Goal: Task Accomplishment & Management: Use online tool/utility

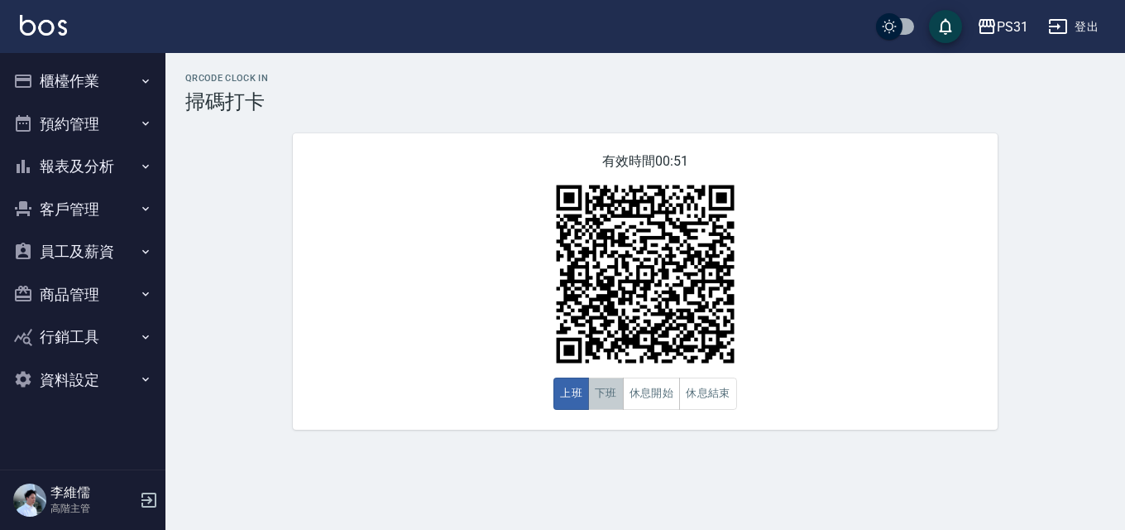
click at [600, 400] on button "下班" at bounding box center [606, 393] width 36 height 32
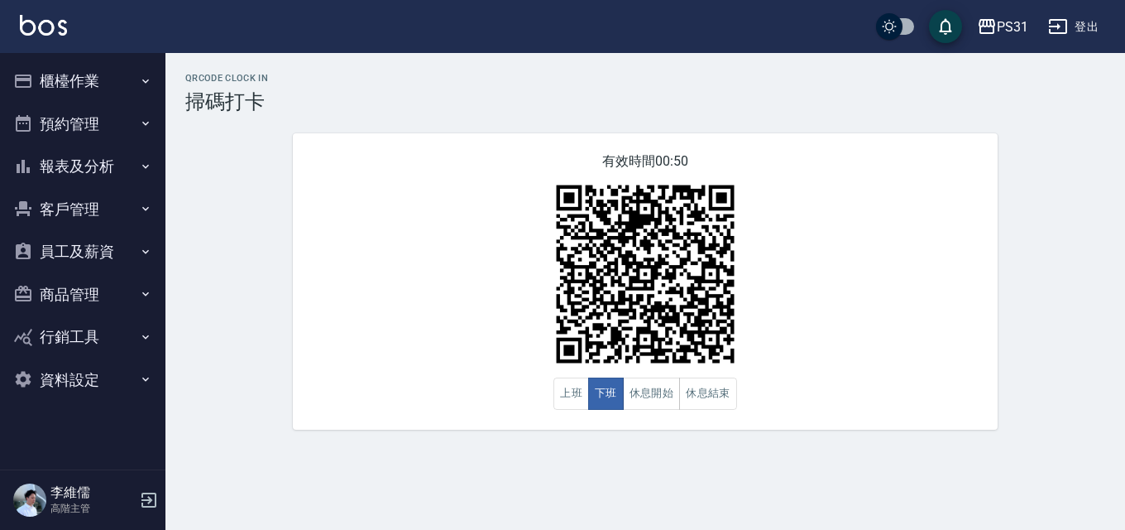
click at [945, 239] on div "有效時間 00:50 上班 下班 休息開始 休息結束" at bounding box center [645, 281] width 705 height 296
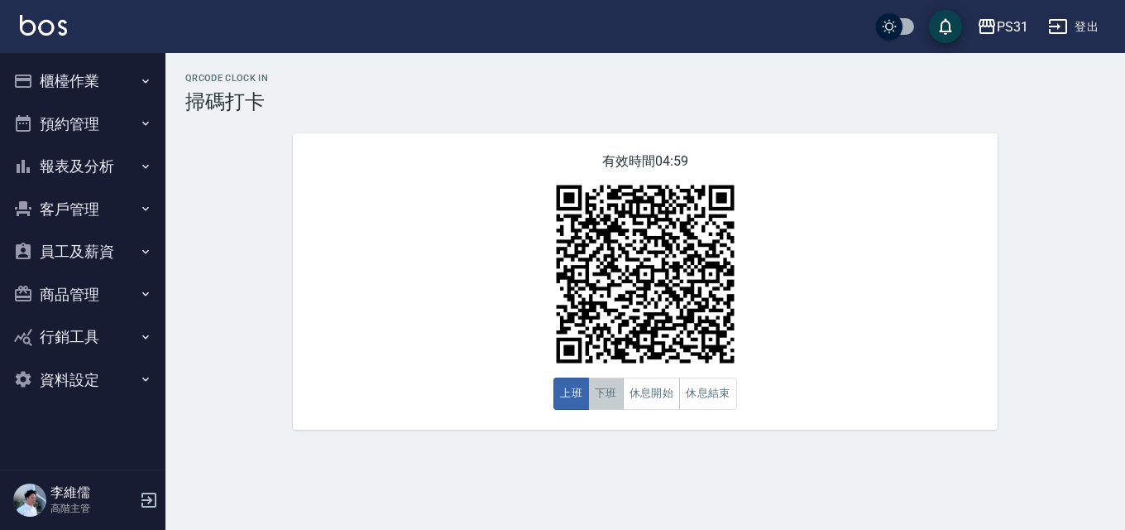
click at [602, 392] on button "下班" at bounding box center [606, 393] width 36 height 32
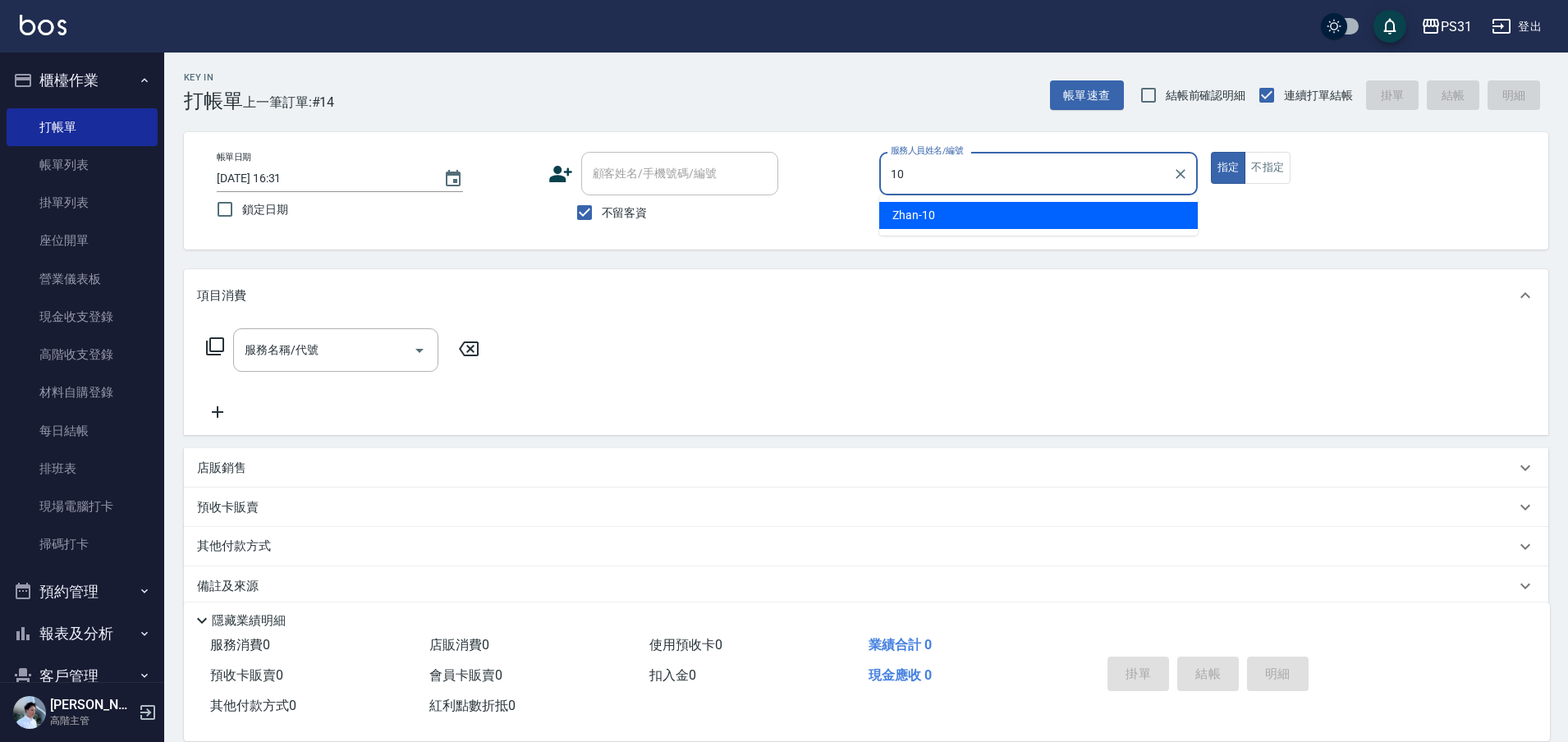
type input "Zhan-10"
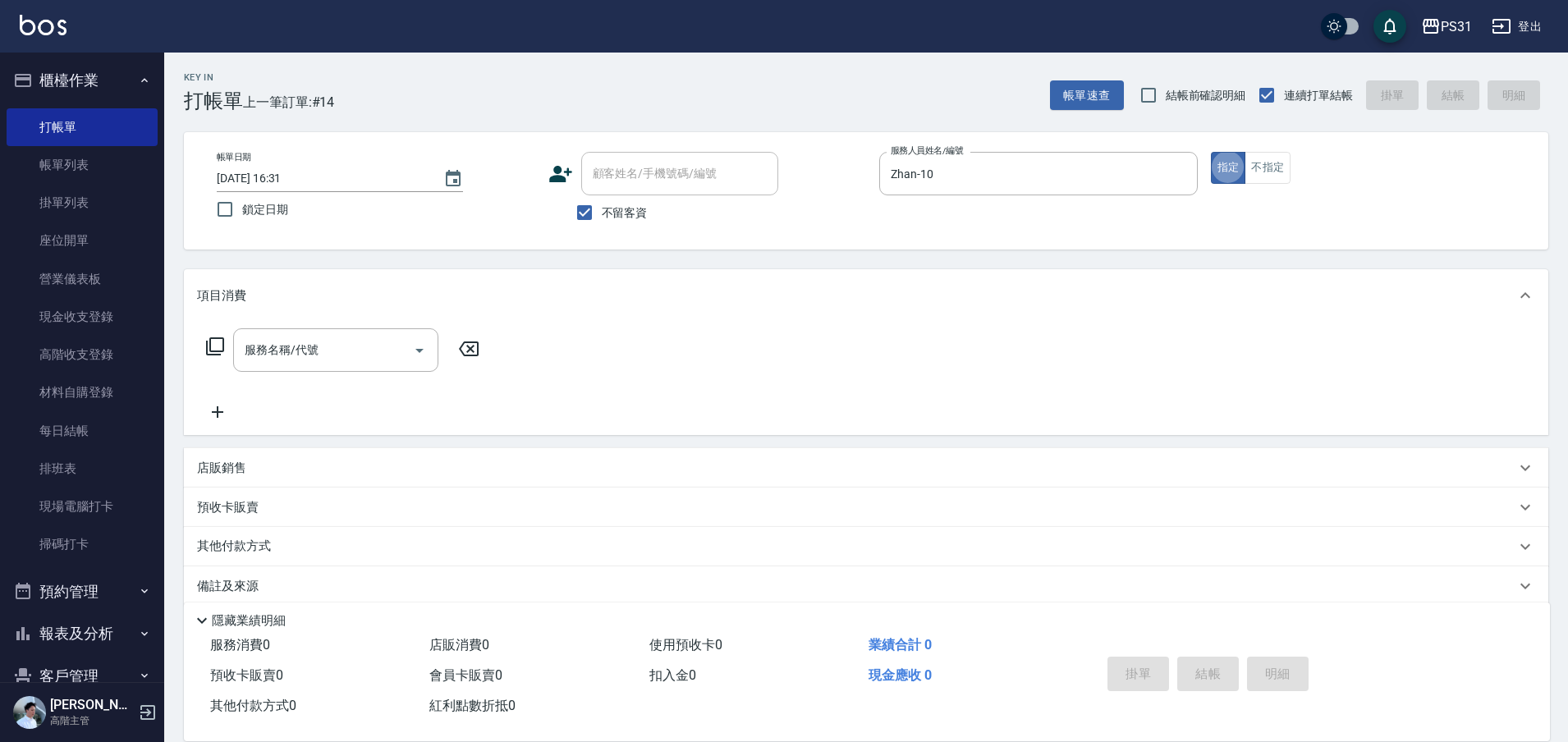
type button "true"
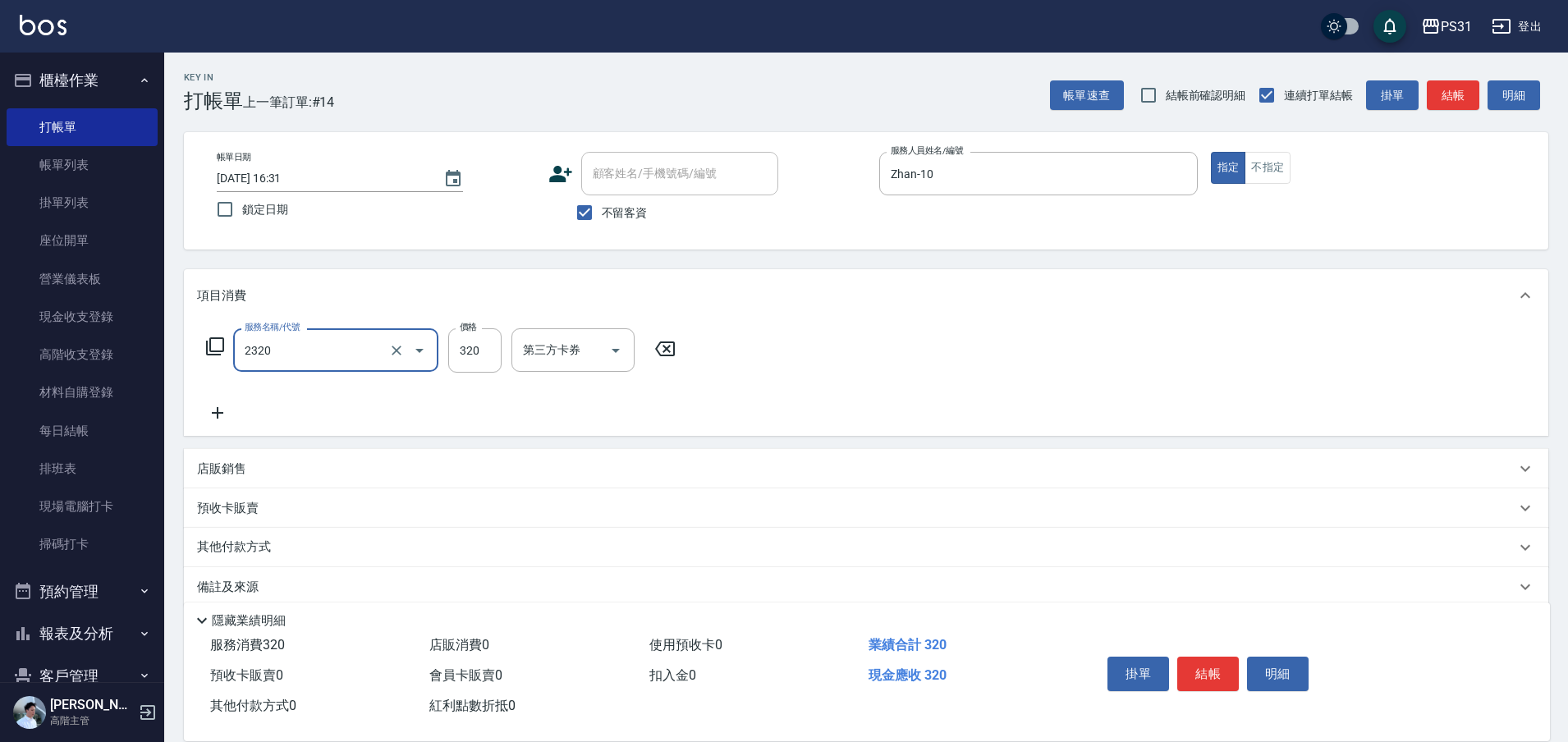
type input "洗剪320(2320)"
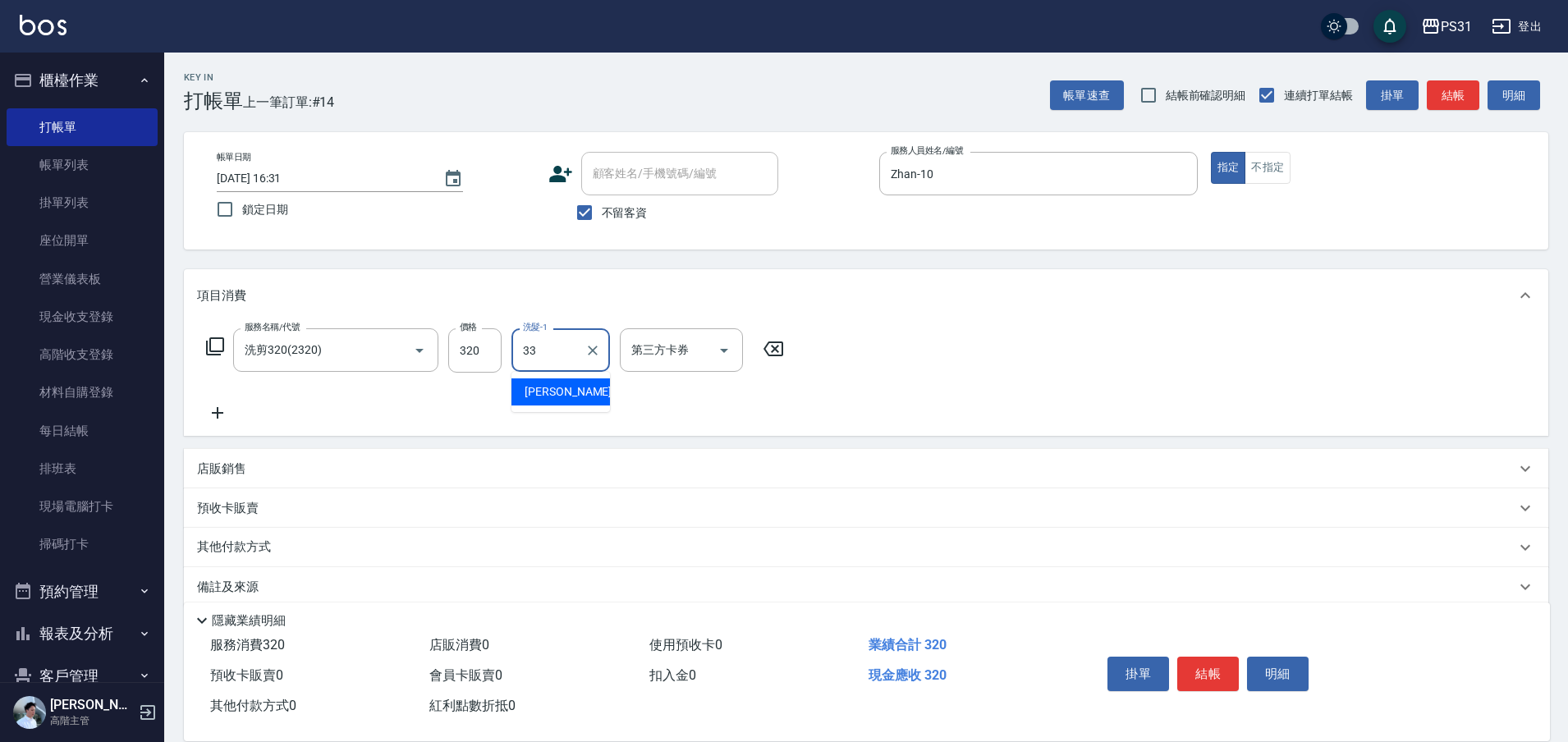
type input "高彗珊-33"
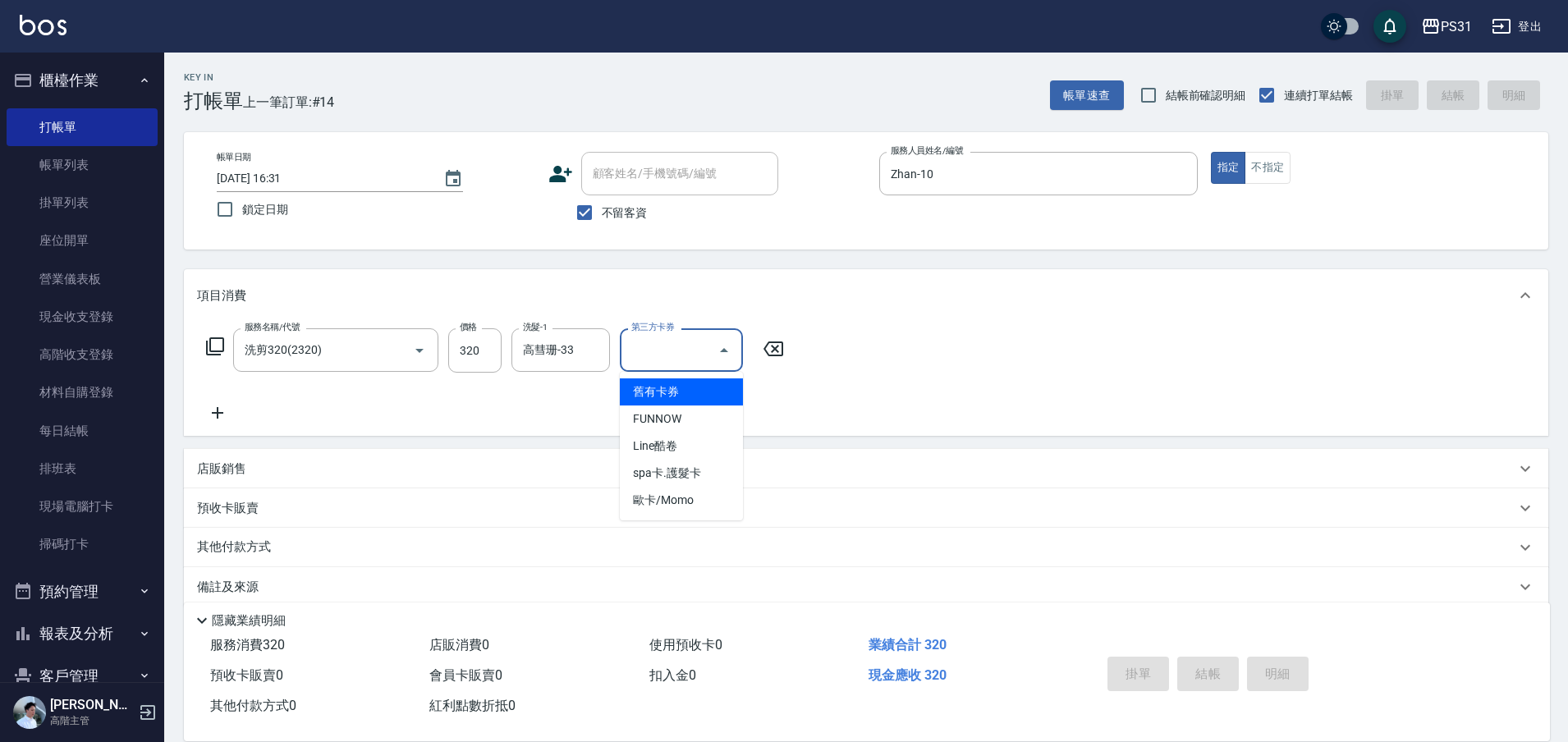
type input "舊有卡券"
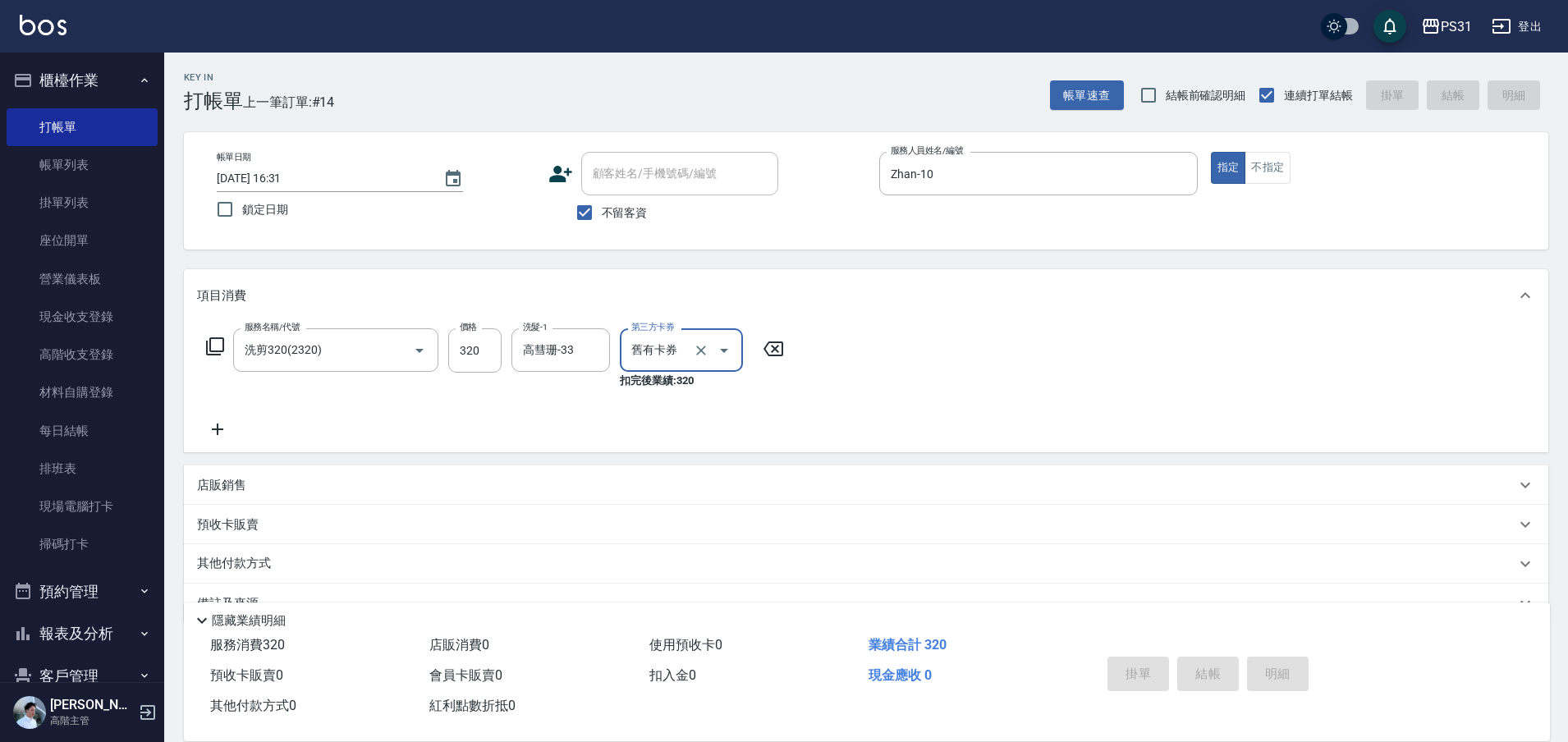
type input "2025/10/15 20:53"
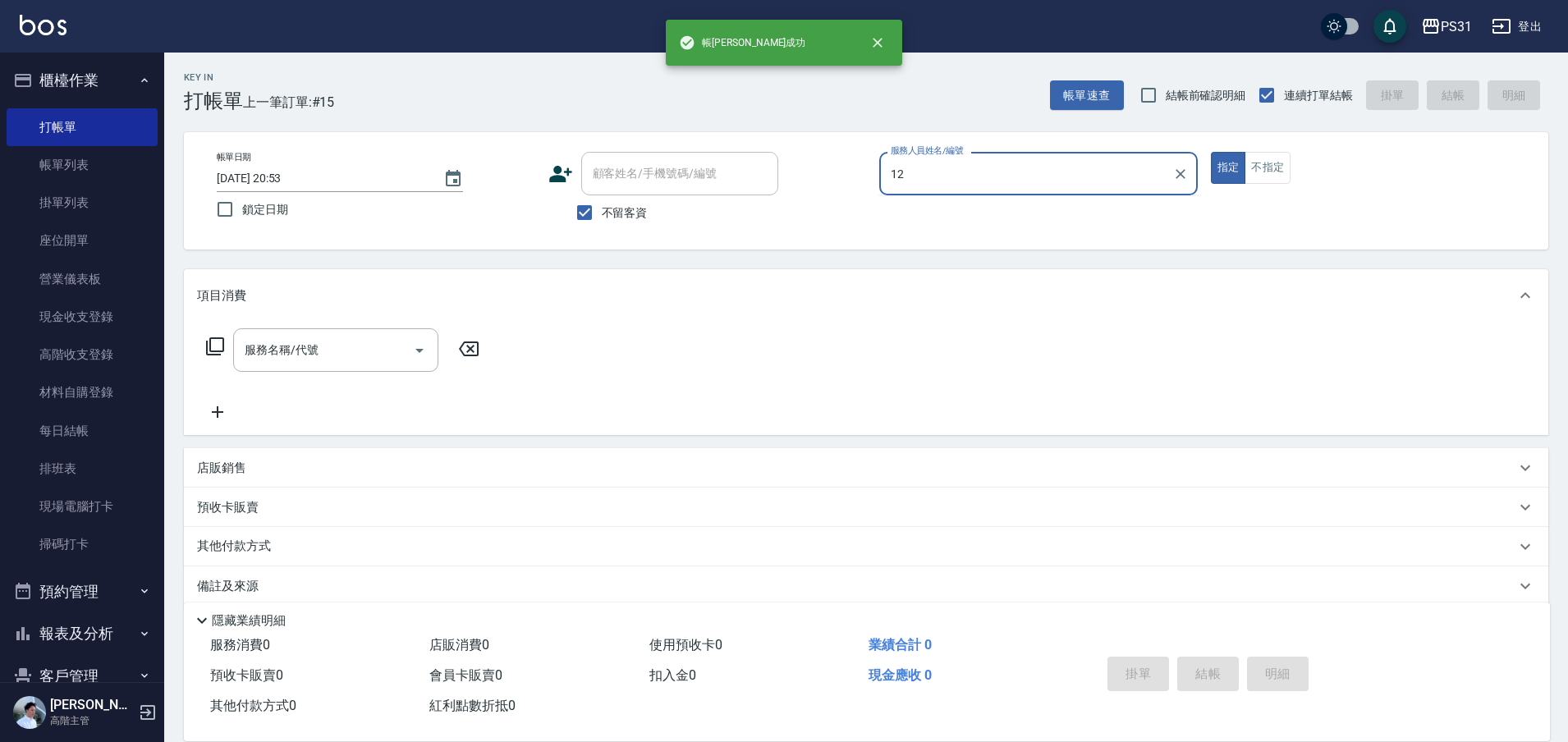
type input "Layna-12"
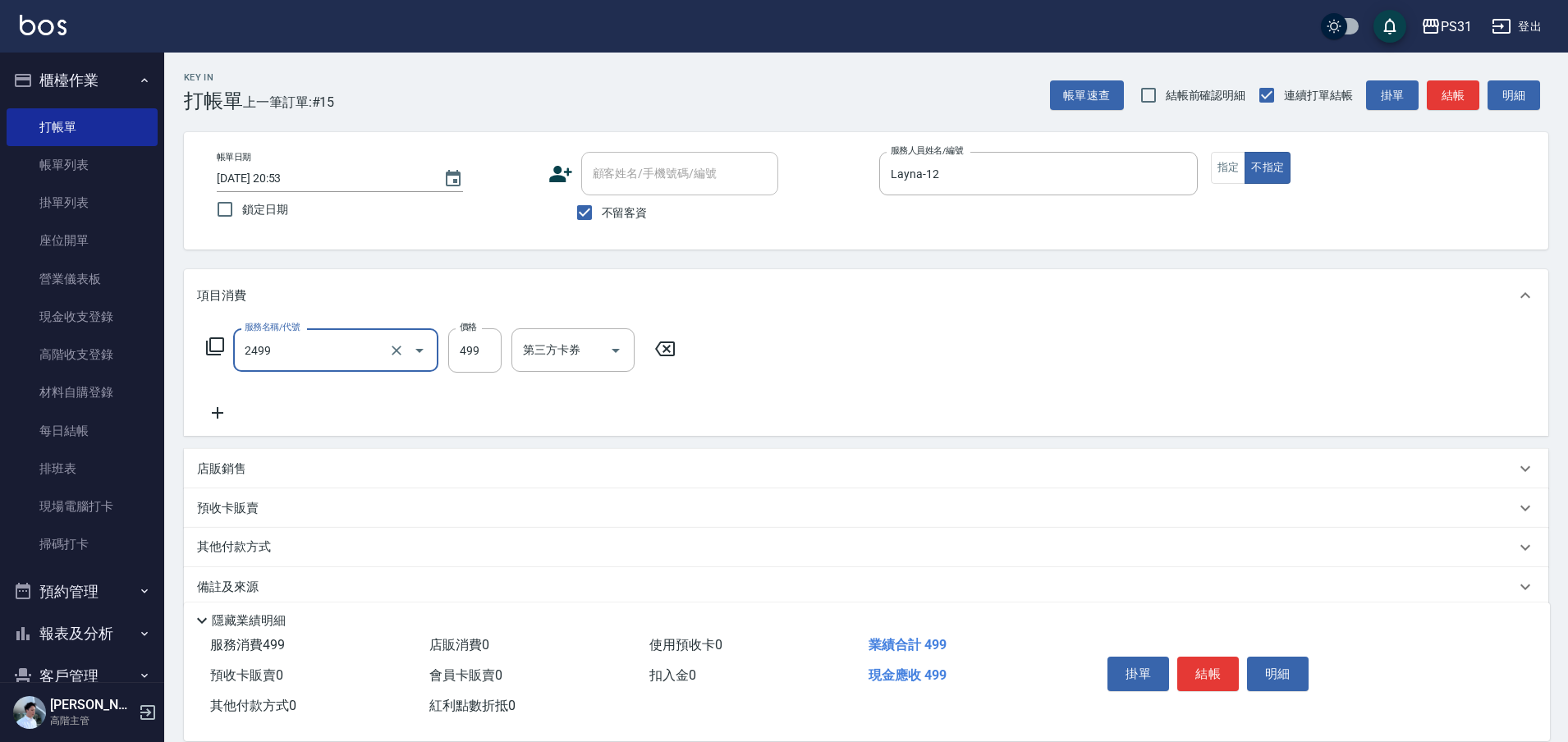
type input "499洗剪套餐(2499)"
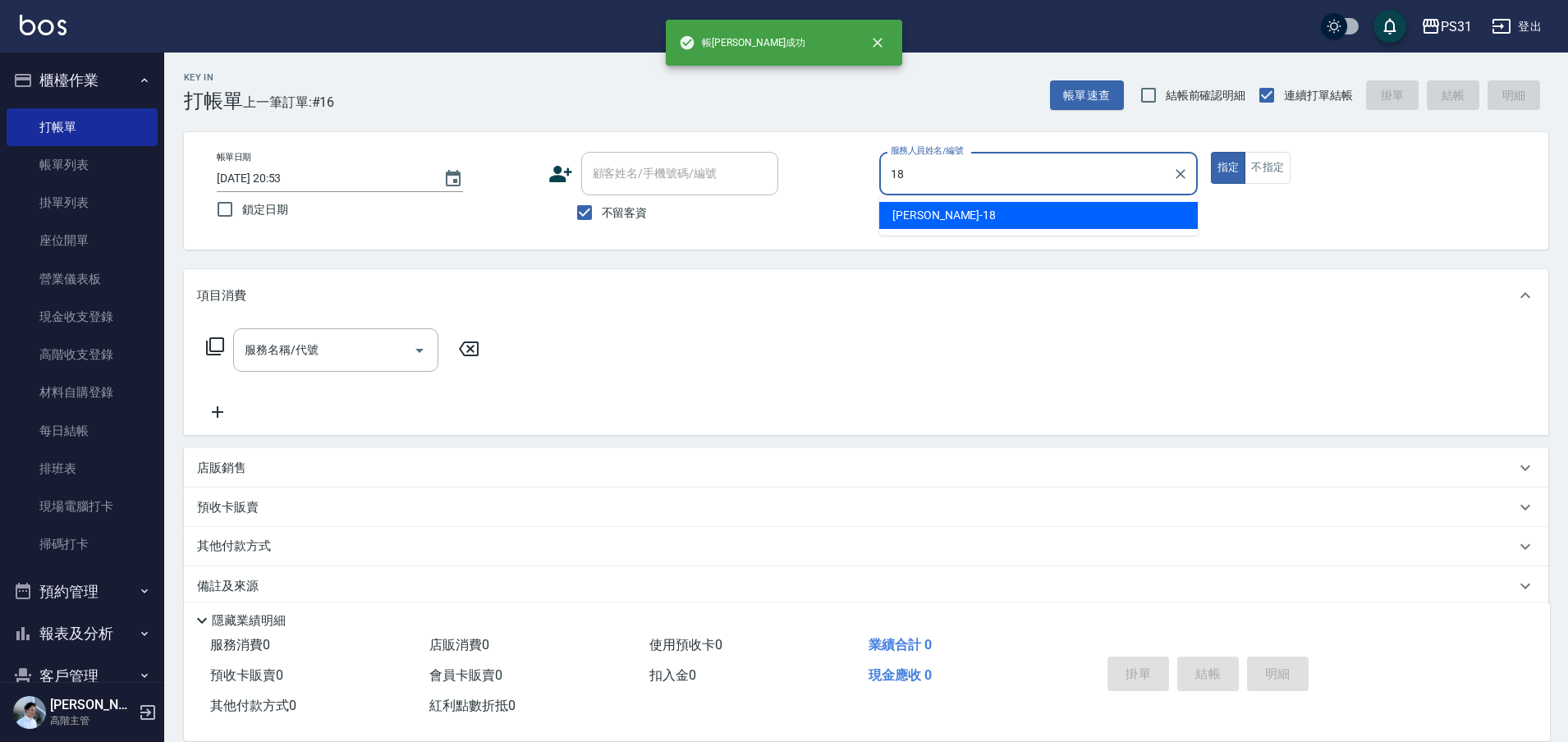
type input "Rita-18"
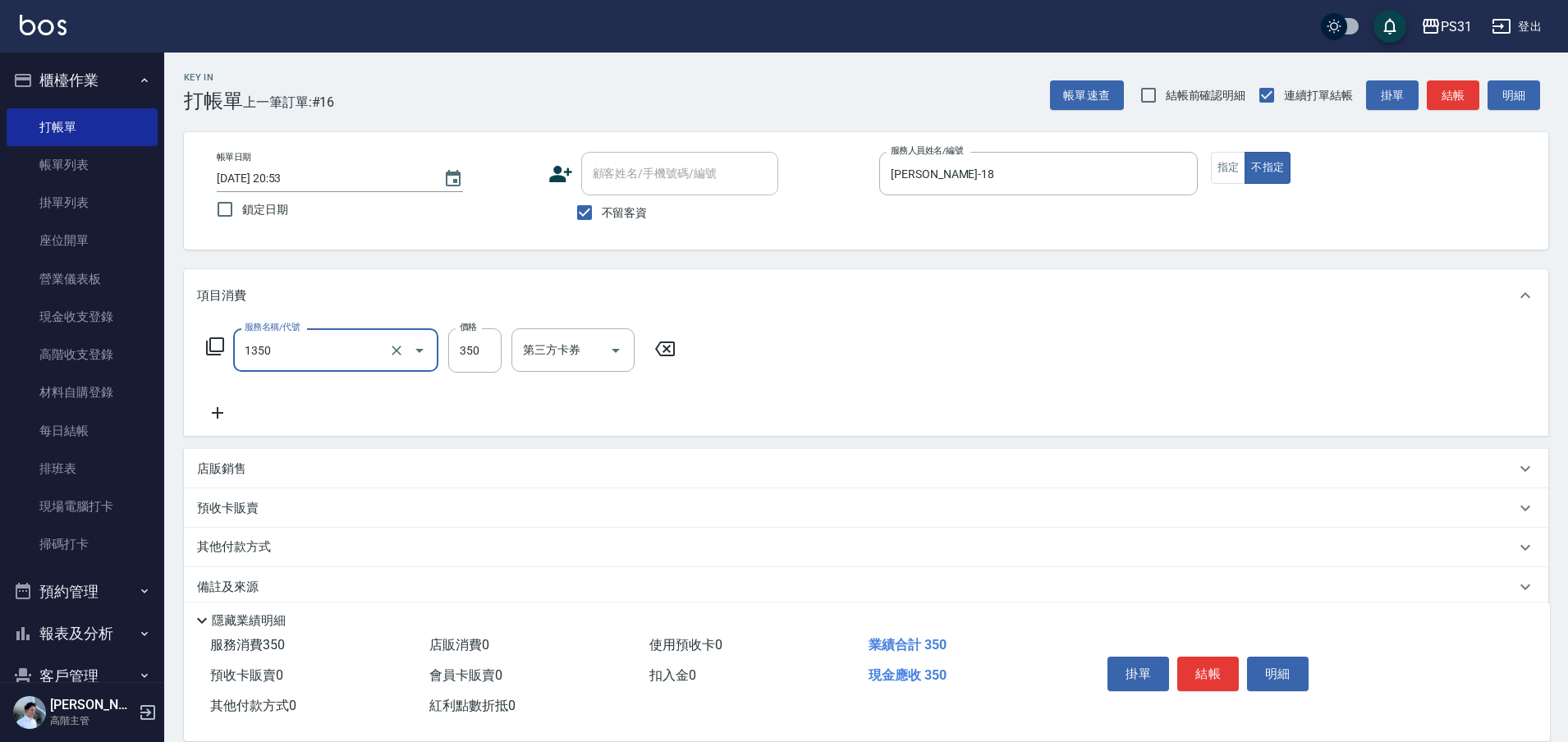
type input "洗髮350(1350)"
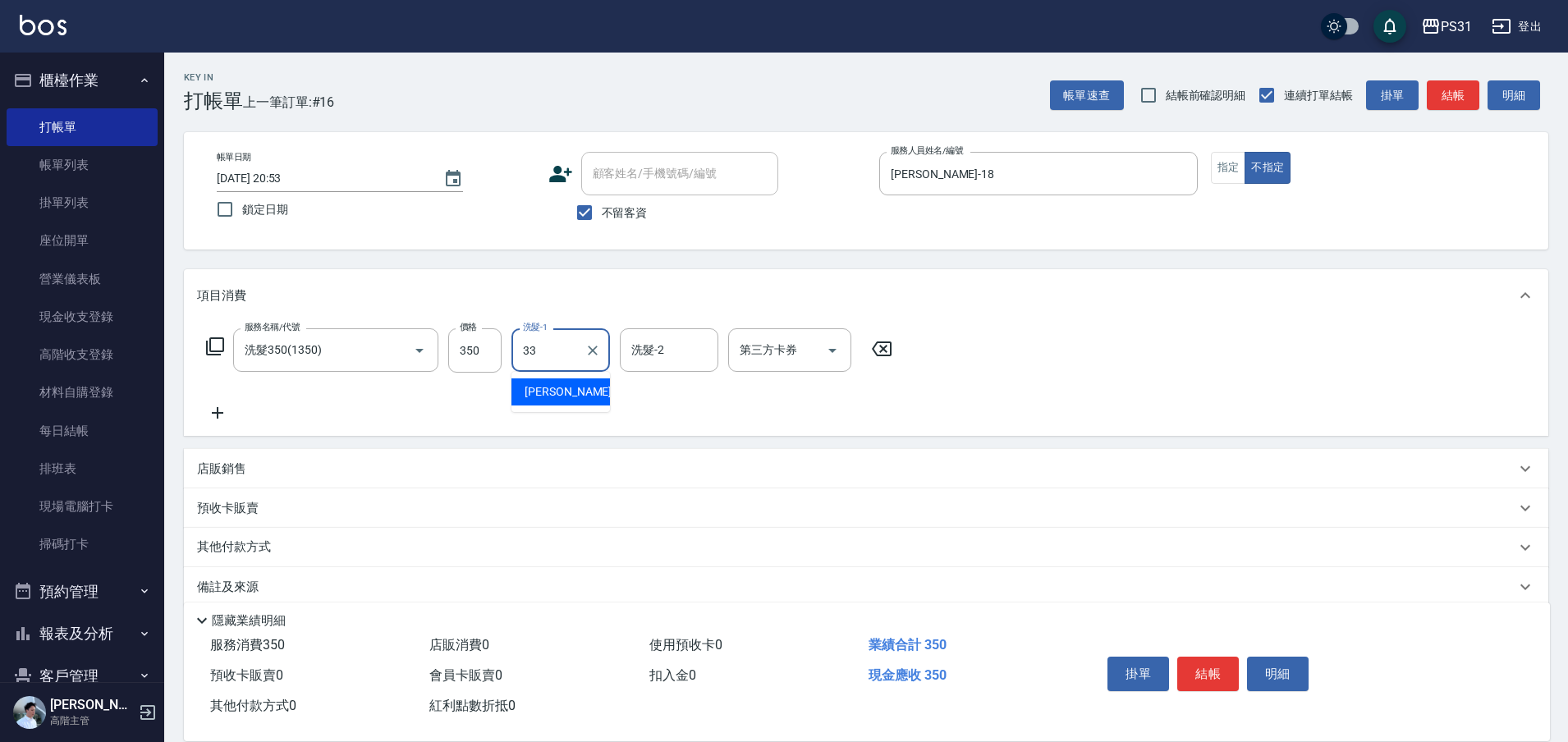
type input "高彗珊-33"
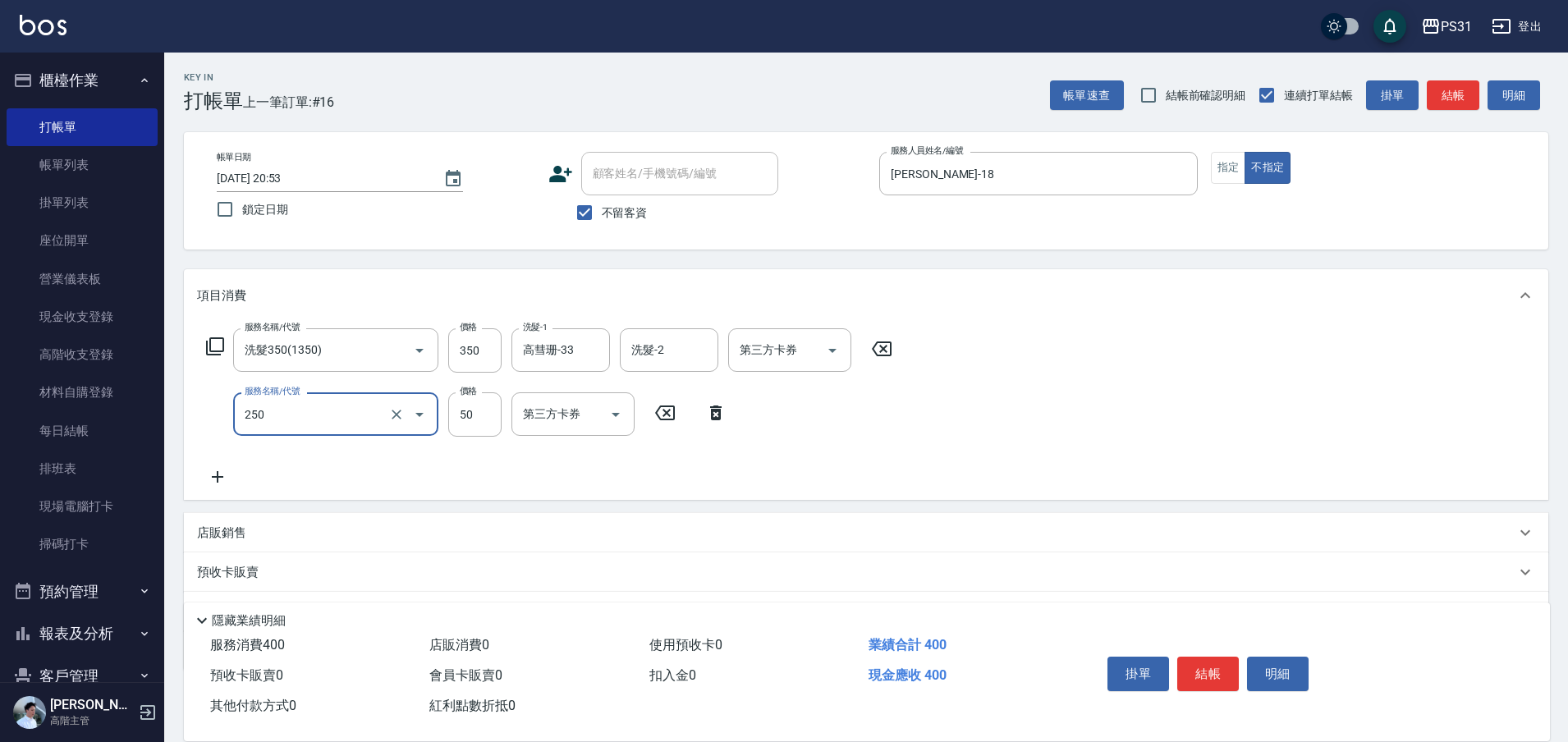
type input "剪瀏海(250)"
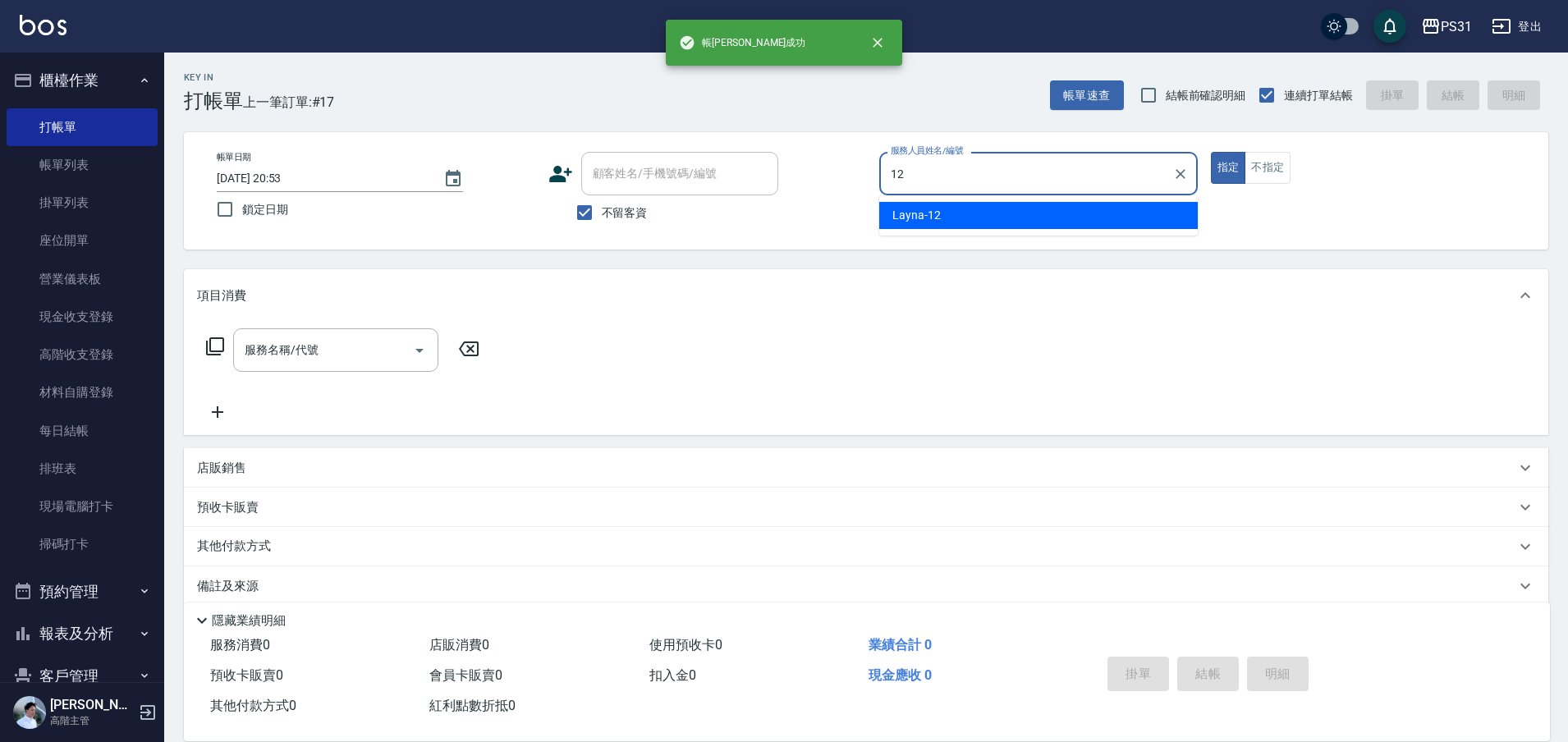
type input "Layna-12"
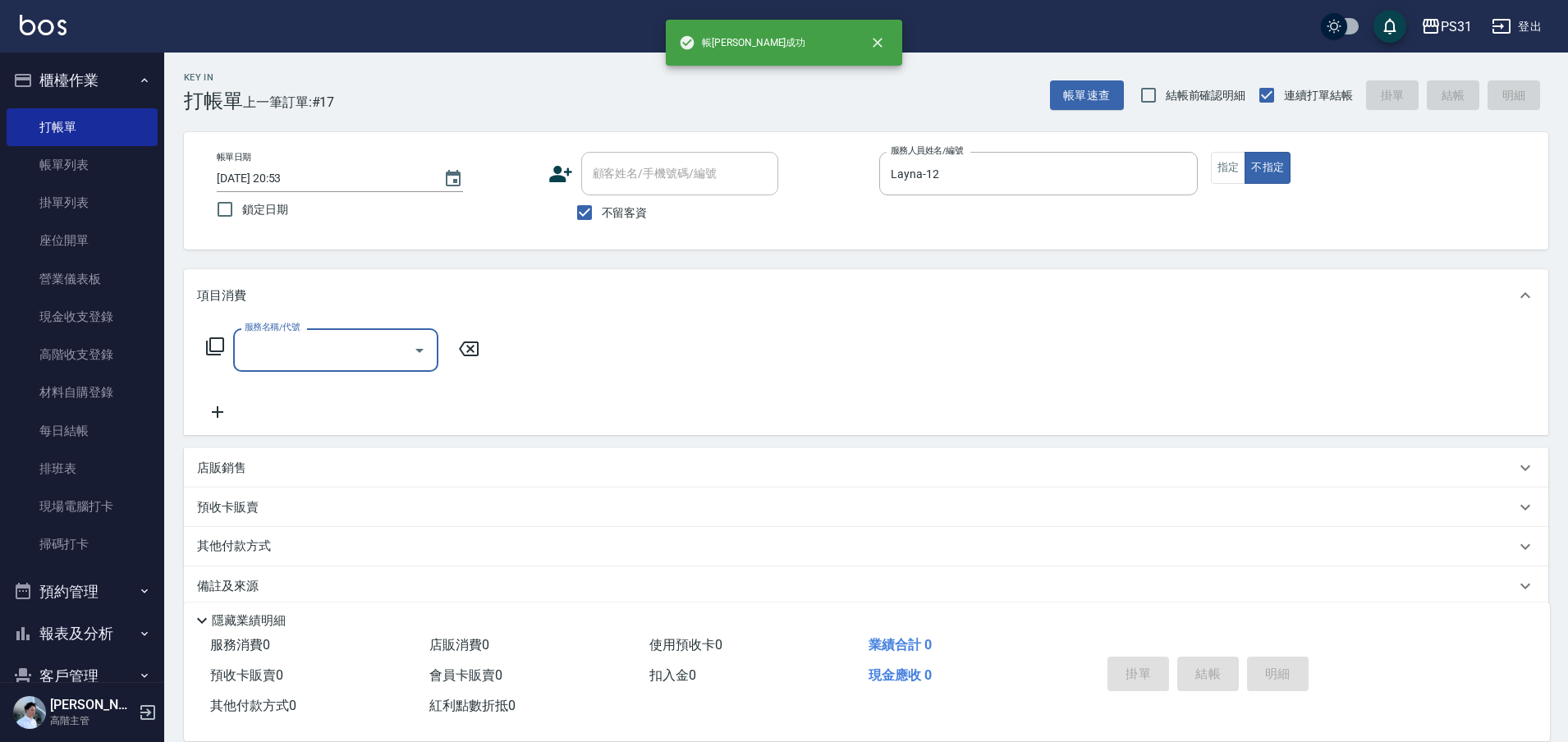
type input "2"
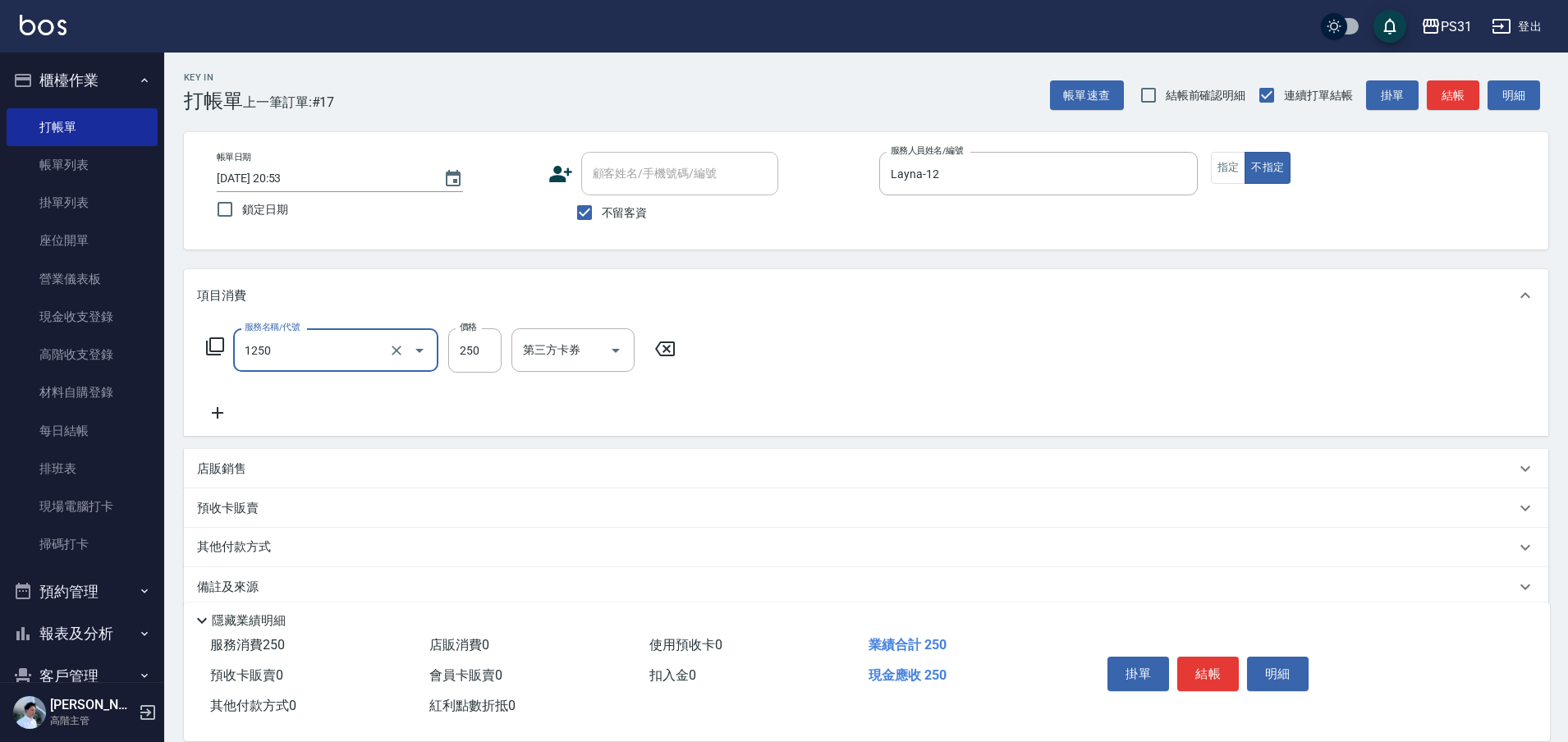
type input "一般洗+精油250(1250)"
type input "270"
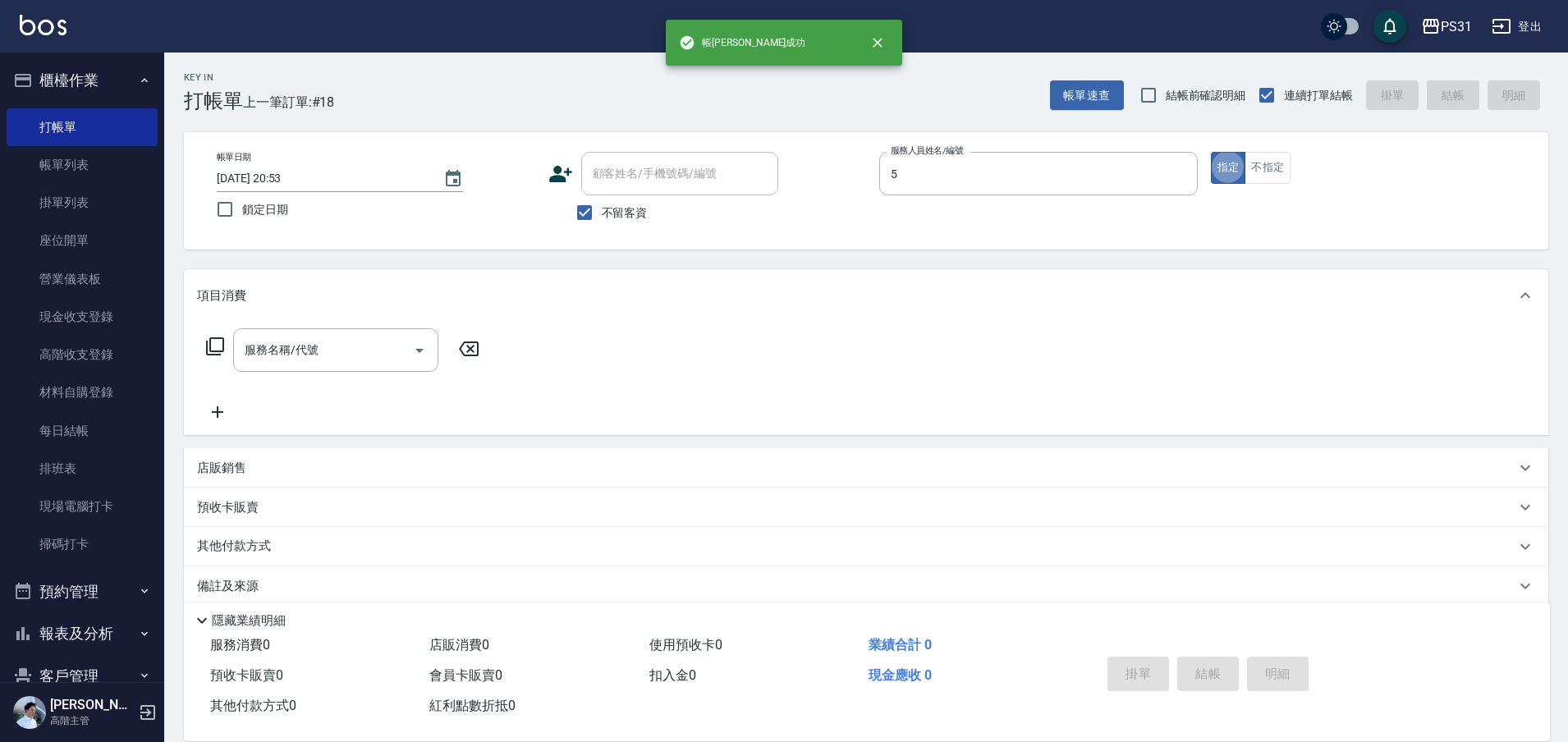
type input "Eco-5"
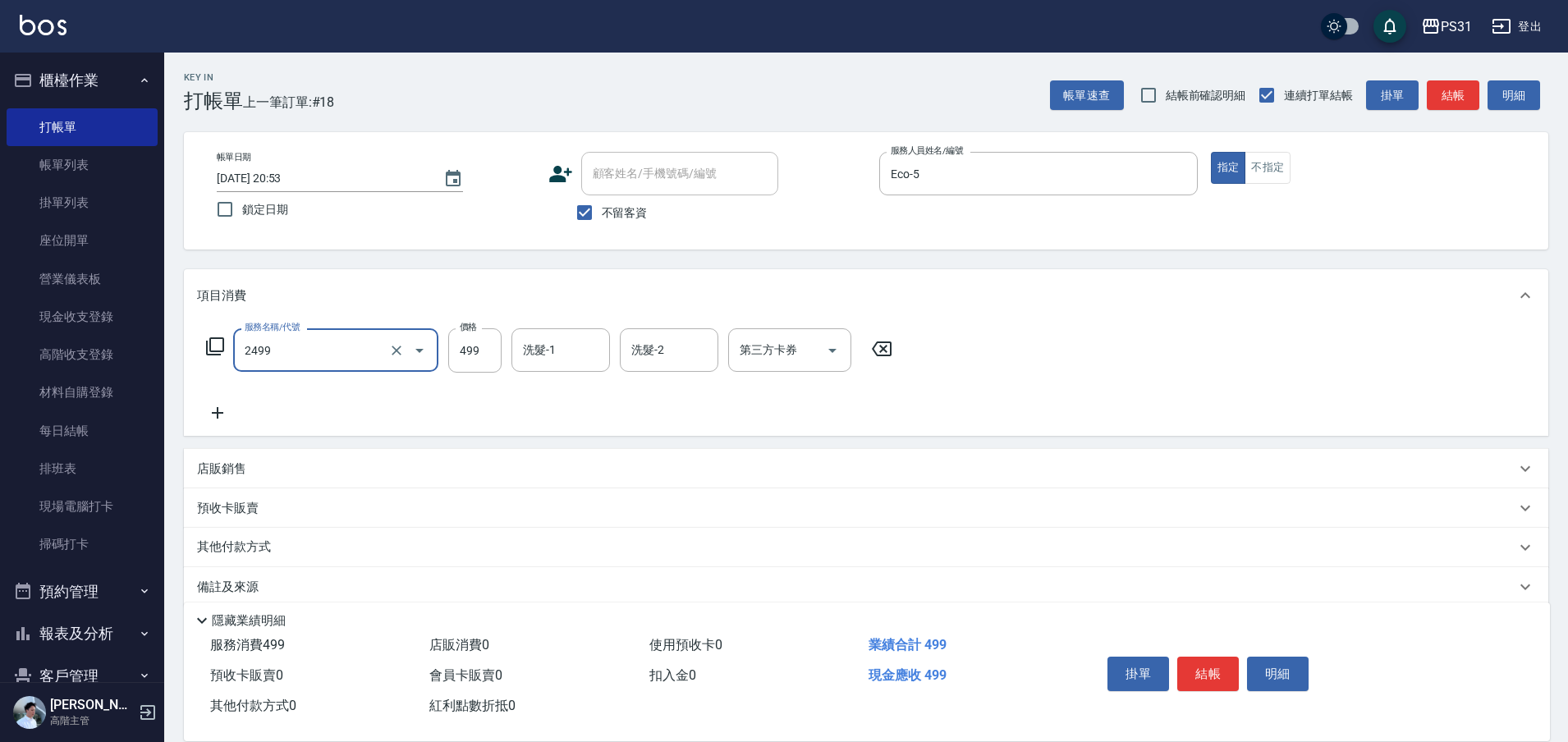
type input "499洗剪套餐(2499)"
type input "699"
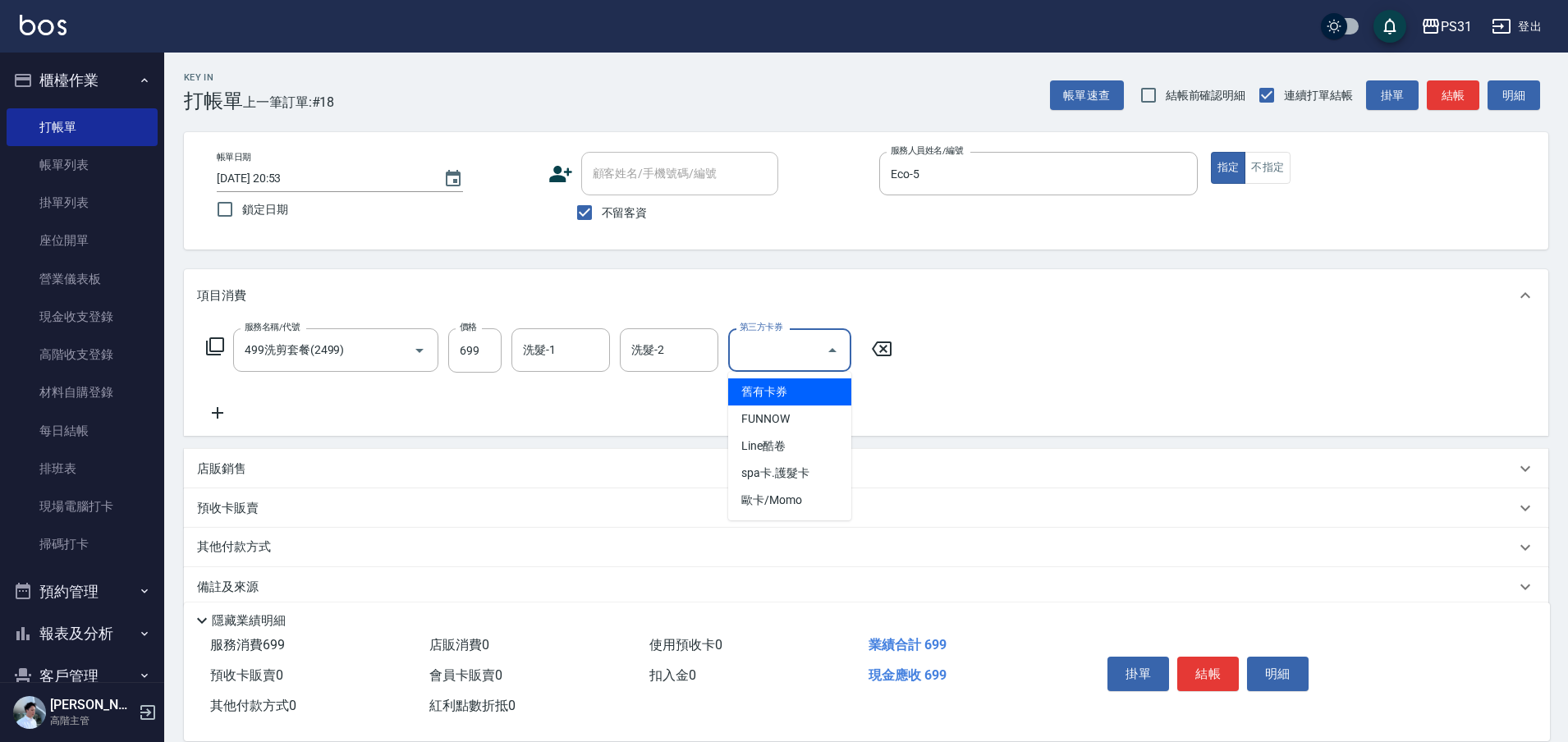
type input "舊有卡券"
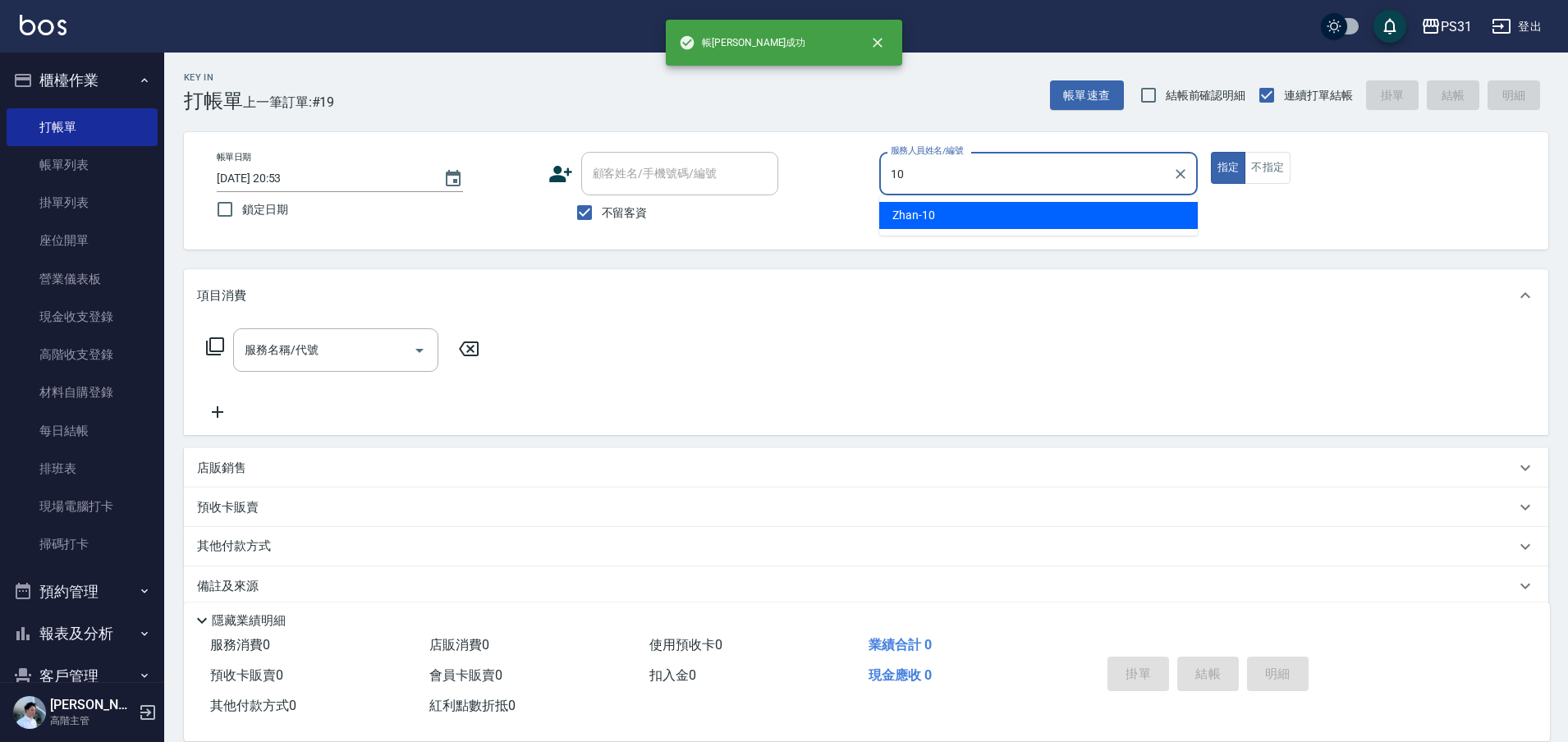
type input "Zhan-10"
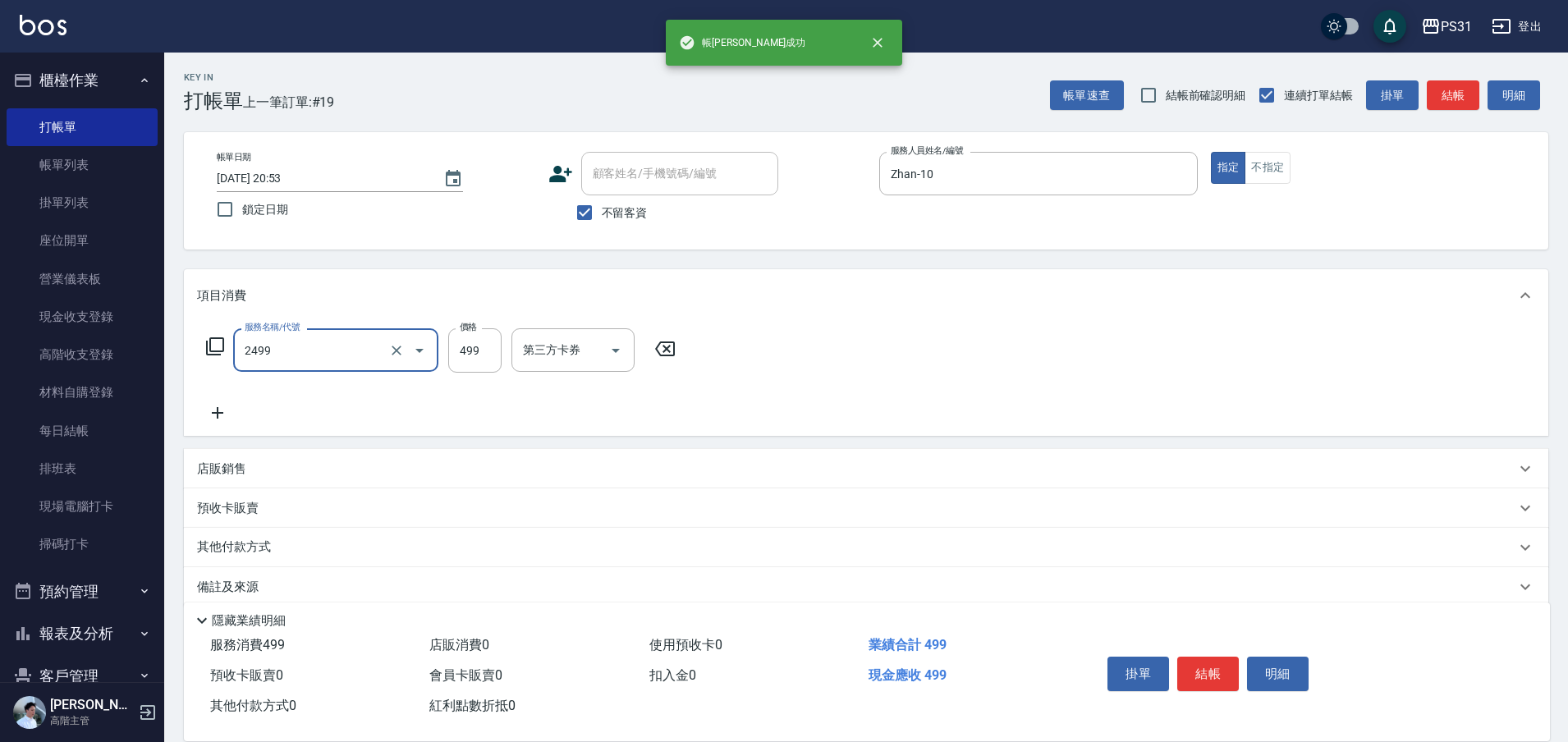
type input "499洗剪套餐(2499)"
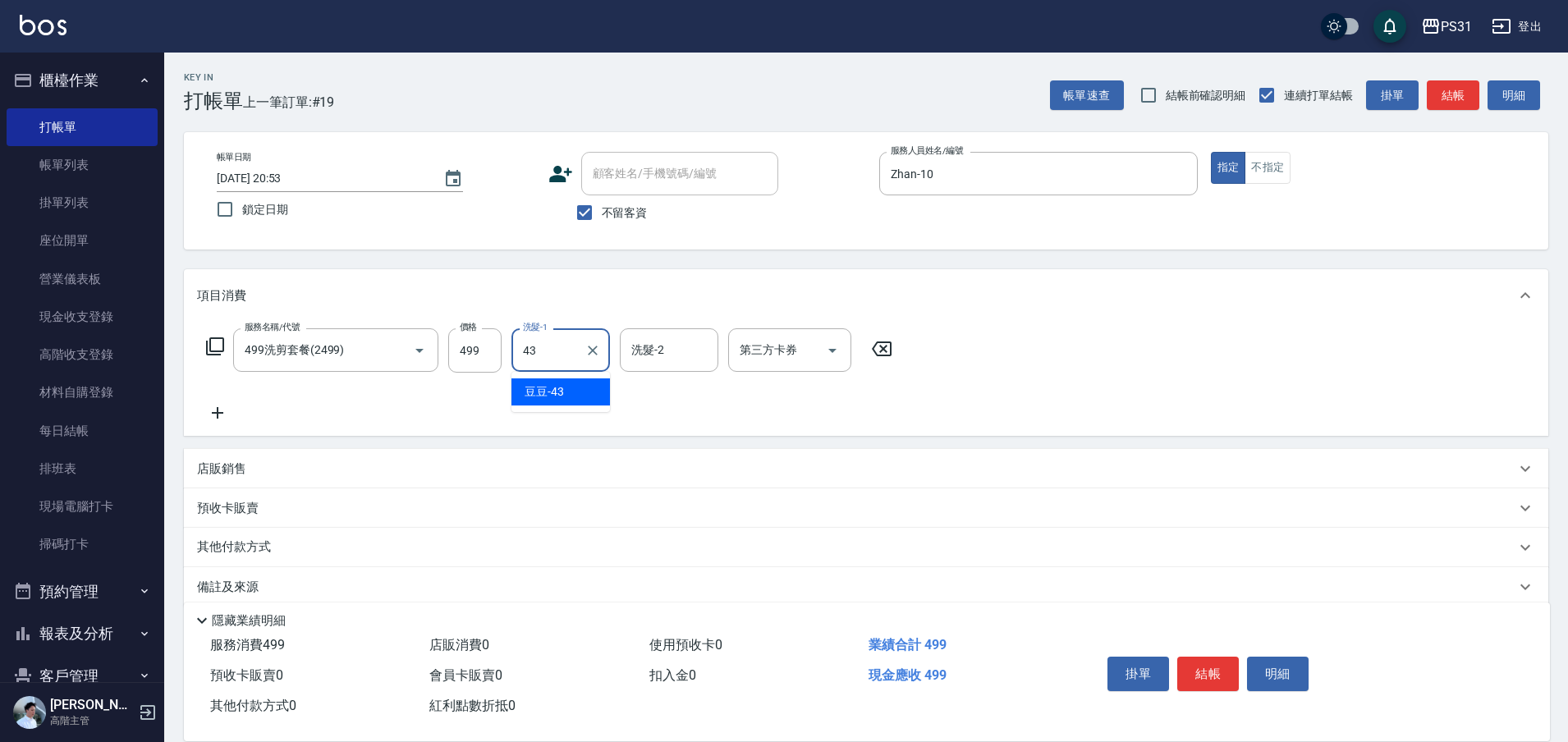
type input "豆豆-43"
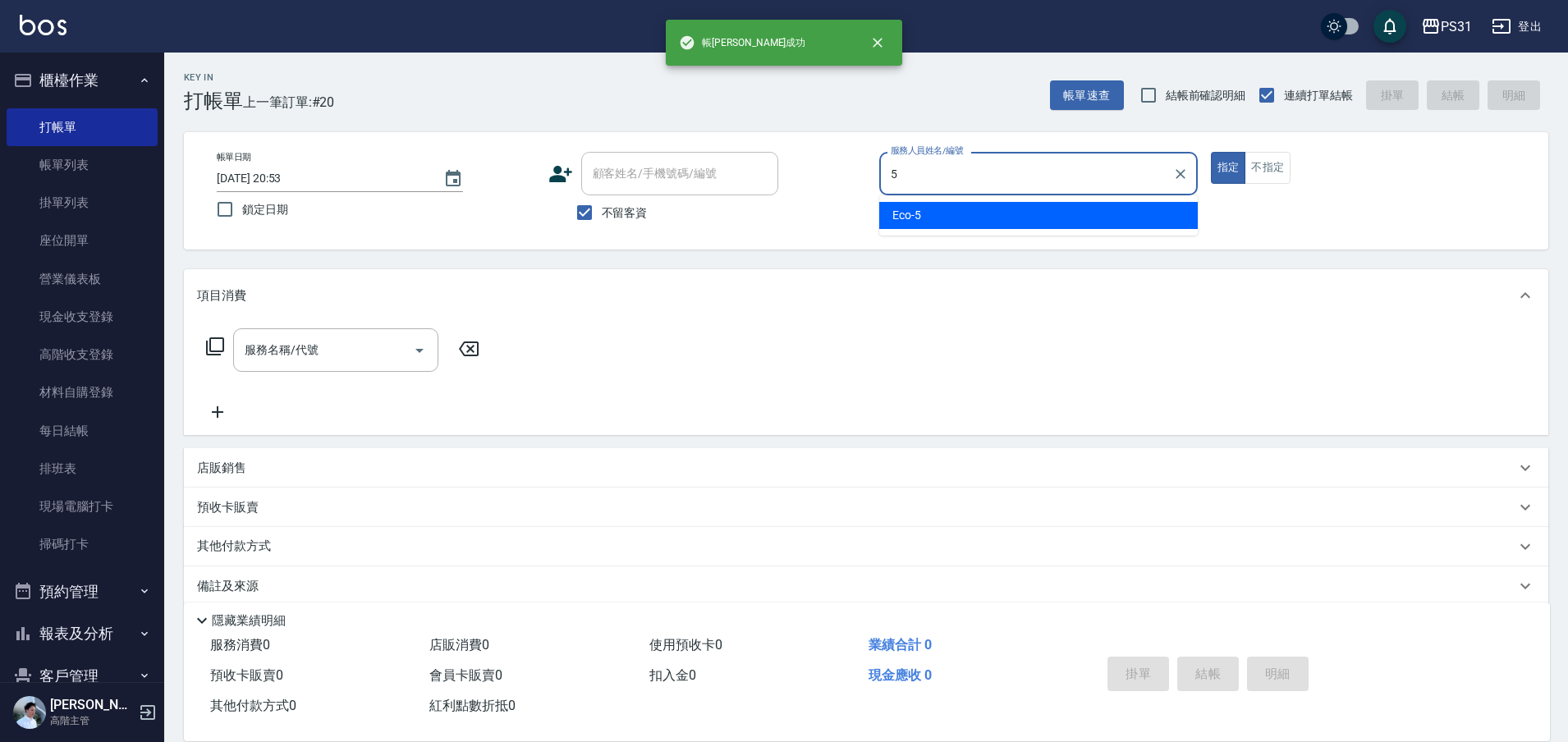
type input "Eco-5"
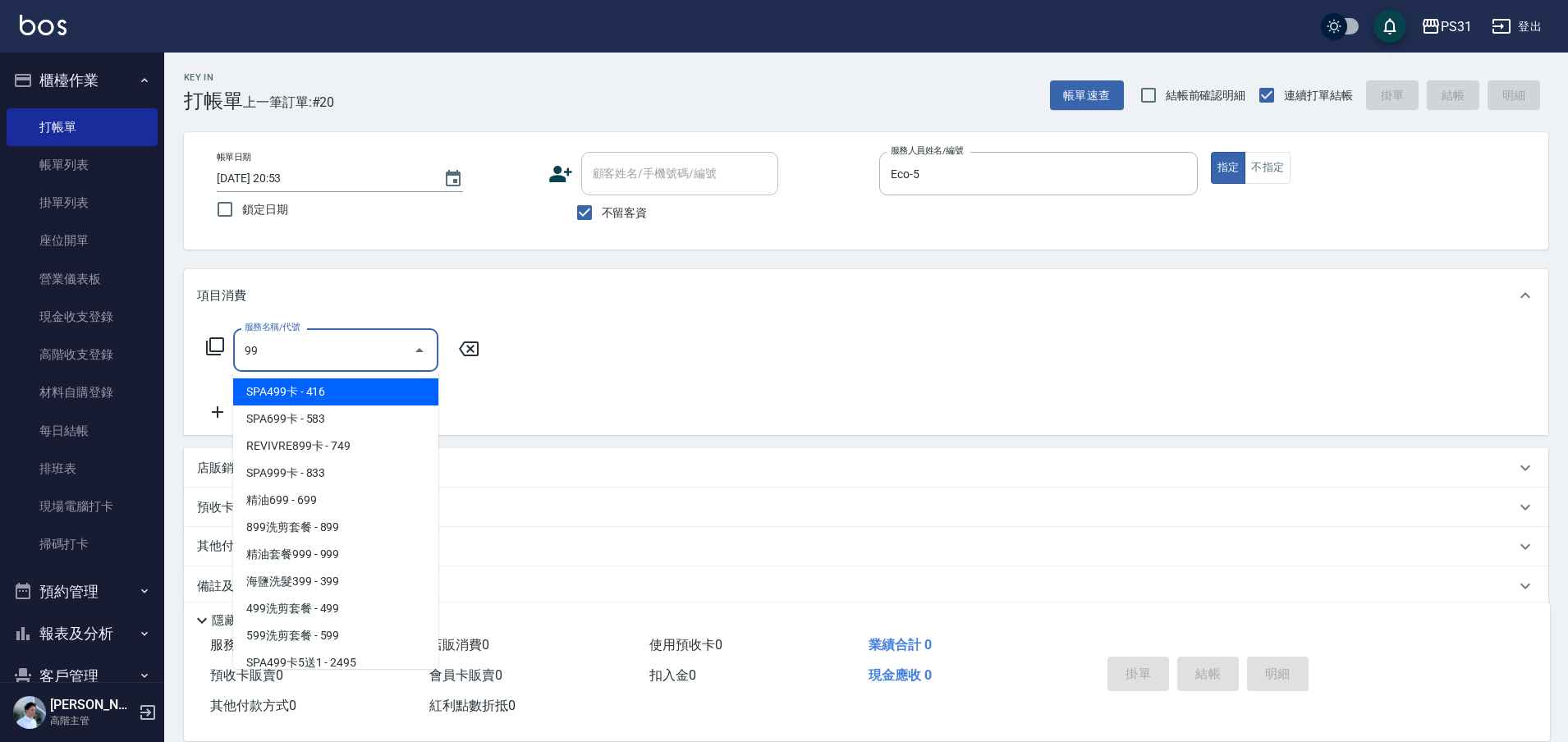
type input "9"
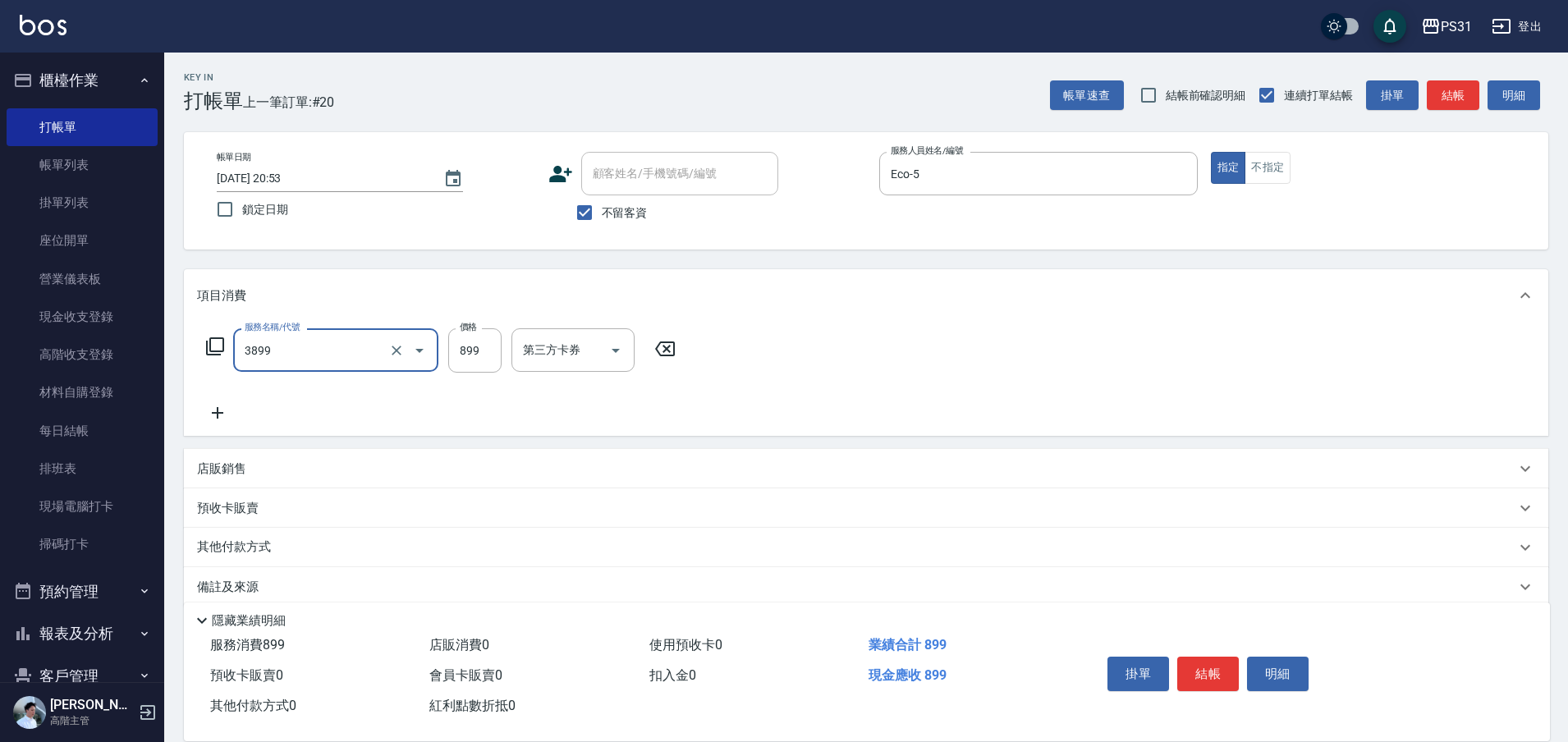
type input "基礎燙(3899)"
type input "999"
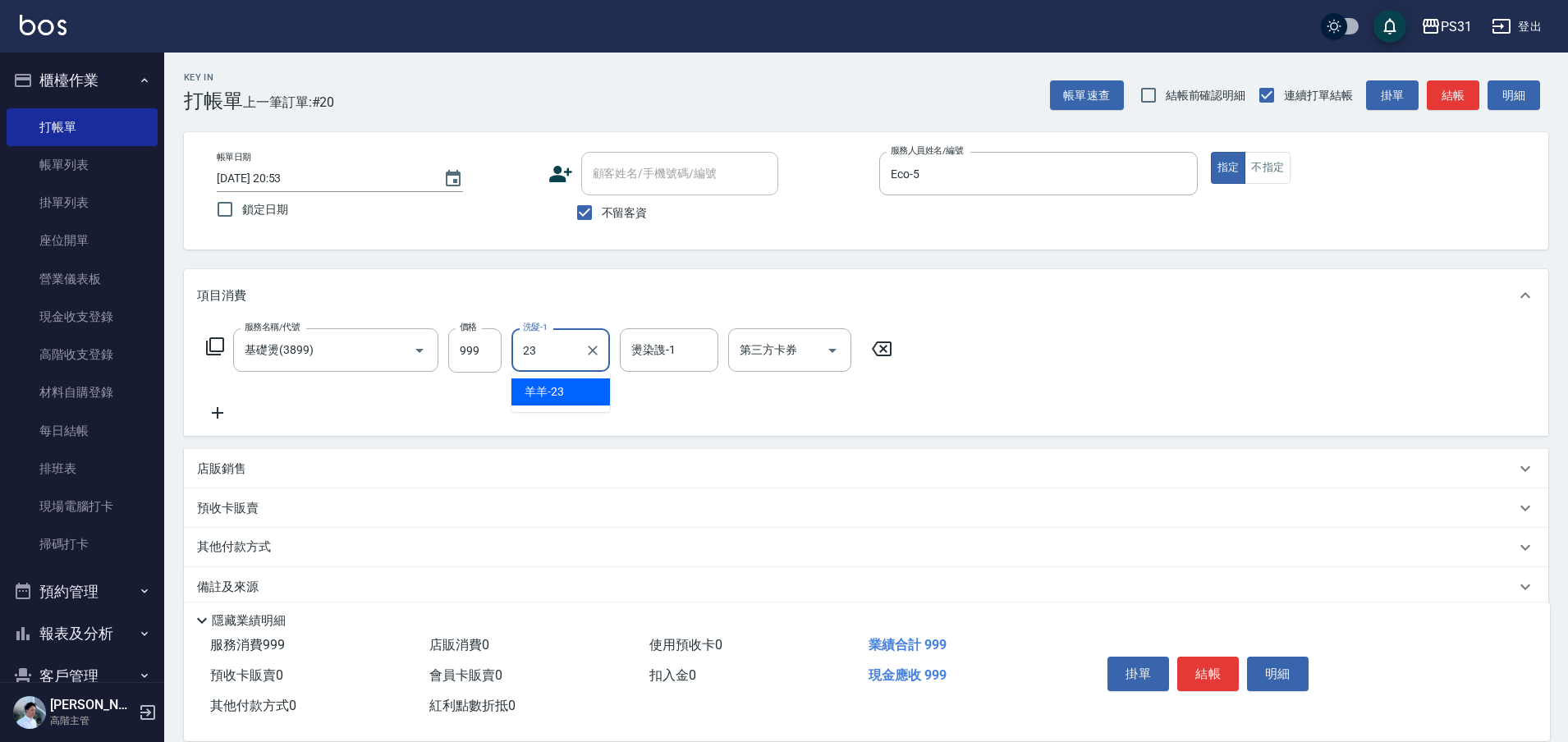
type input "羊羊-23"
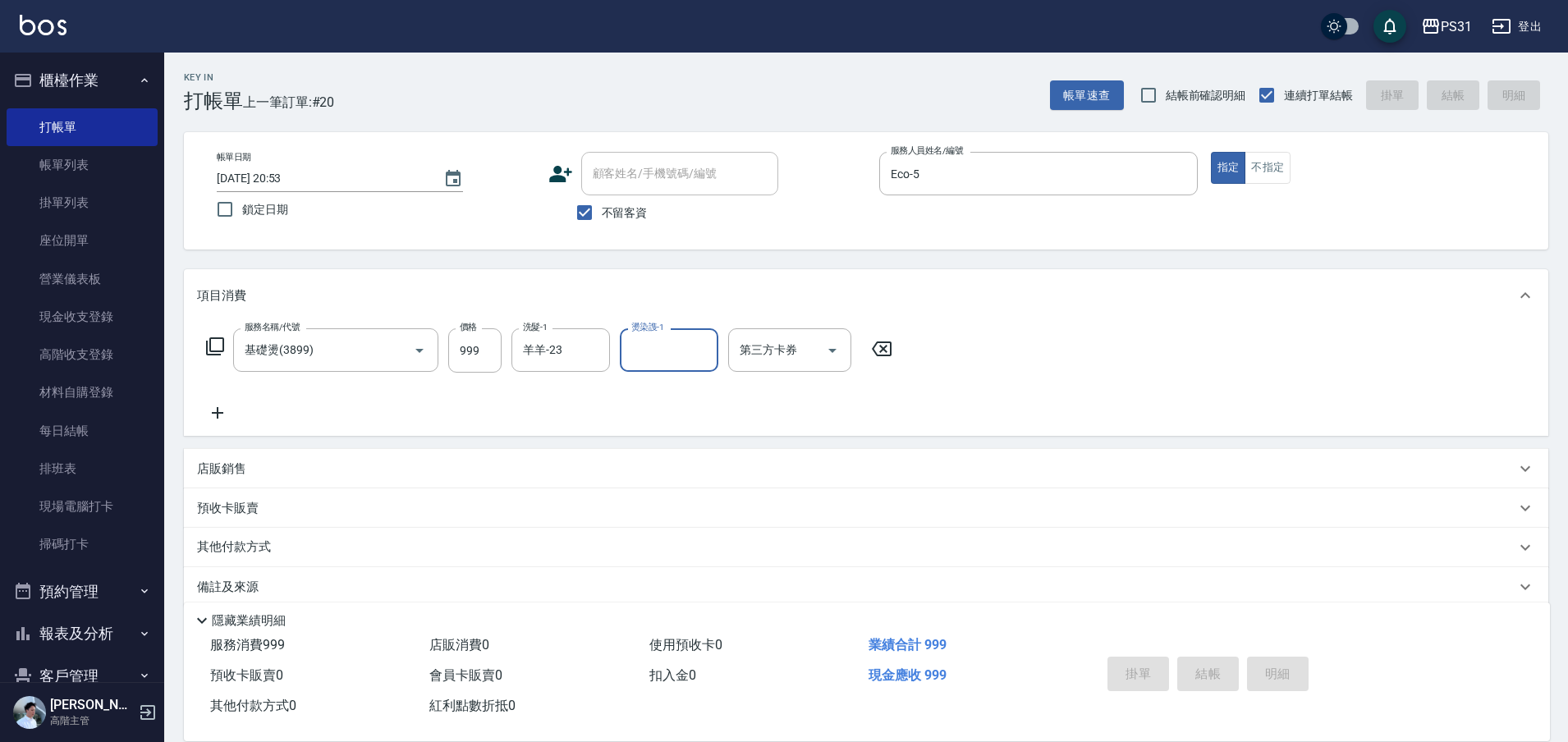
type input "2025/10/15 20:54"
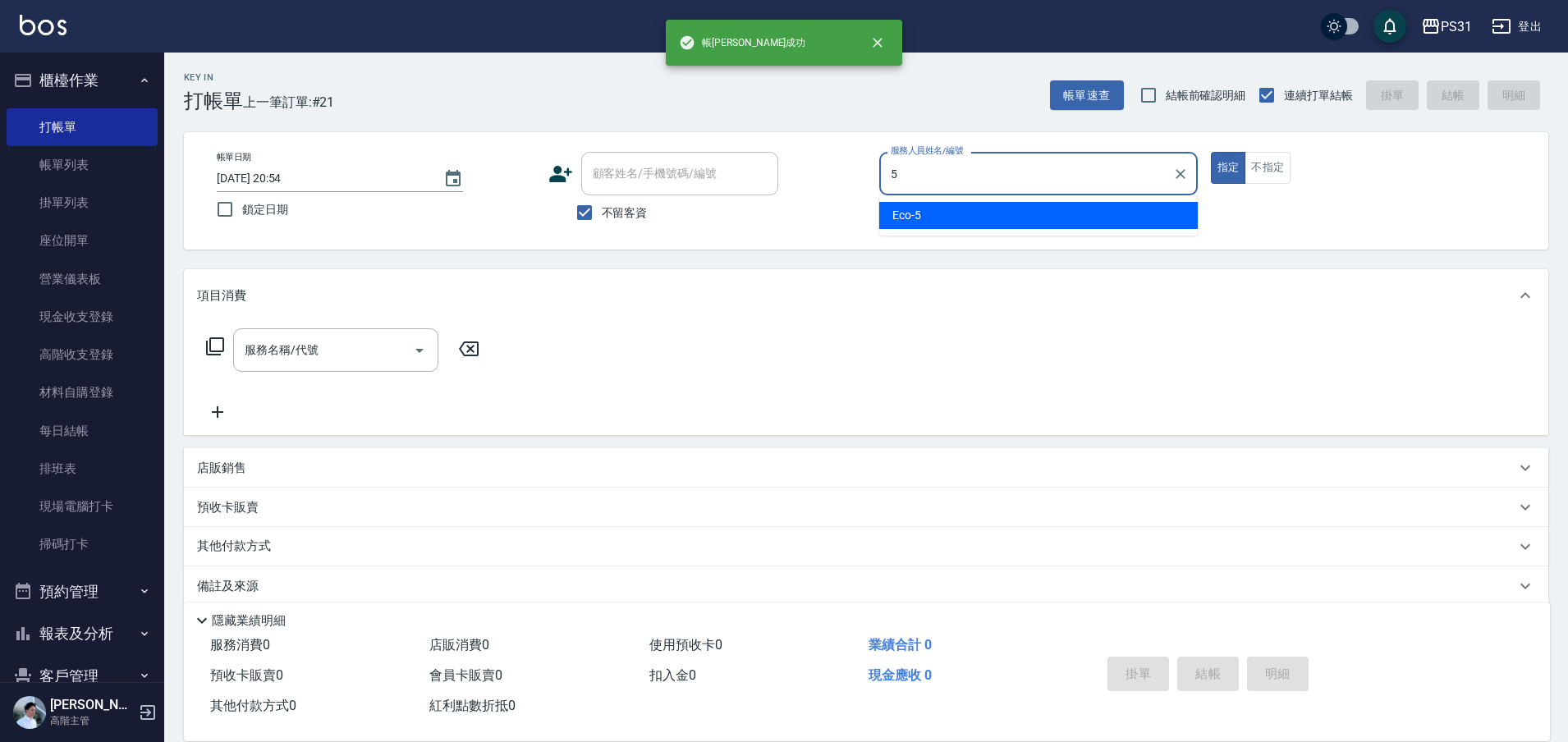
type input "Eco-5"
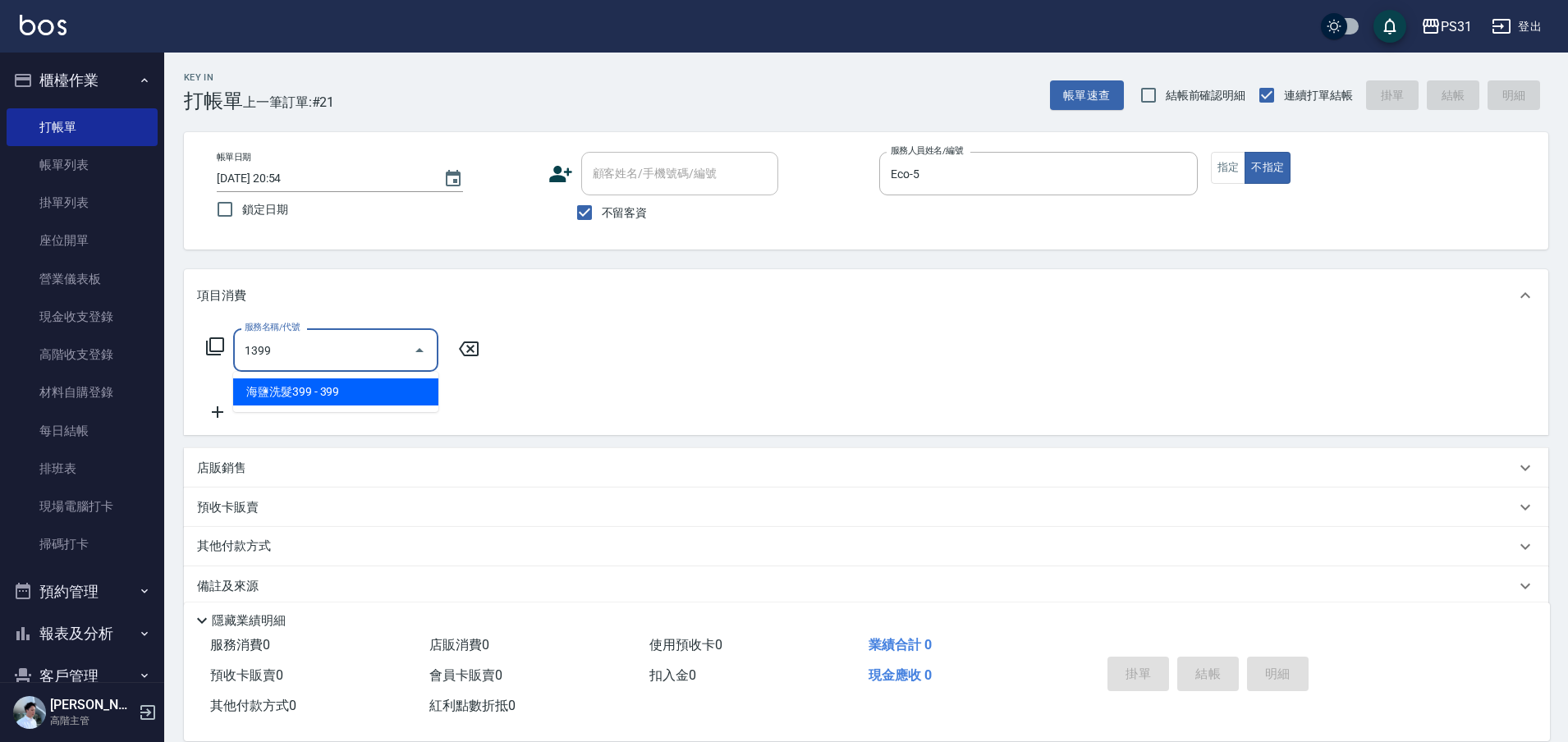
type input "海鹽洗髮399(1399)"
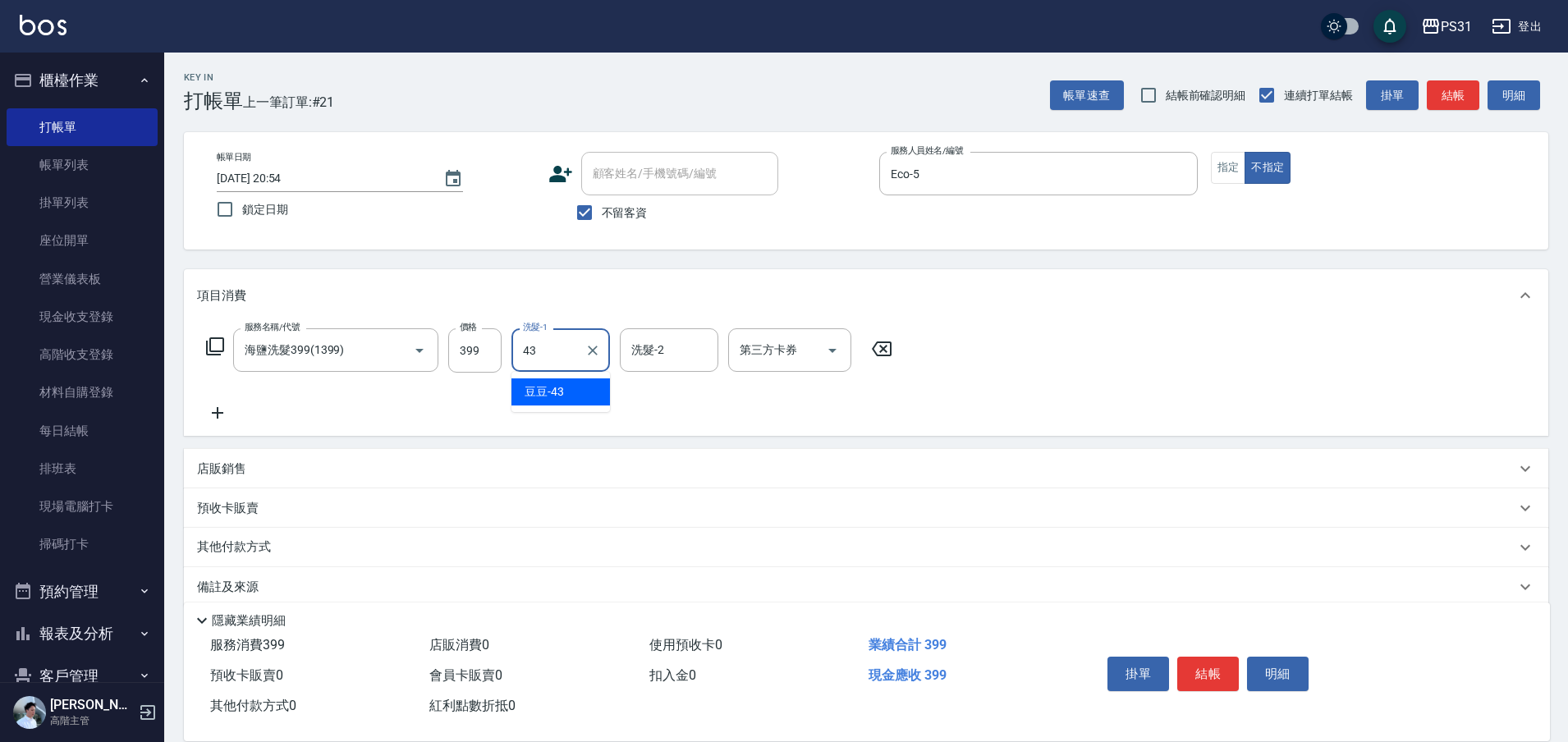
type input "豆豆-43"
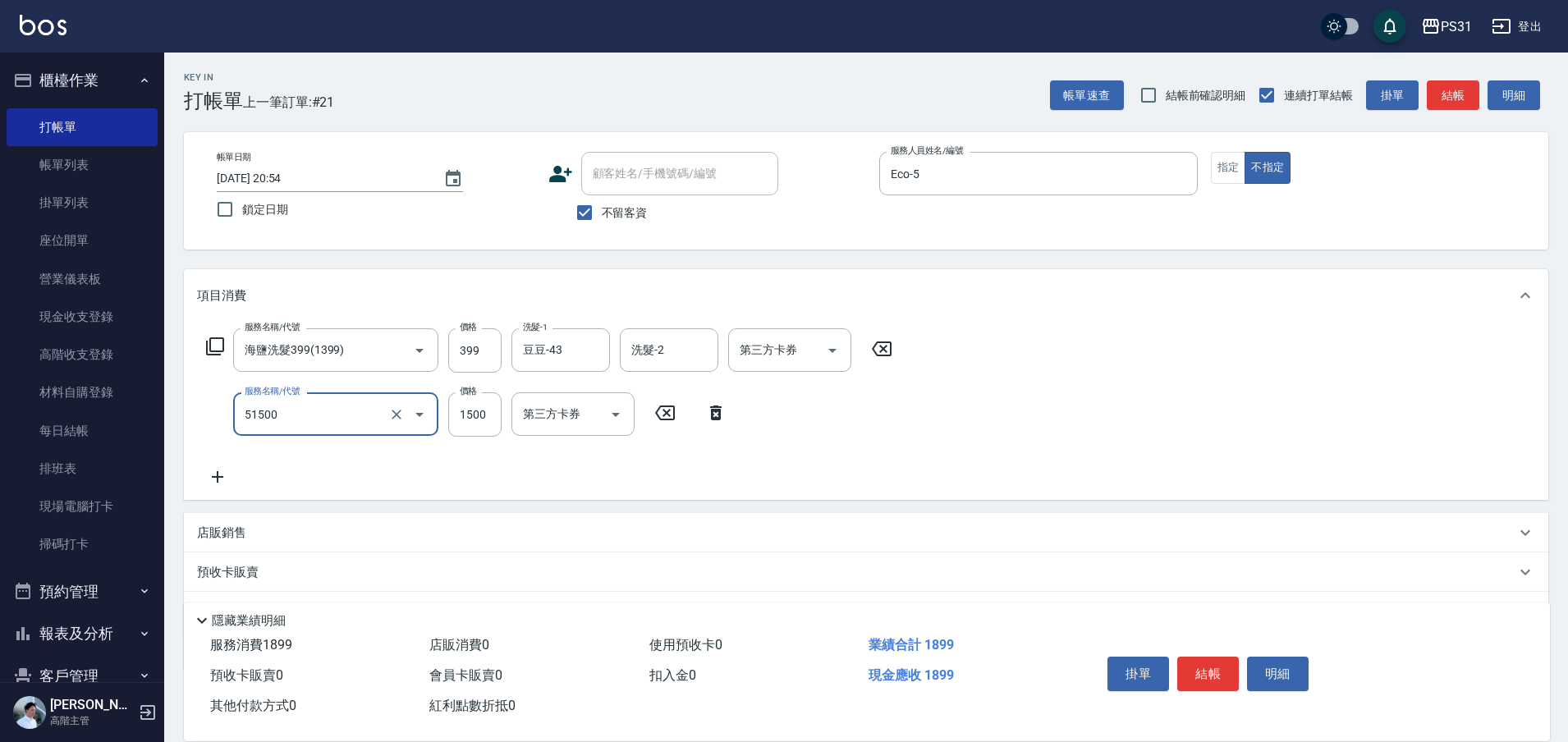
type input "鉑金護髮(51500)"
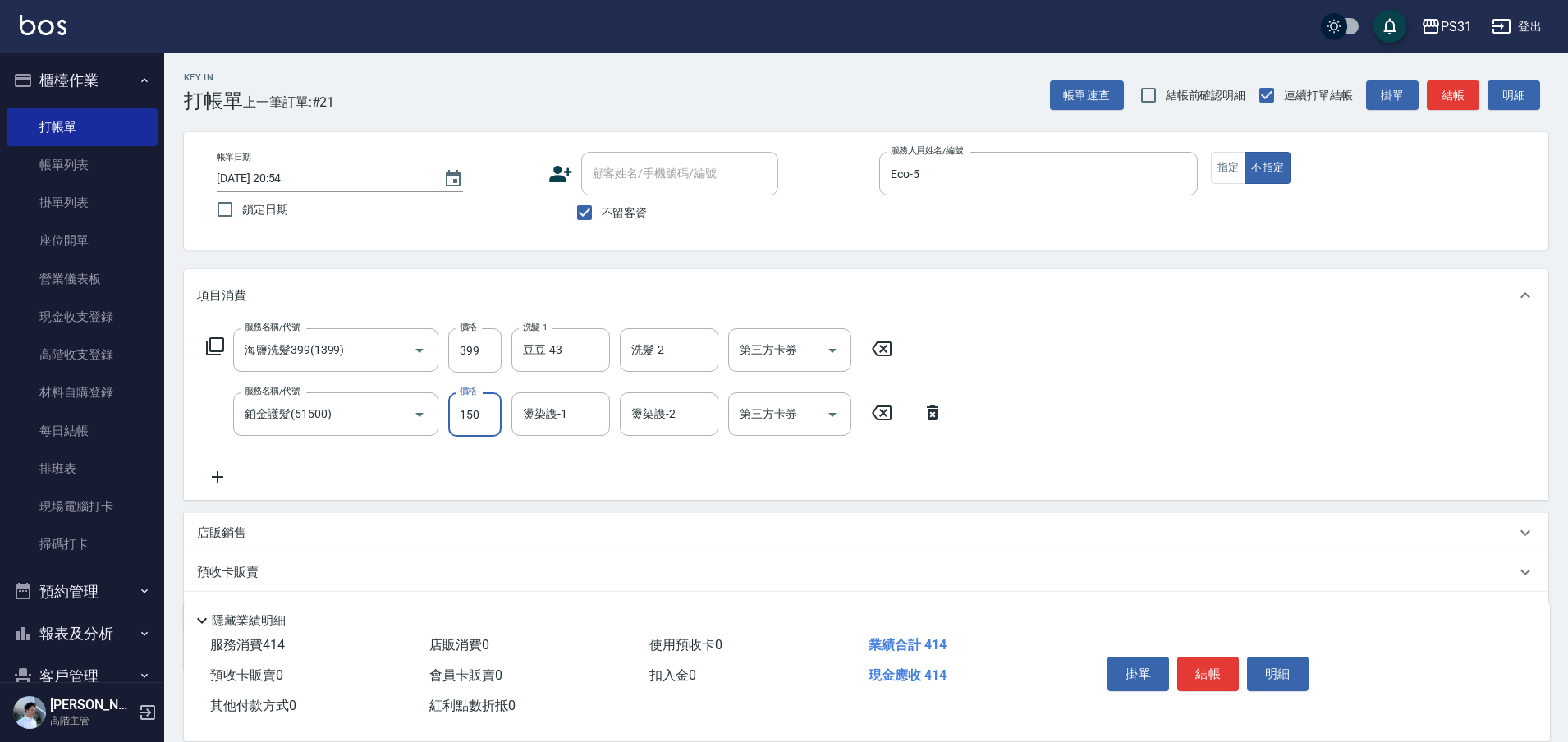
type input "1500"
type input "豆豆-43"
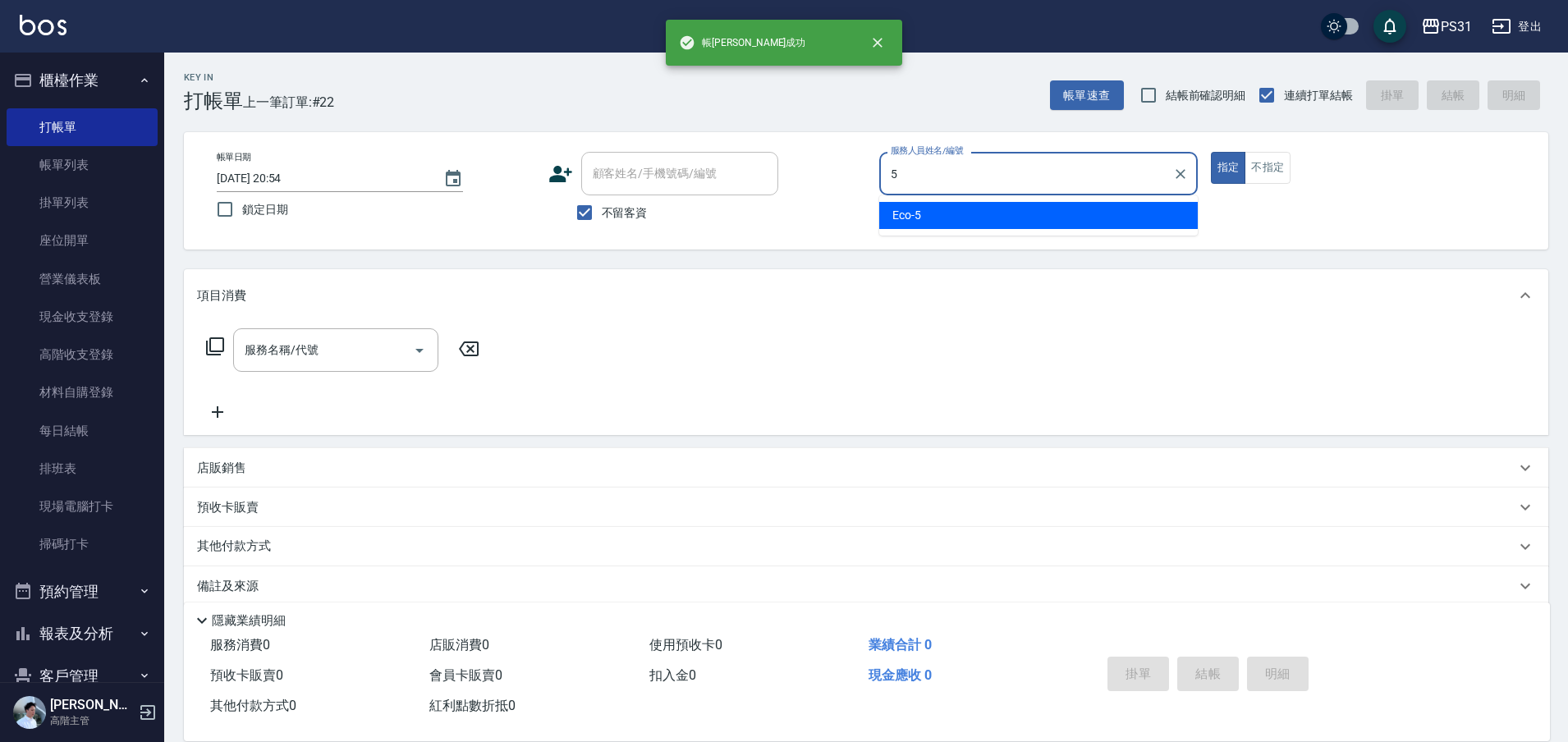
type input "Eco-5"
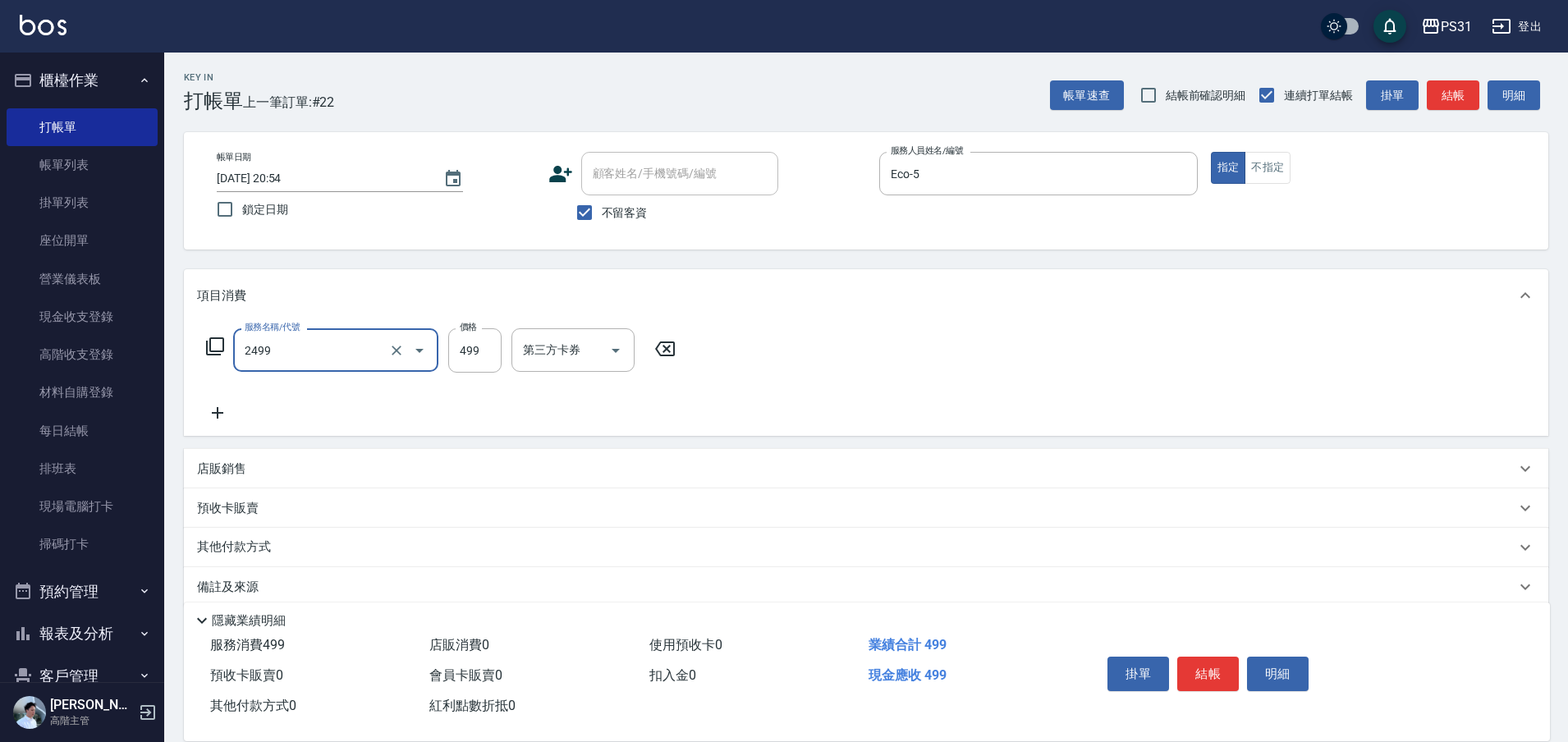
type input "499洗剪套餐(2499)"
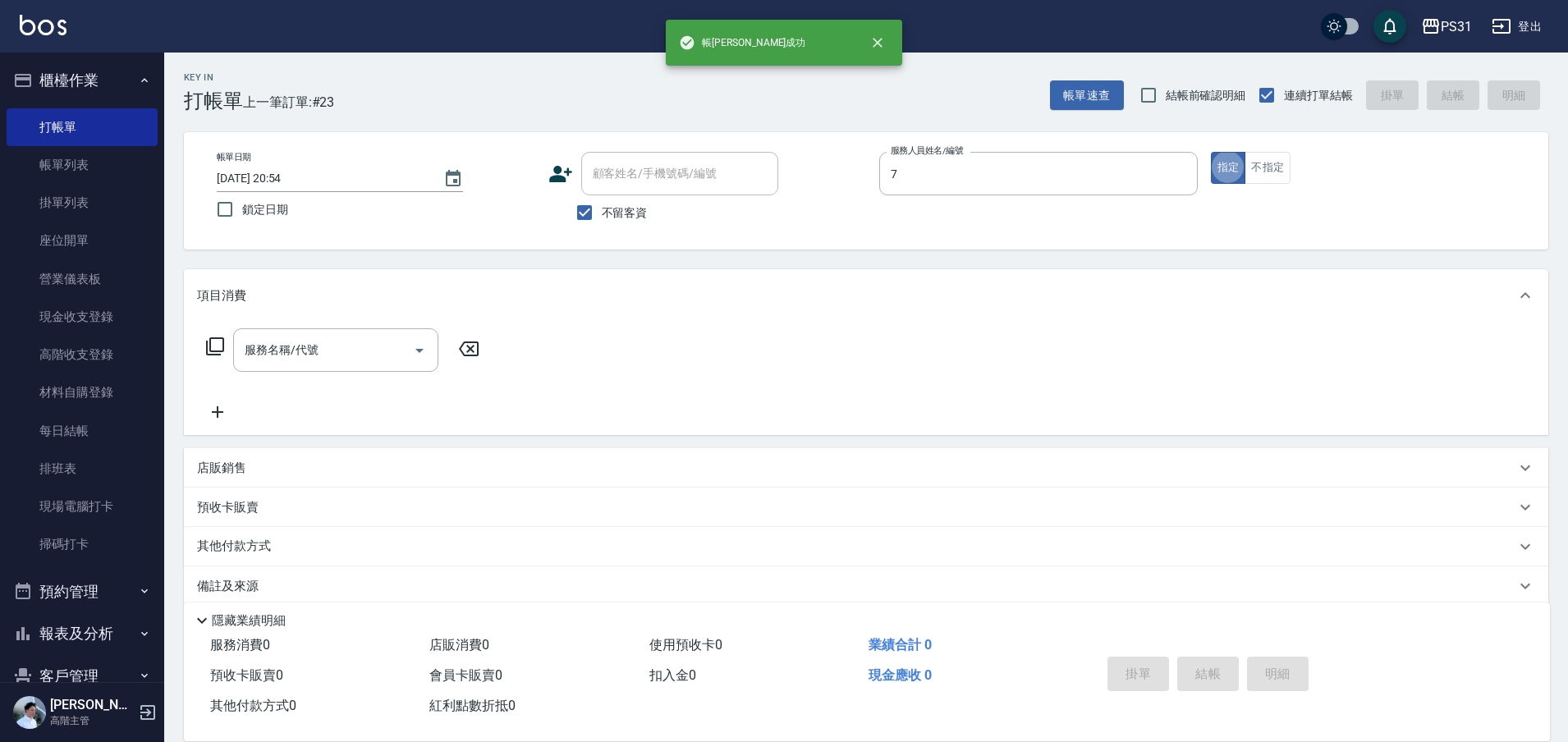
type input "Nini-7"
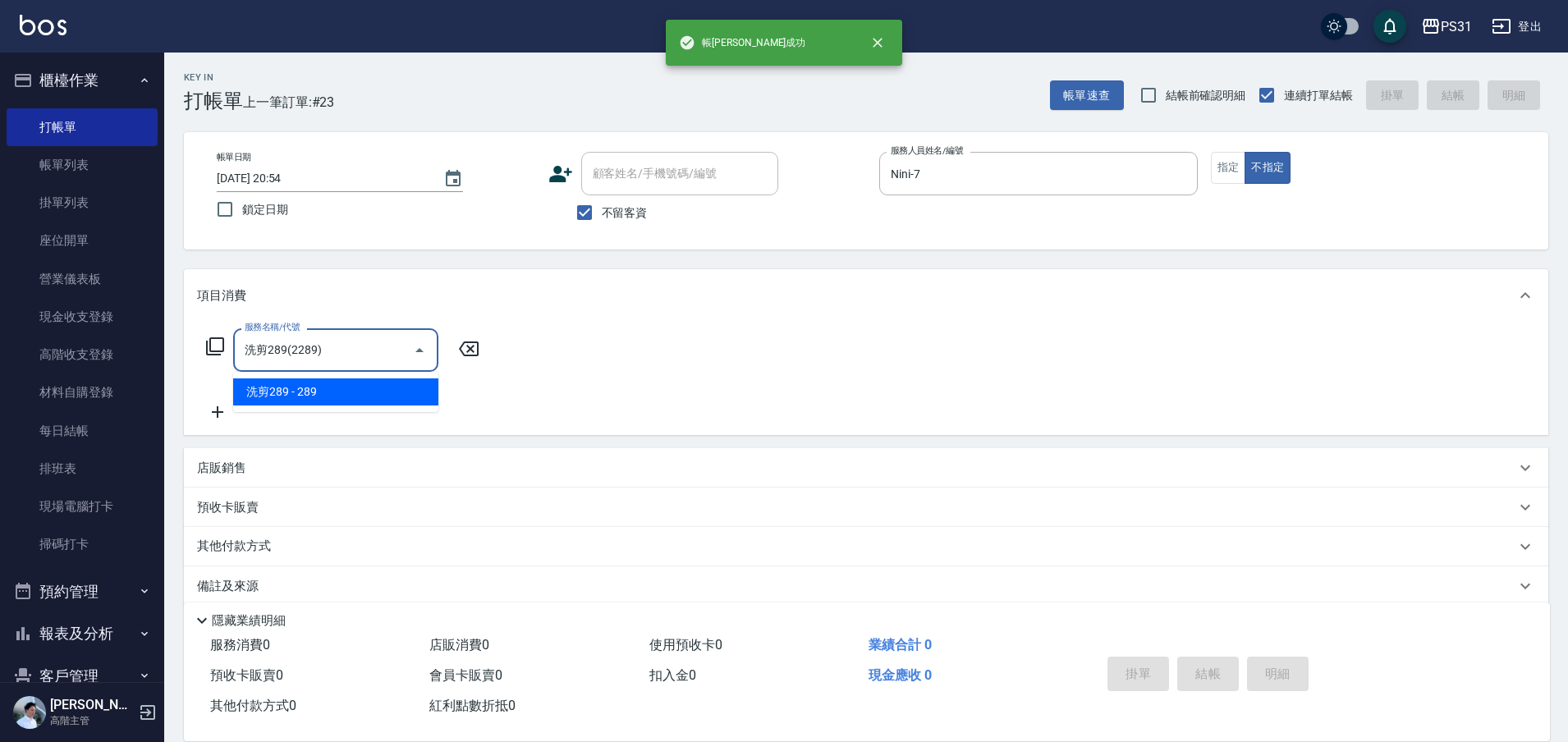
type input "洗剪289(2289)"
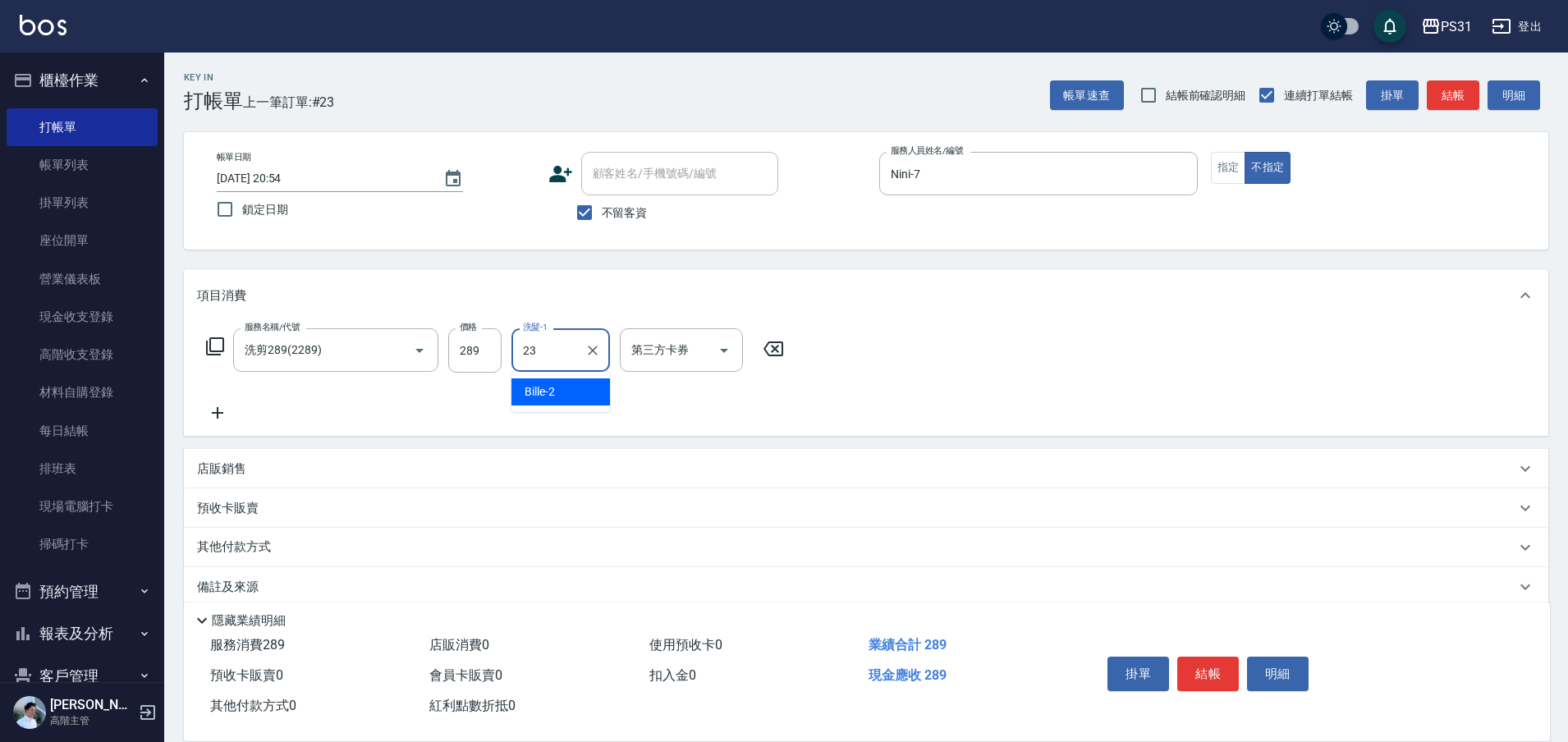
type input "羊羊-23"
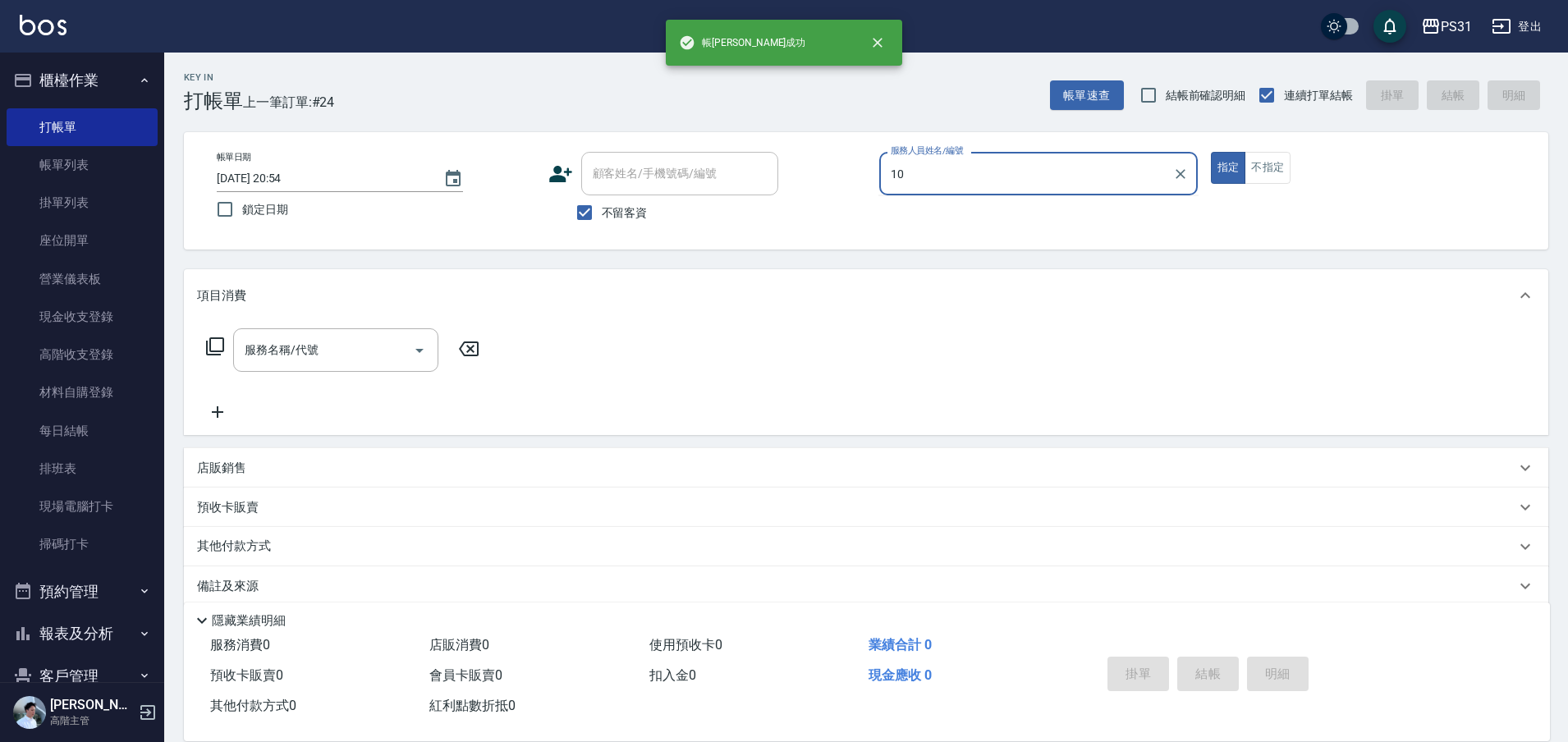
type input "Zhan-10"
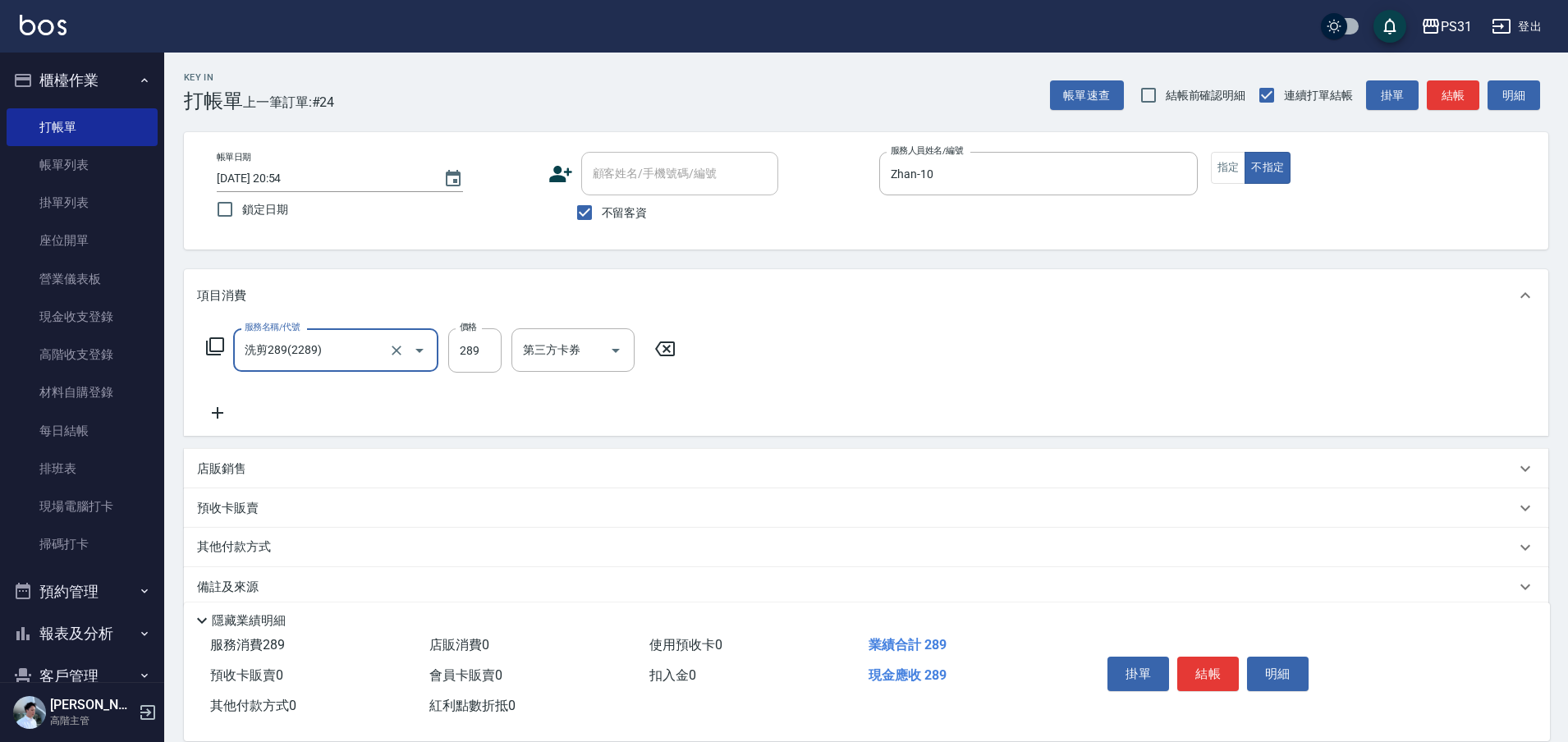
type input "洗剪289(2289)"
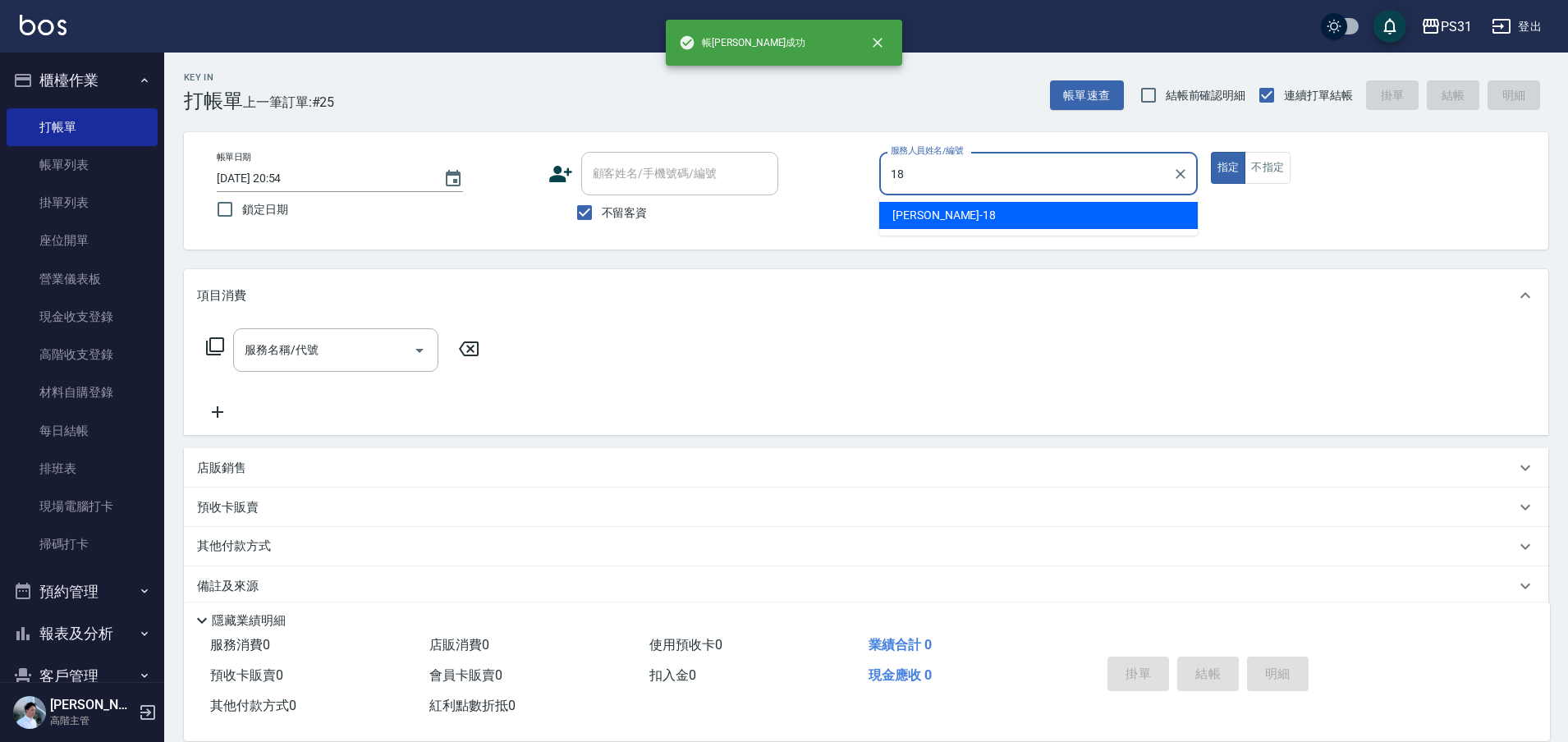
type input "Rita-18"
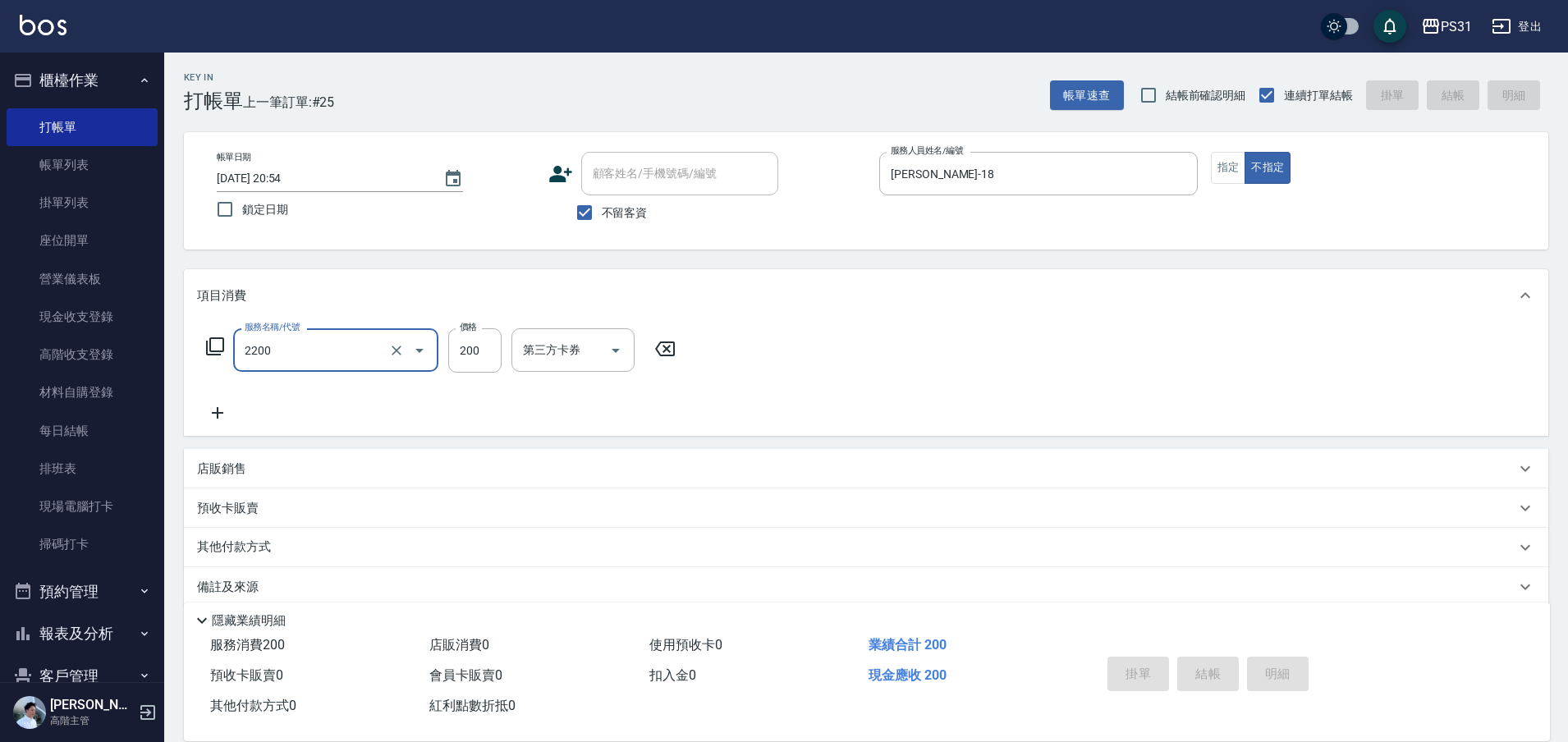
type input "2200"
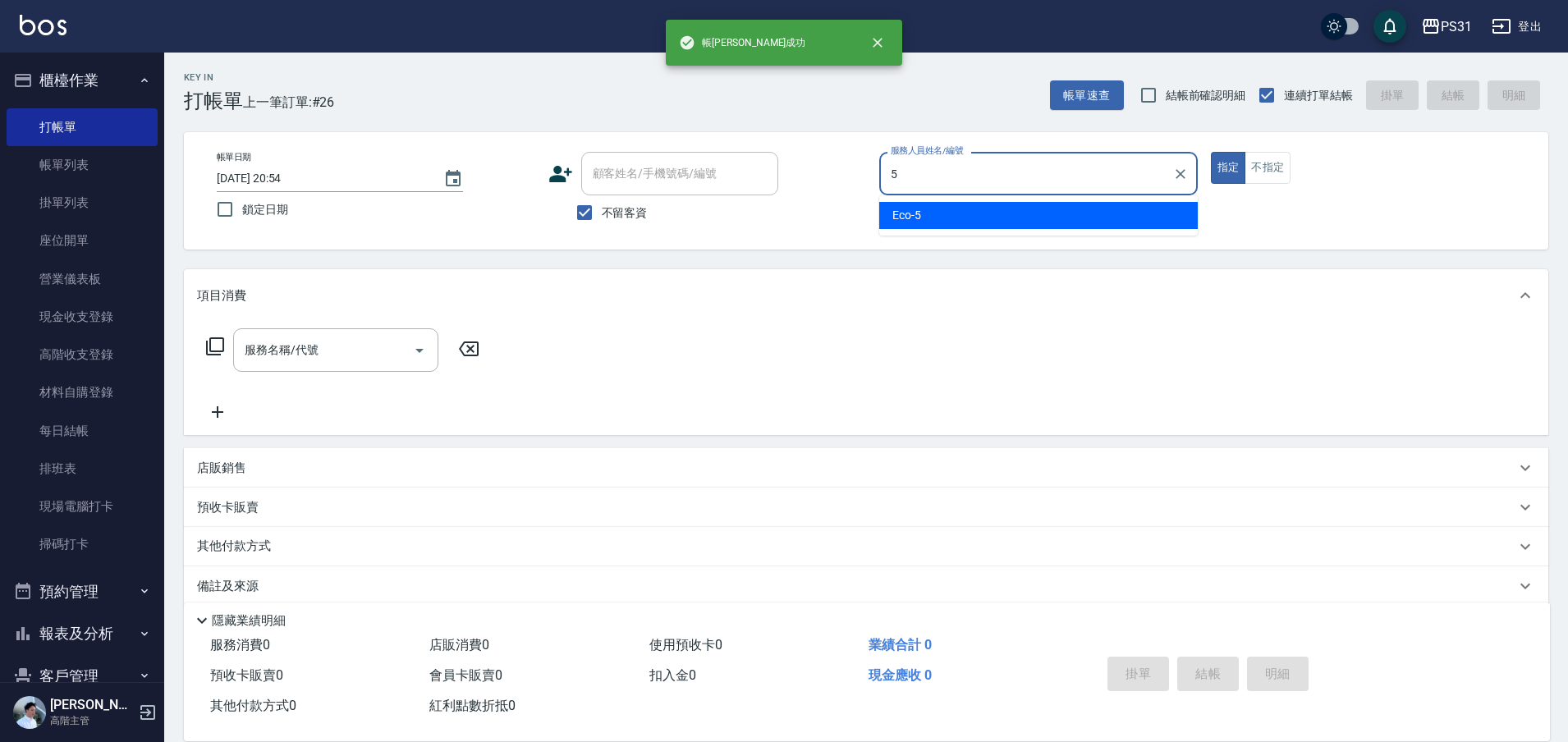
type input "Eco-5"
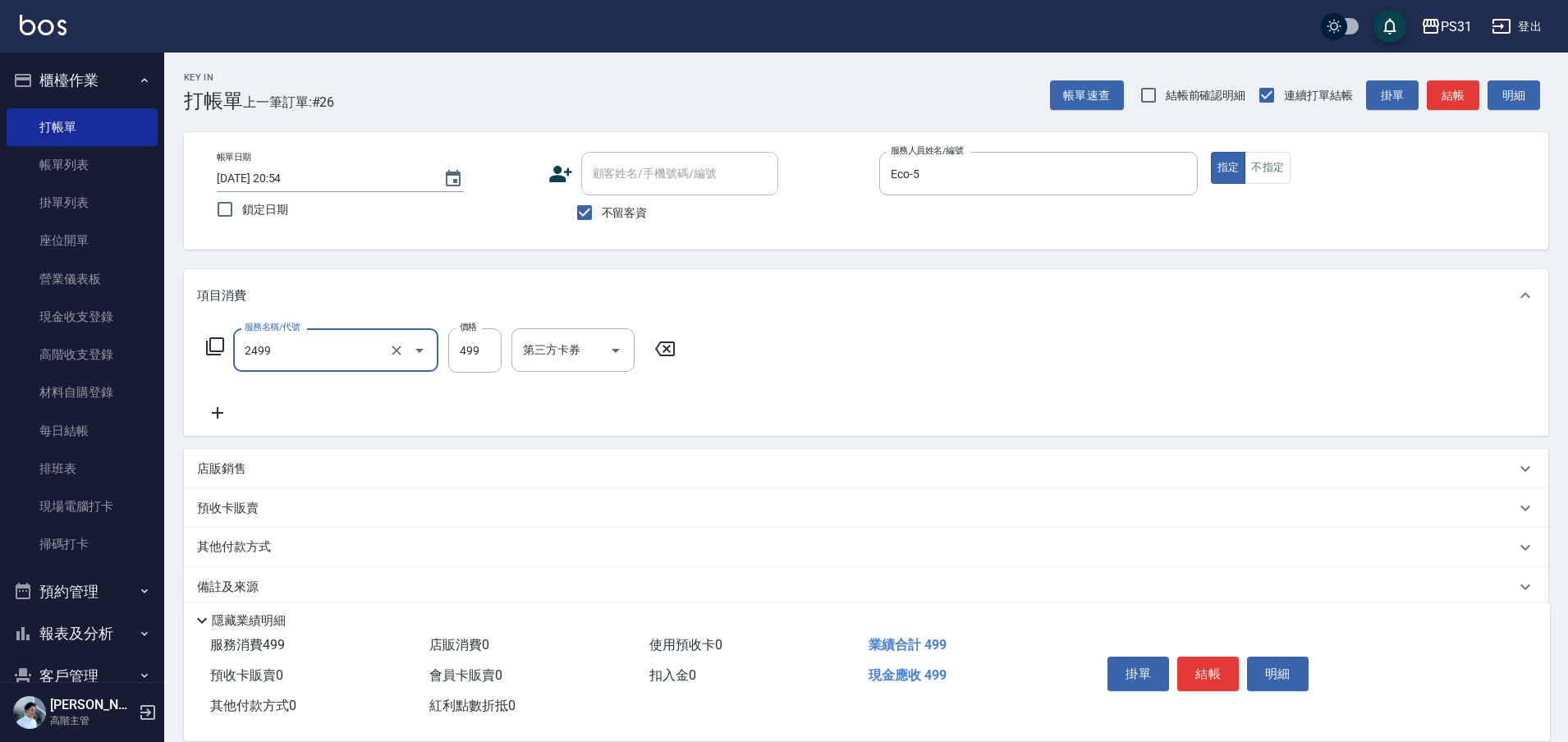
type input "499洗剪套餐(2499)"
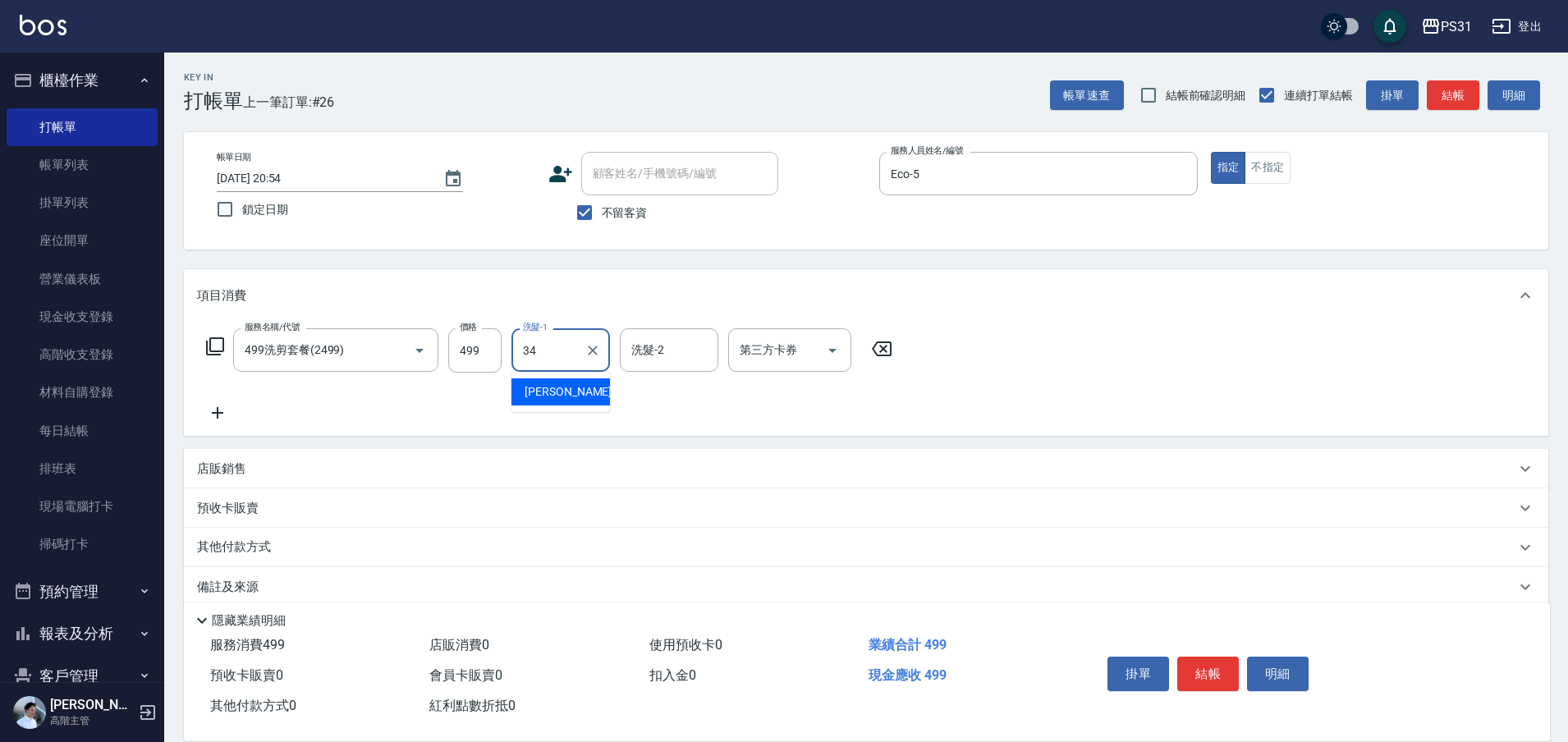
type input "鈺欣-34"
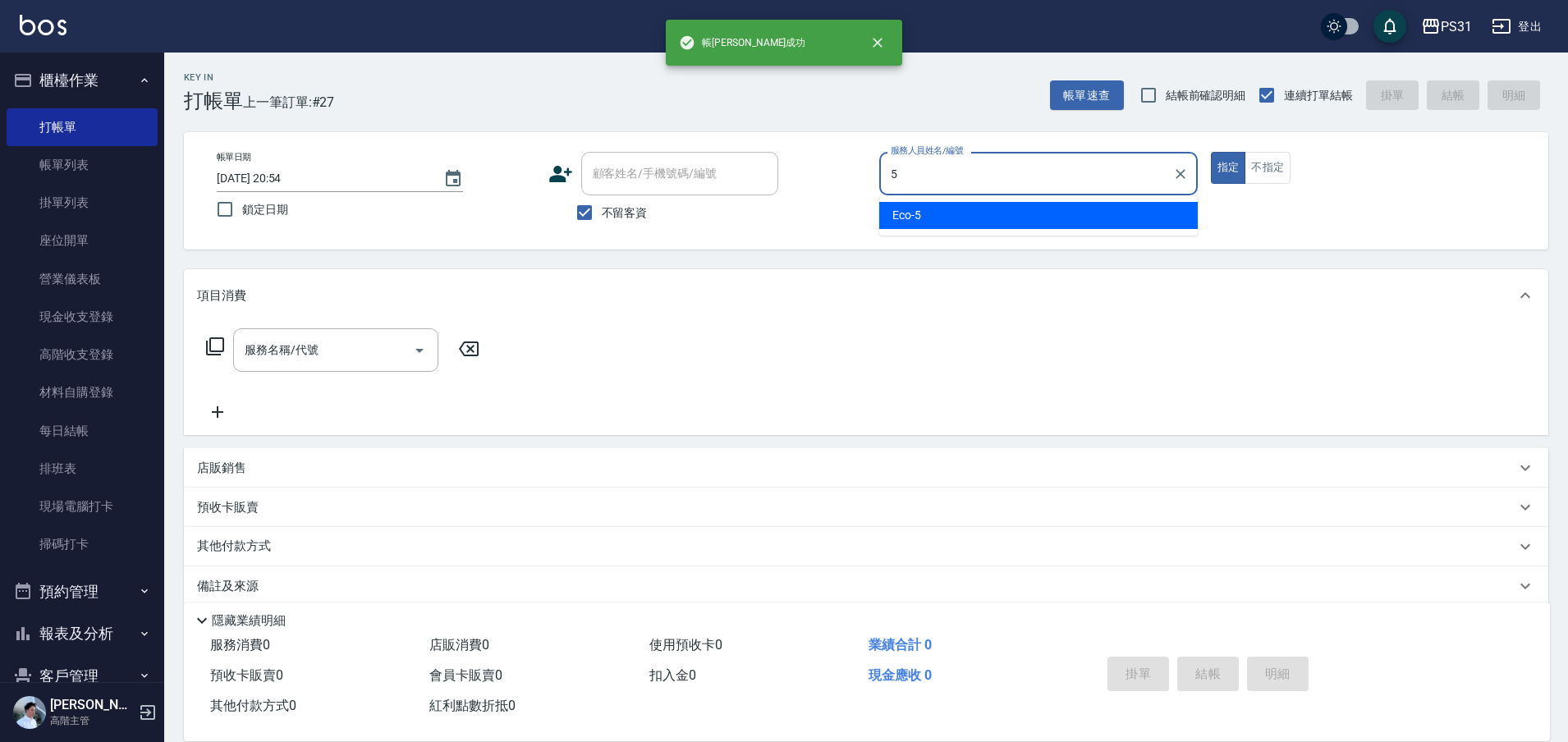
type input "Eco-5"
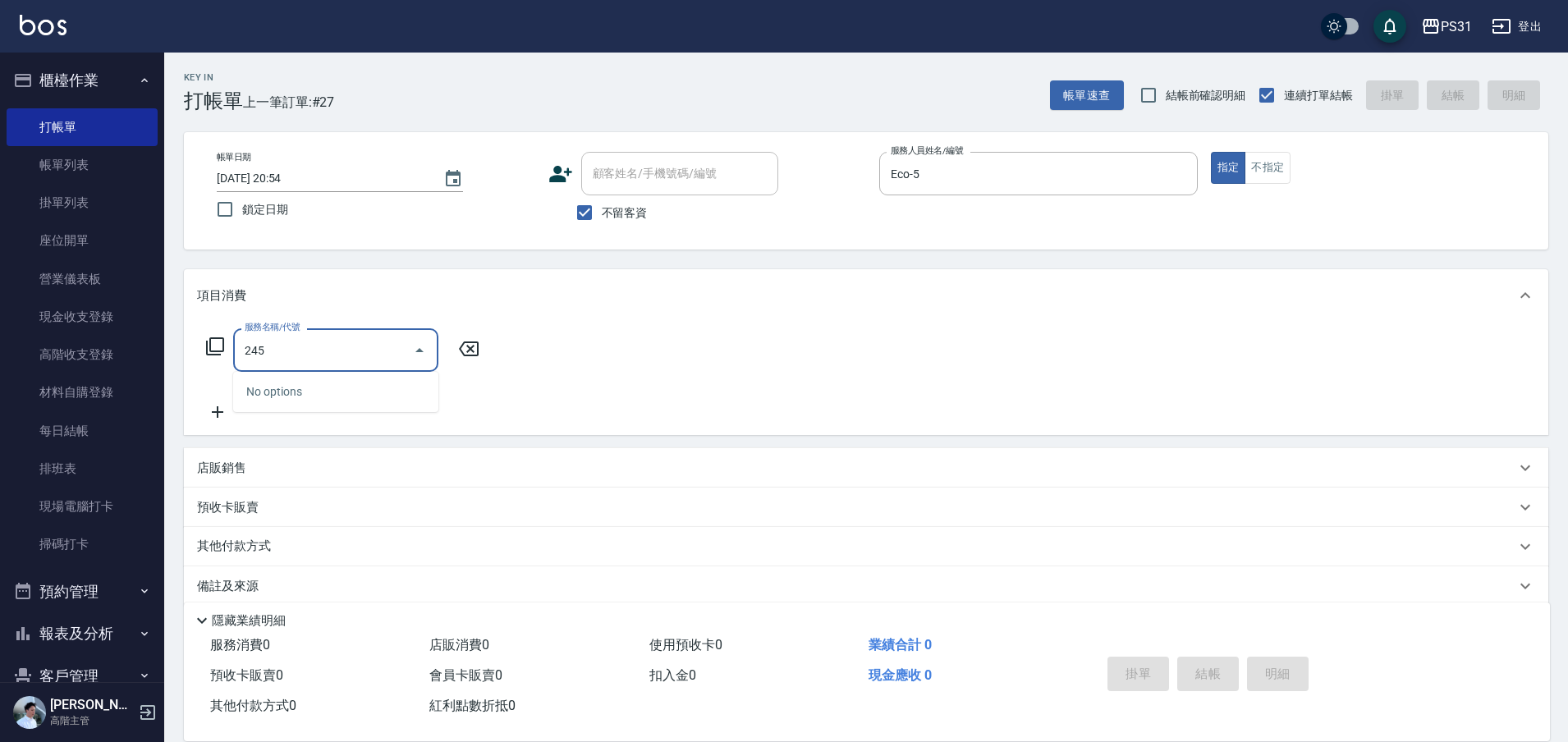
type input "2450"
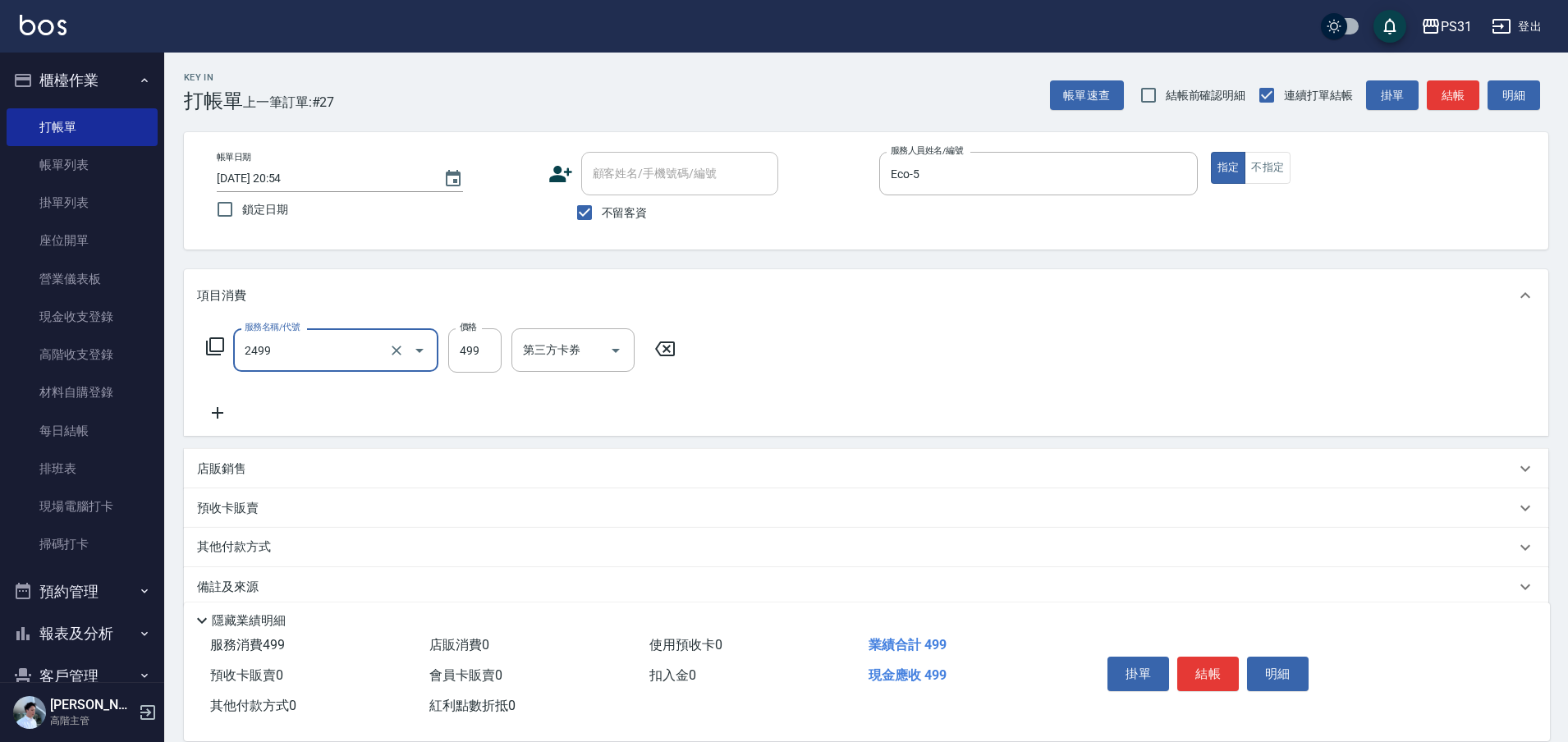
type input "499洗剪套餐(2499)"
type input "450"
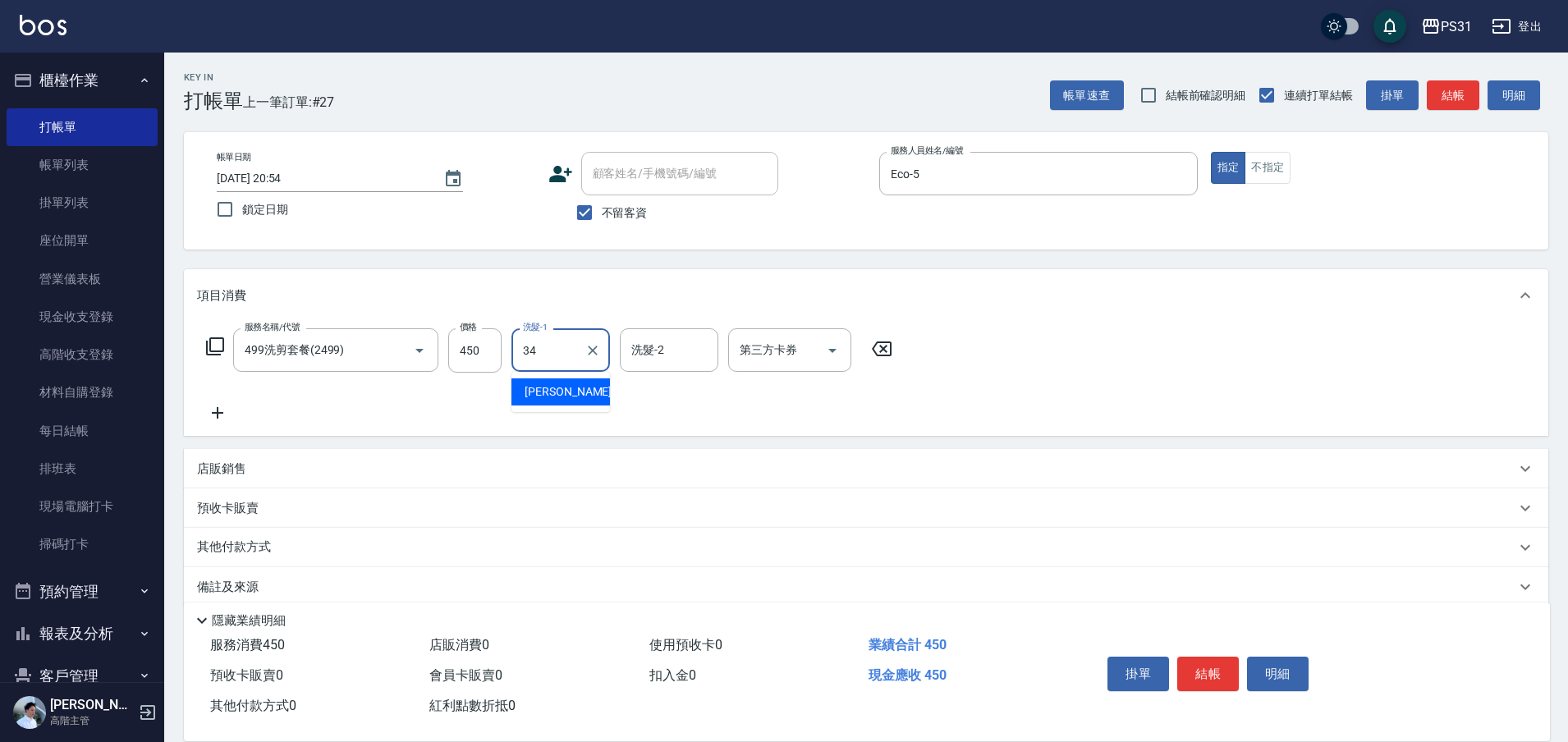
type input "鈺欣-34"
drag, startPoint x: 252, startPoint y: 550, endPoint x: 243, endPoint y: 551, distance: 9.1
click at [252, 548] on p "其他付款方式" at bounding box center [238, 548] width 82 height 18
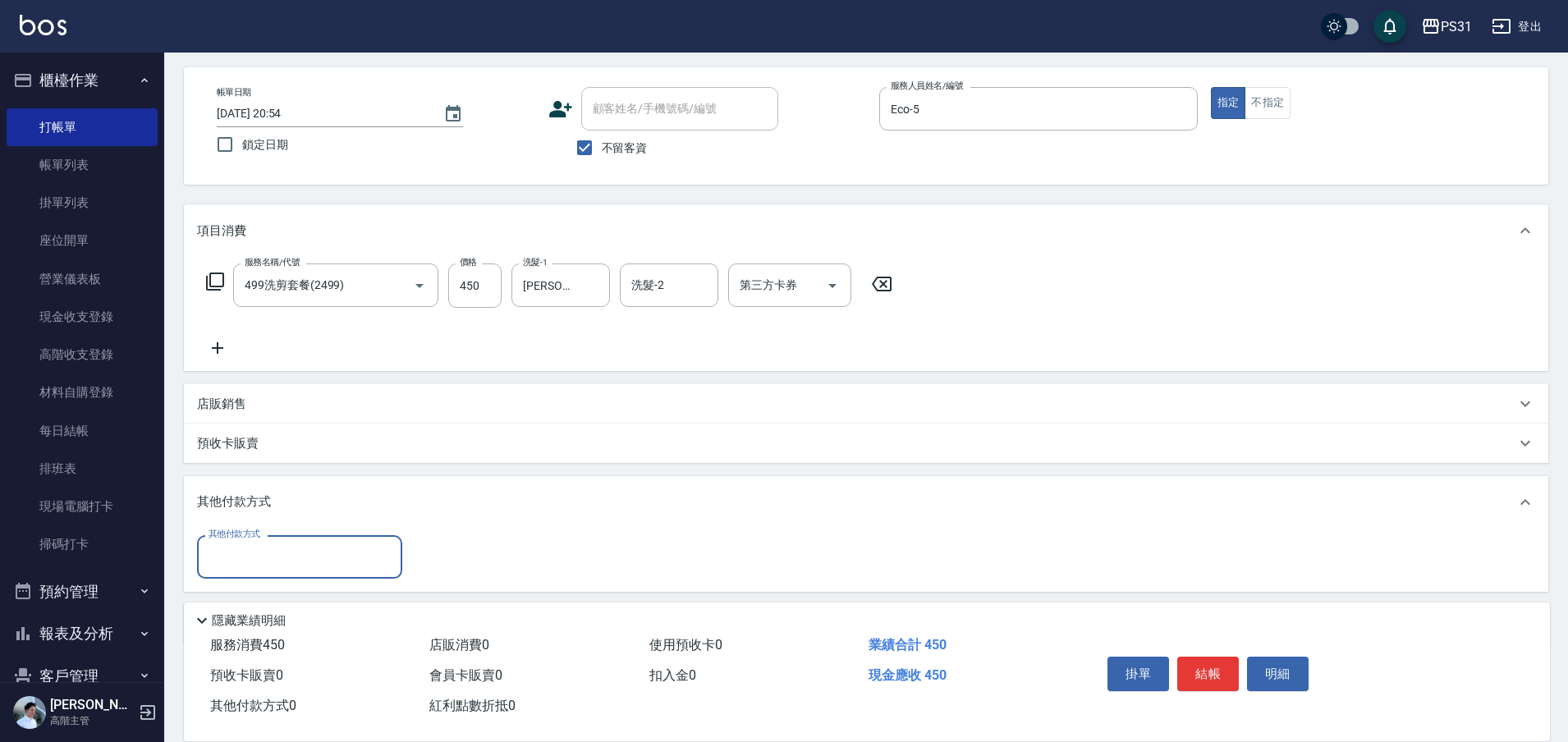
scroll to position [125, 0]
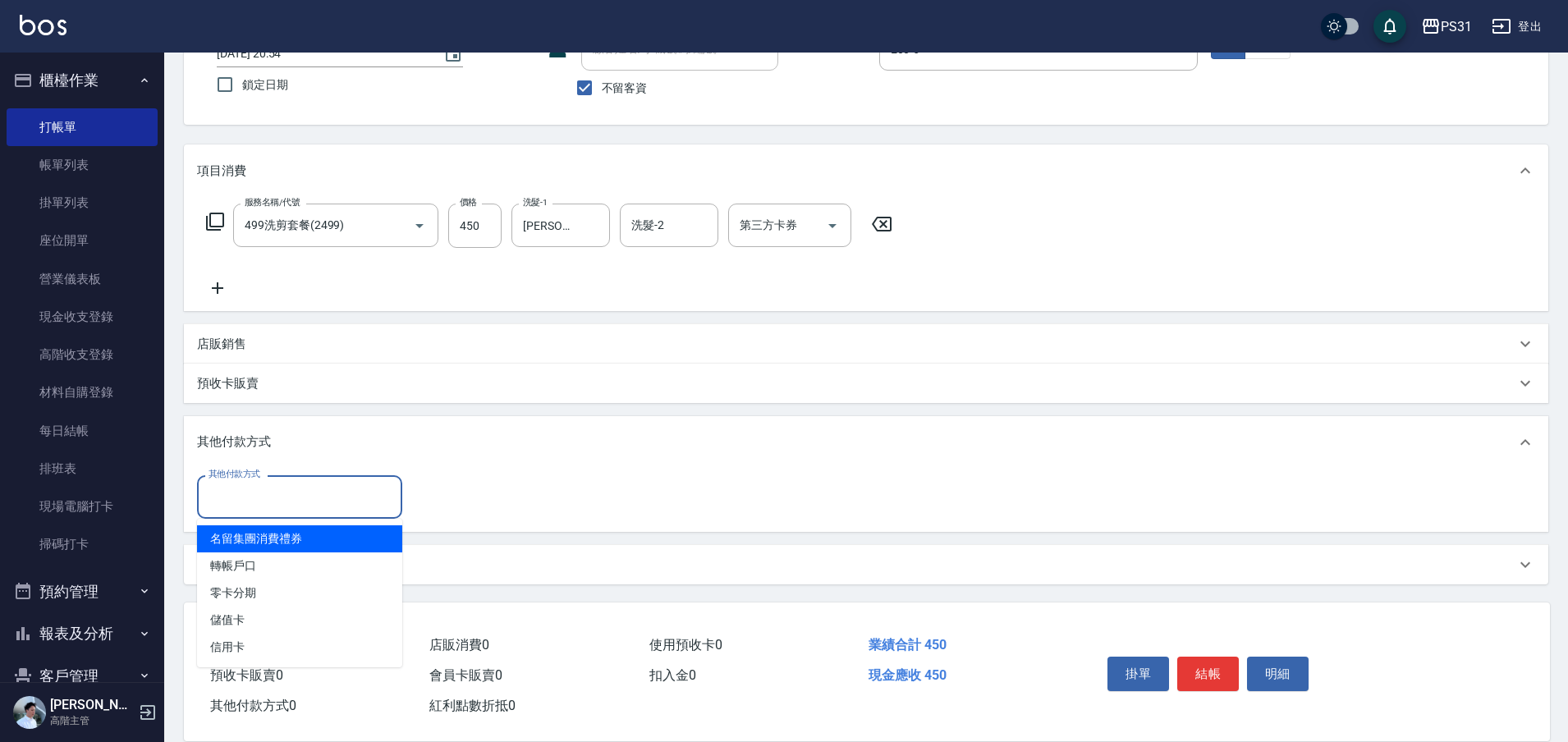
click at [280, 481] on div "其他付款方式" at bounding box center [300, 497] width 205 height 44
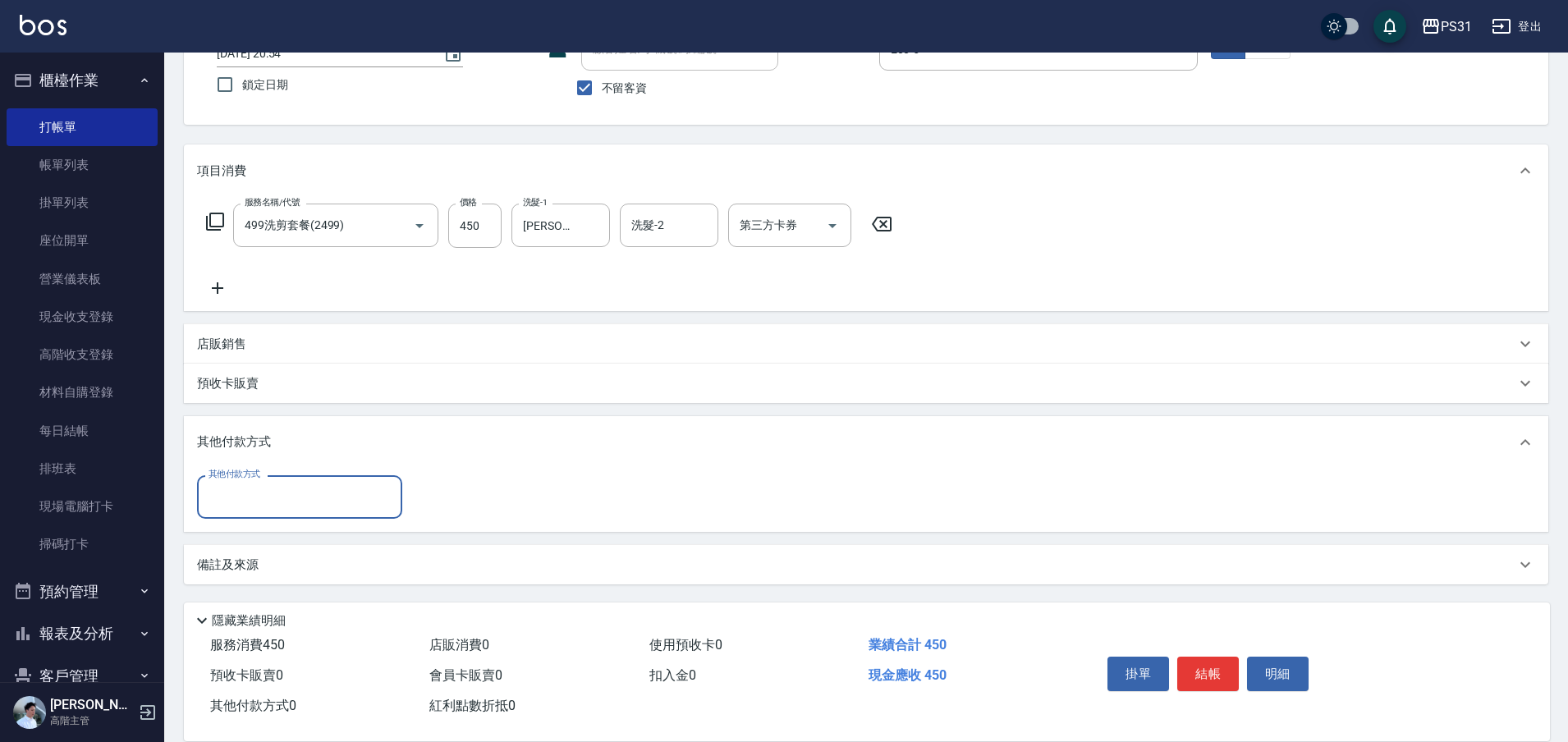
click at [277, 488] on input "其他付款方式" at bounding box center [300, 497] width 190 height 29
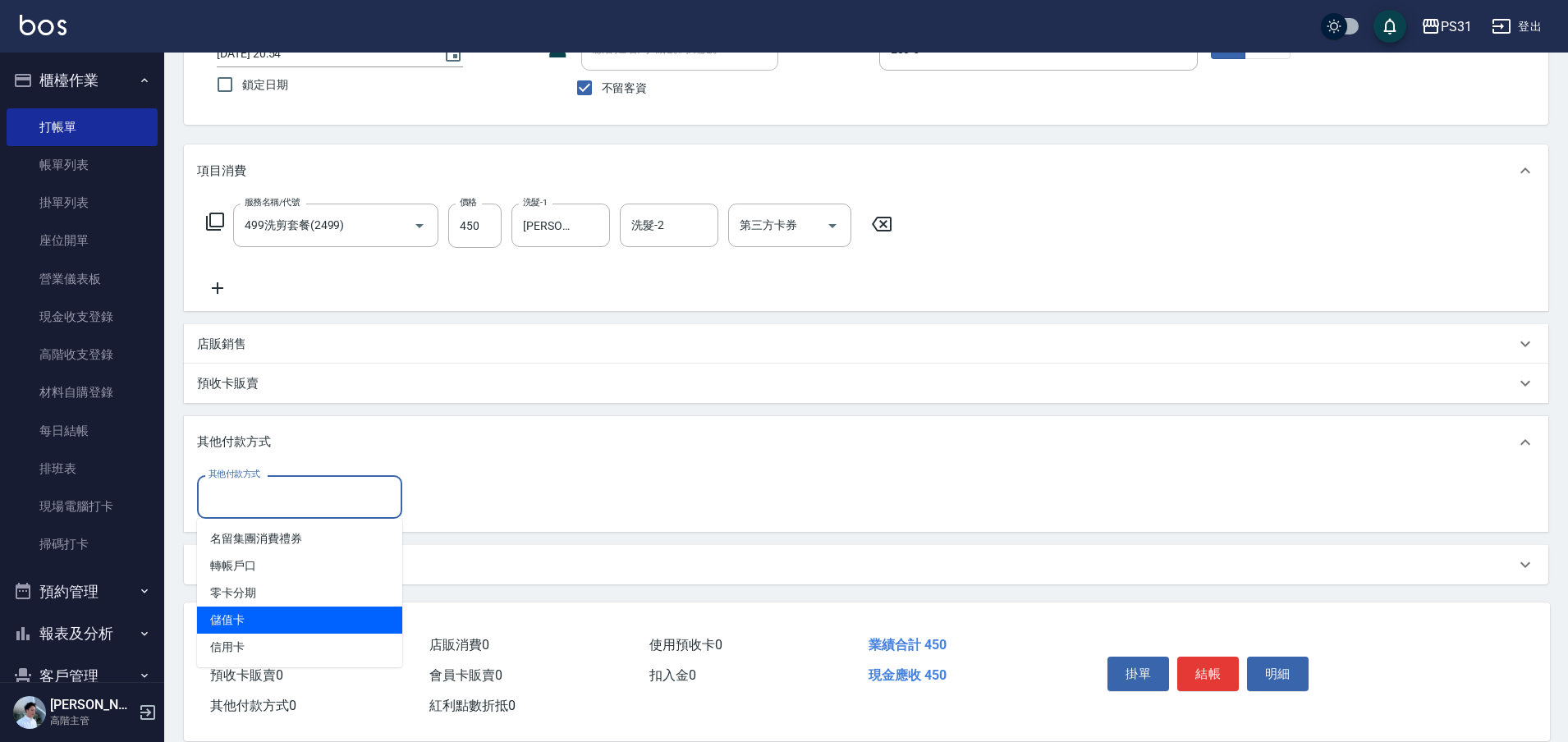
click at [266, 617] on span "儲值卡" at bounding box center [300, 620] width 205 height 27
type input "儲值卡"
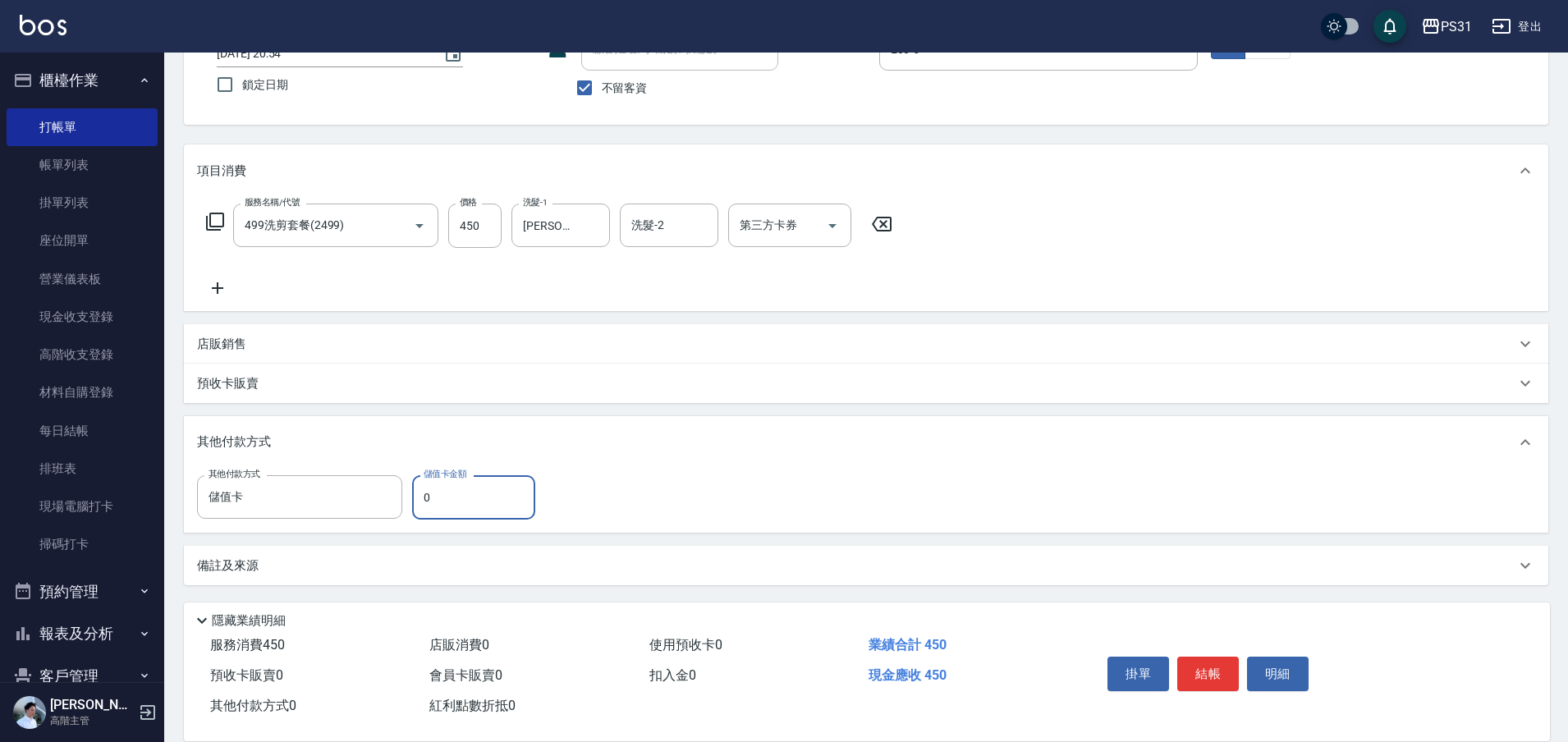
click at [446, 488] on input "0" at bounding box center [473, 497] width 123 height 45
type input "33"
type input "2025/10/15 20:55"
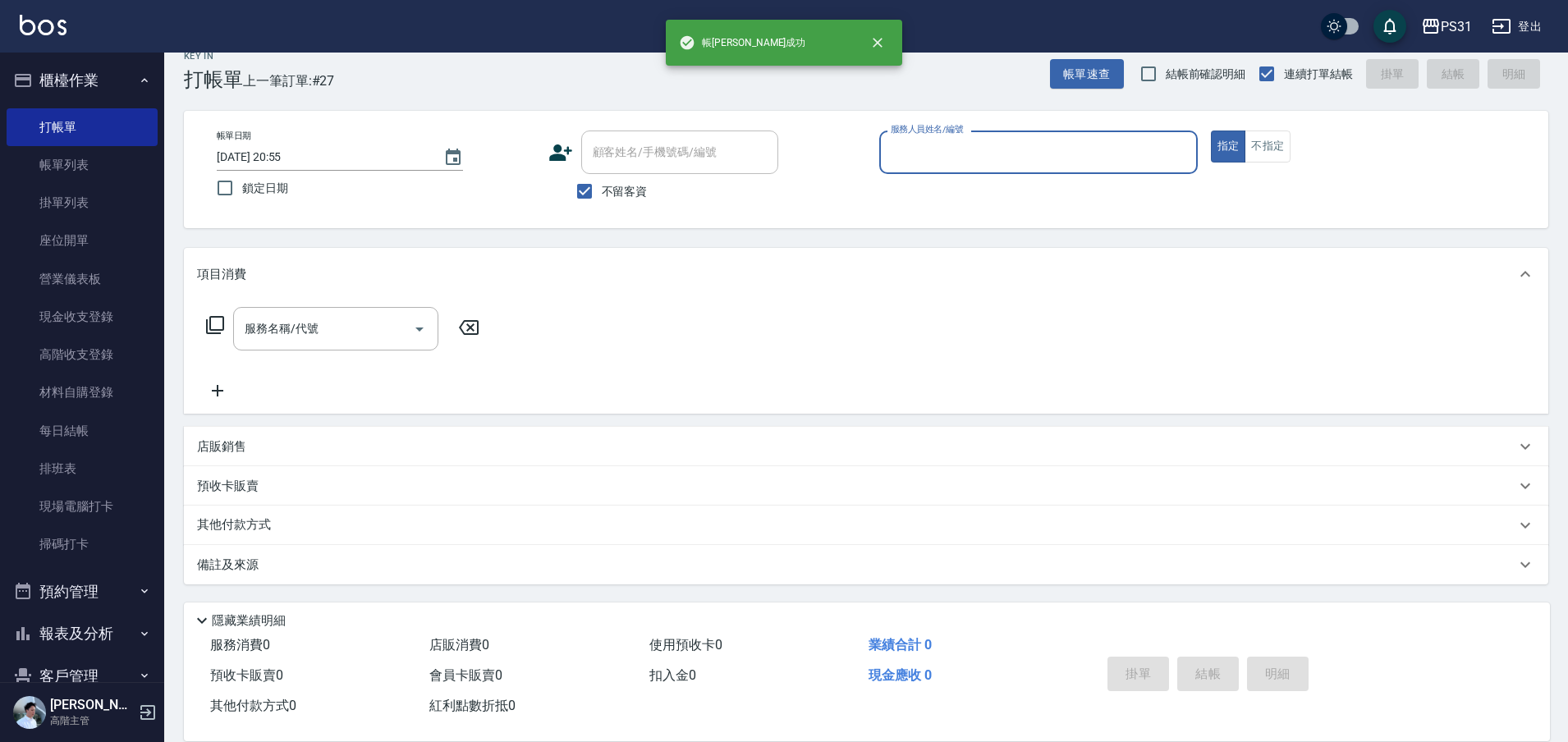
scroll to position [22, 0]
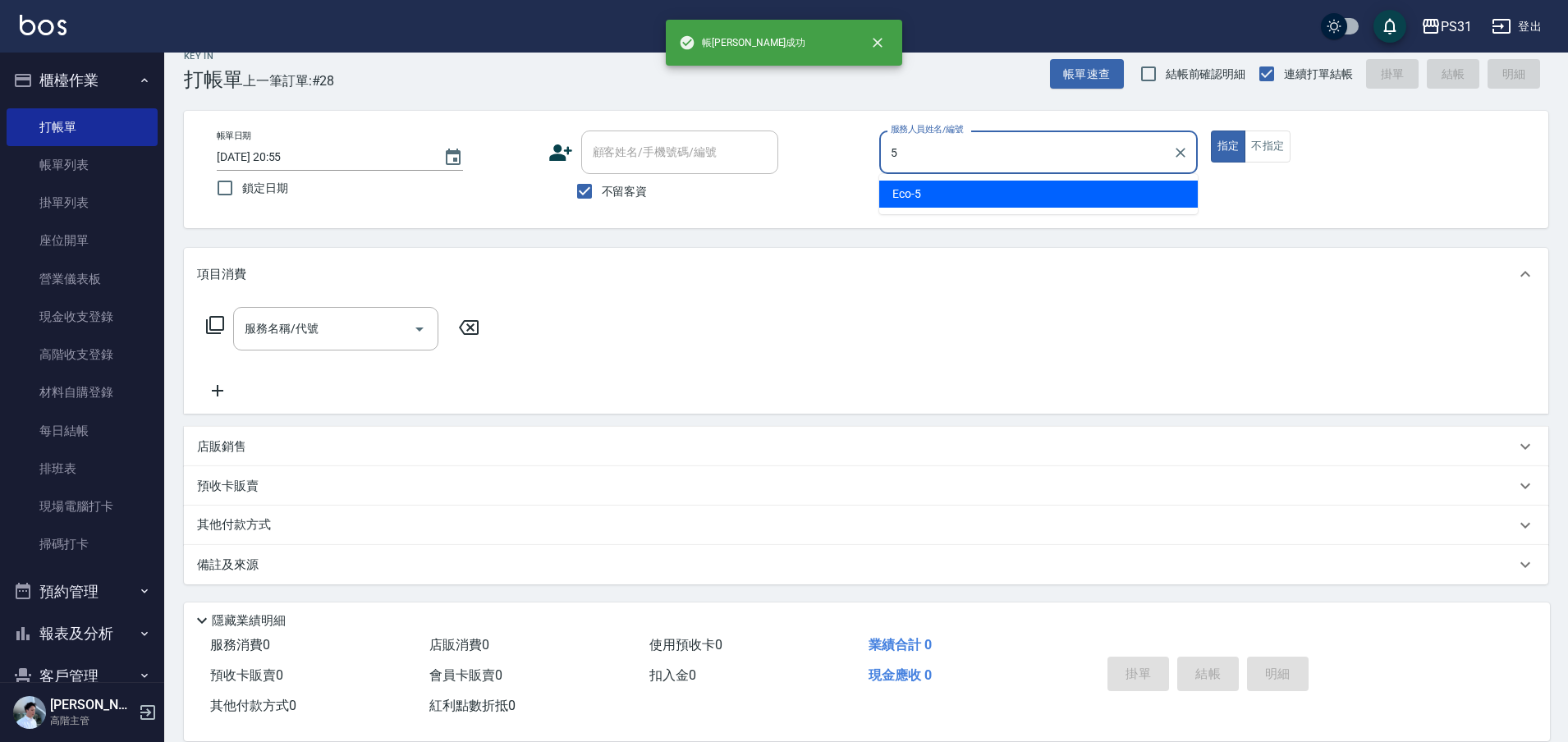
type input "Eco-5"
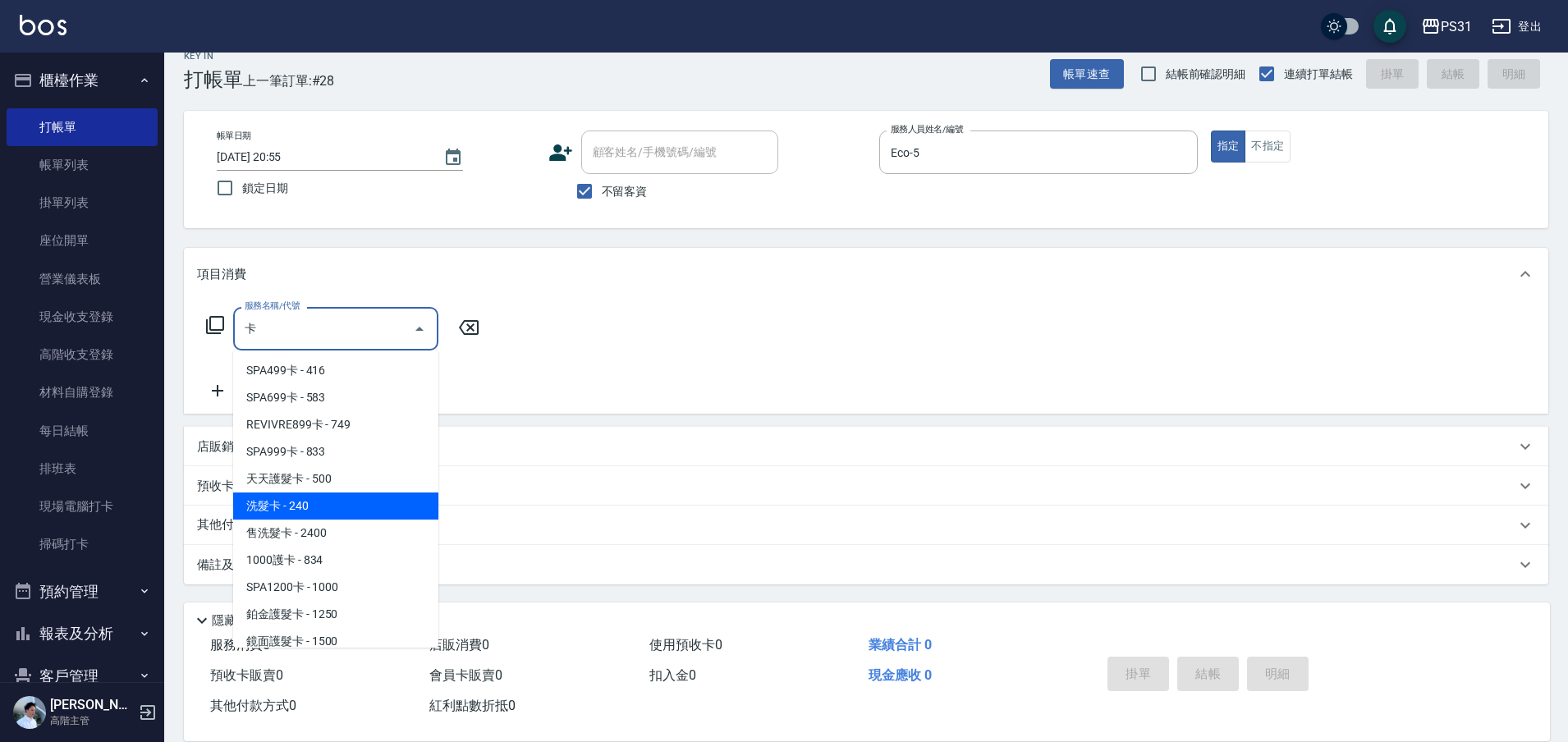
click at [268, 504] on span "洗髮卡 - 240" at bounding box center [335, 506] width 205 height 27
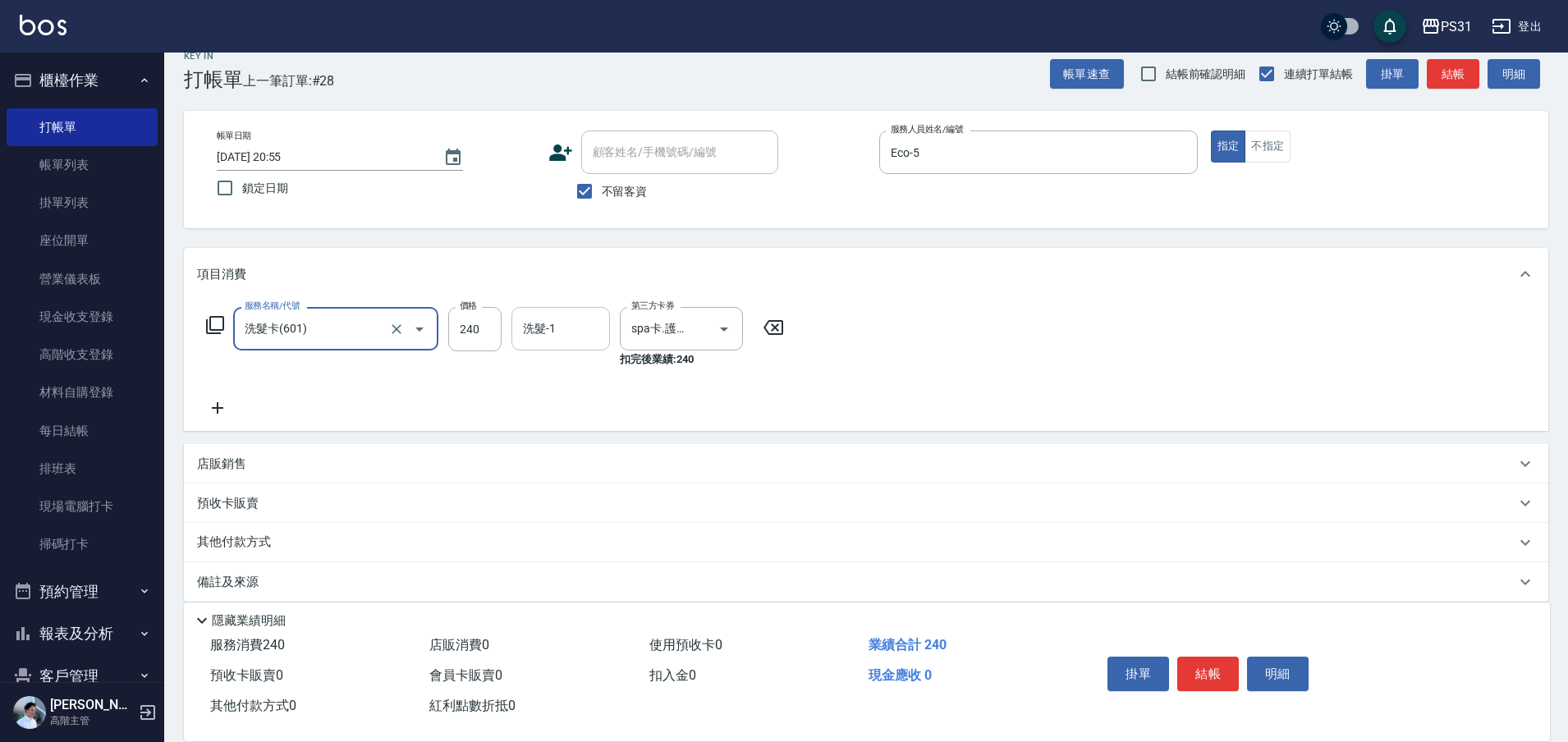
type input "洗髮卡(601)"
click at [550, 324] on div "洗髮-1 洗髮-1" at bounding box center [560, 328] width 98 height 44
type input "高彗珊-33"
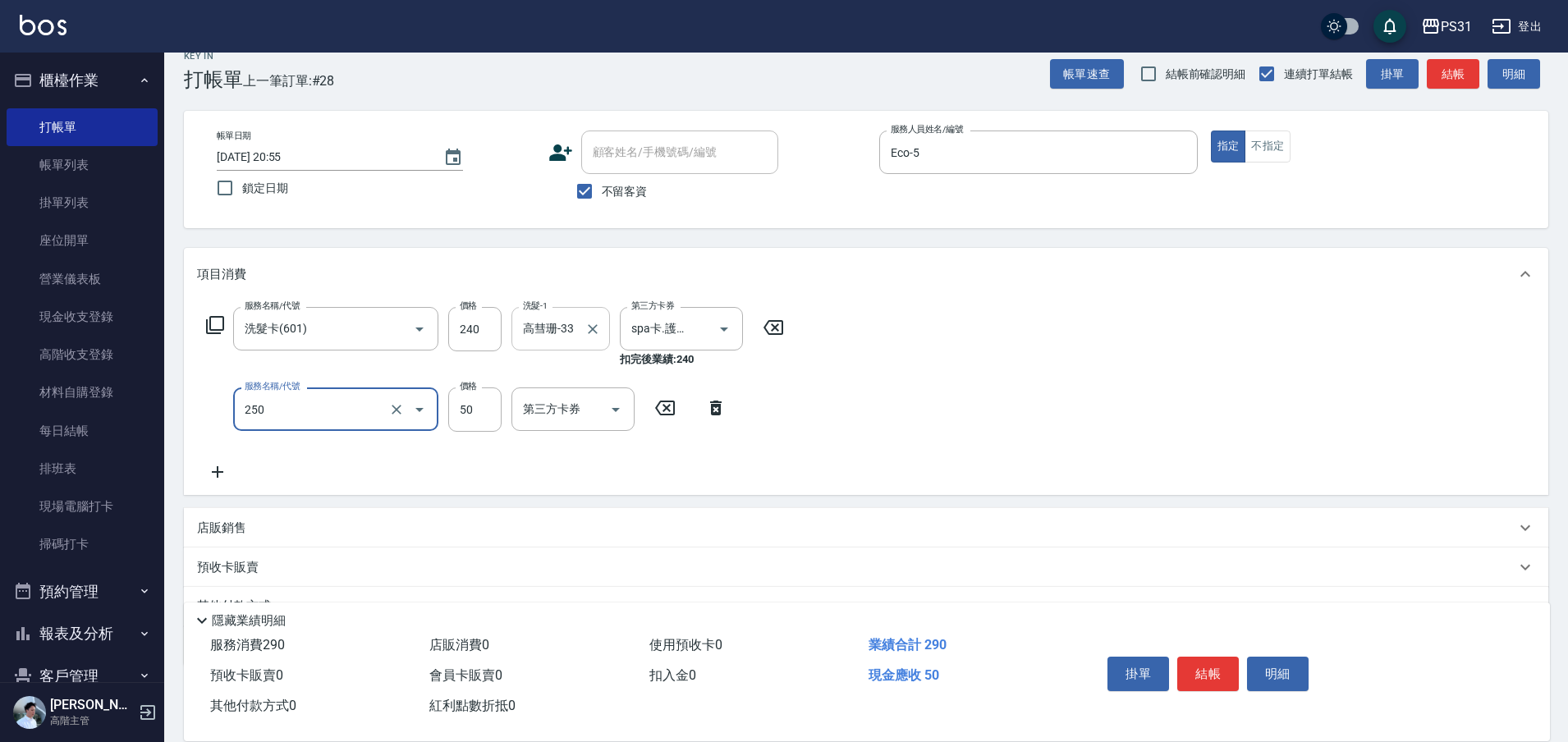
type input "剪瀏海(250)"
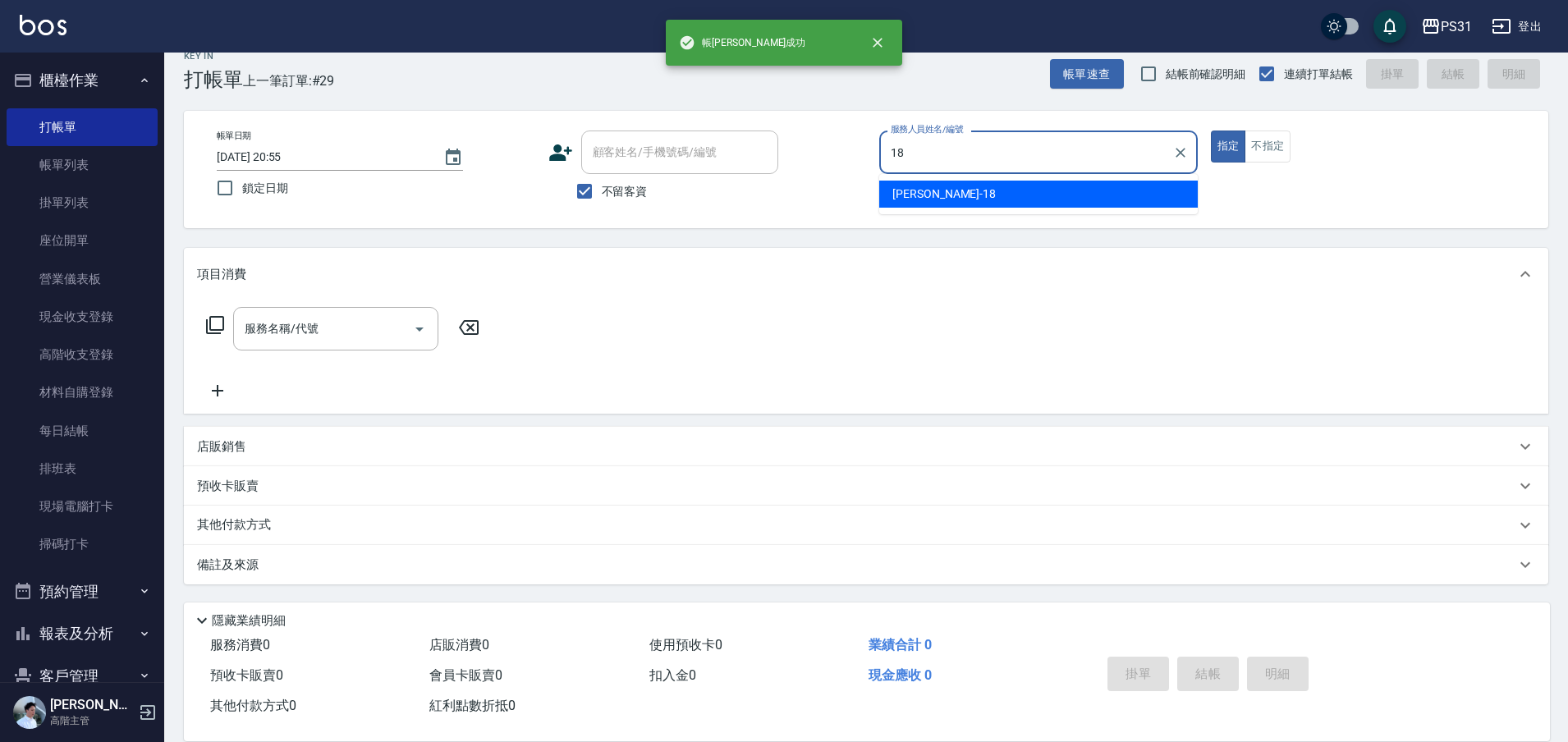
type input "Rita-18"
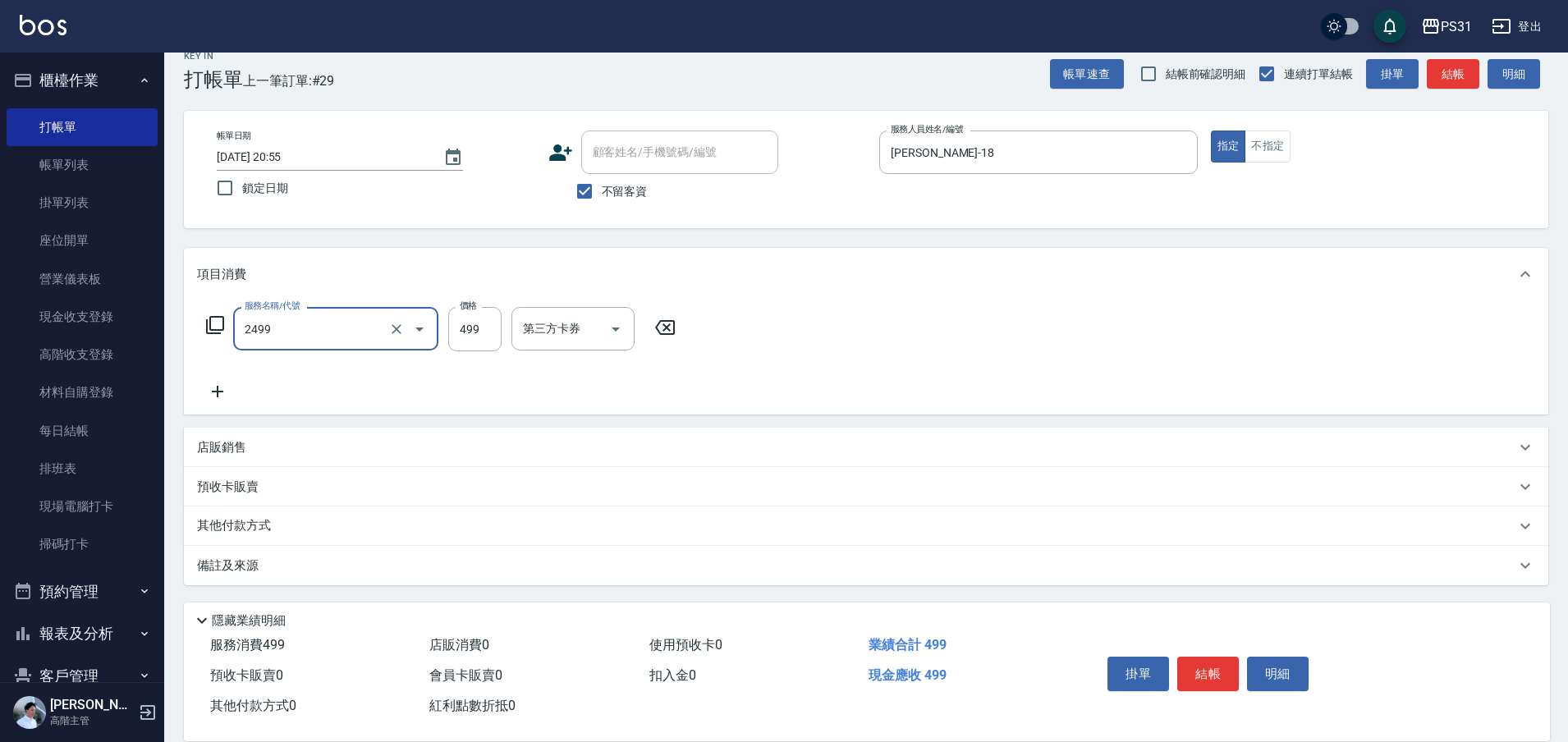
type input "499洗剪套餐(2499)"
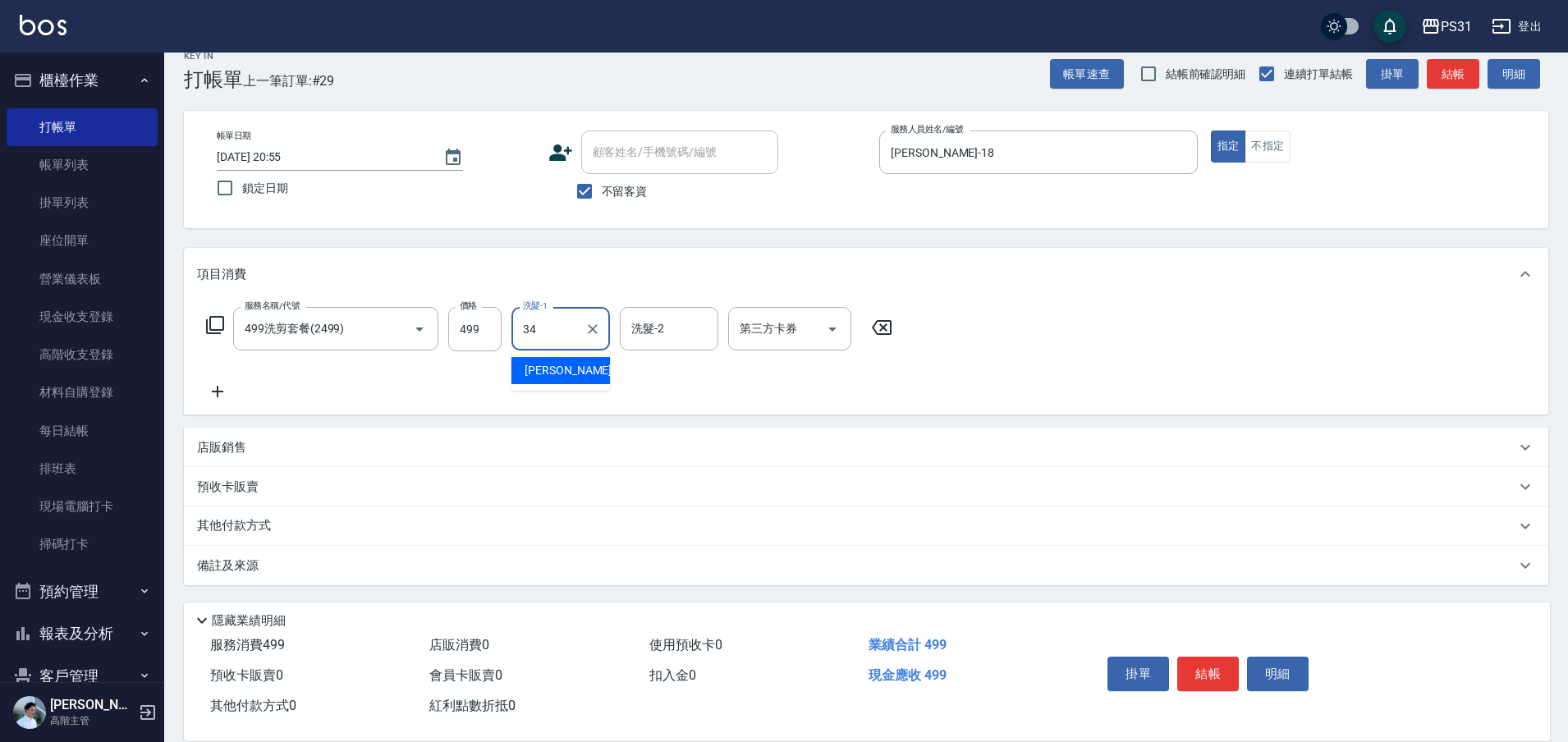
type input "鈺欣-34"
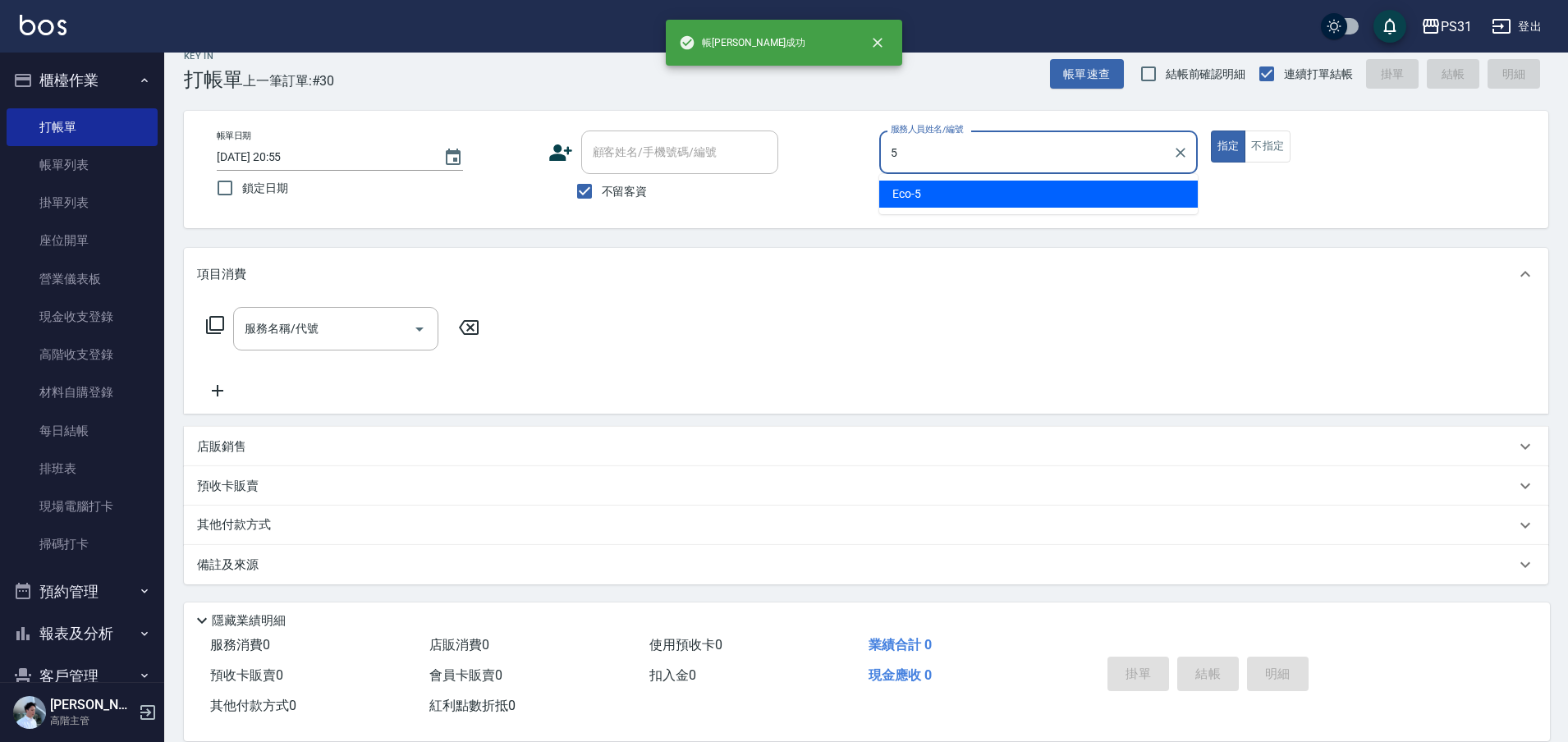
type input "Eco-5"
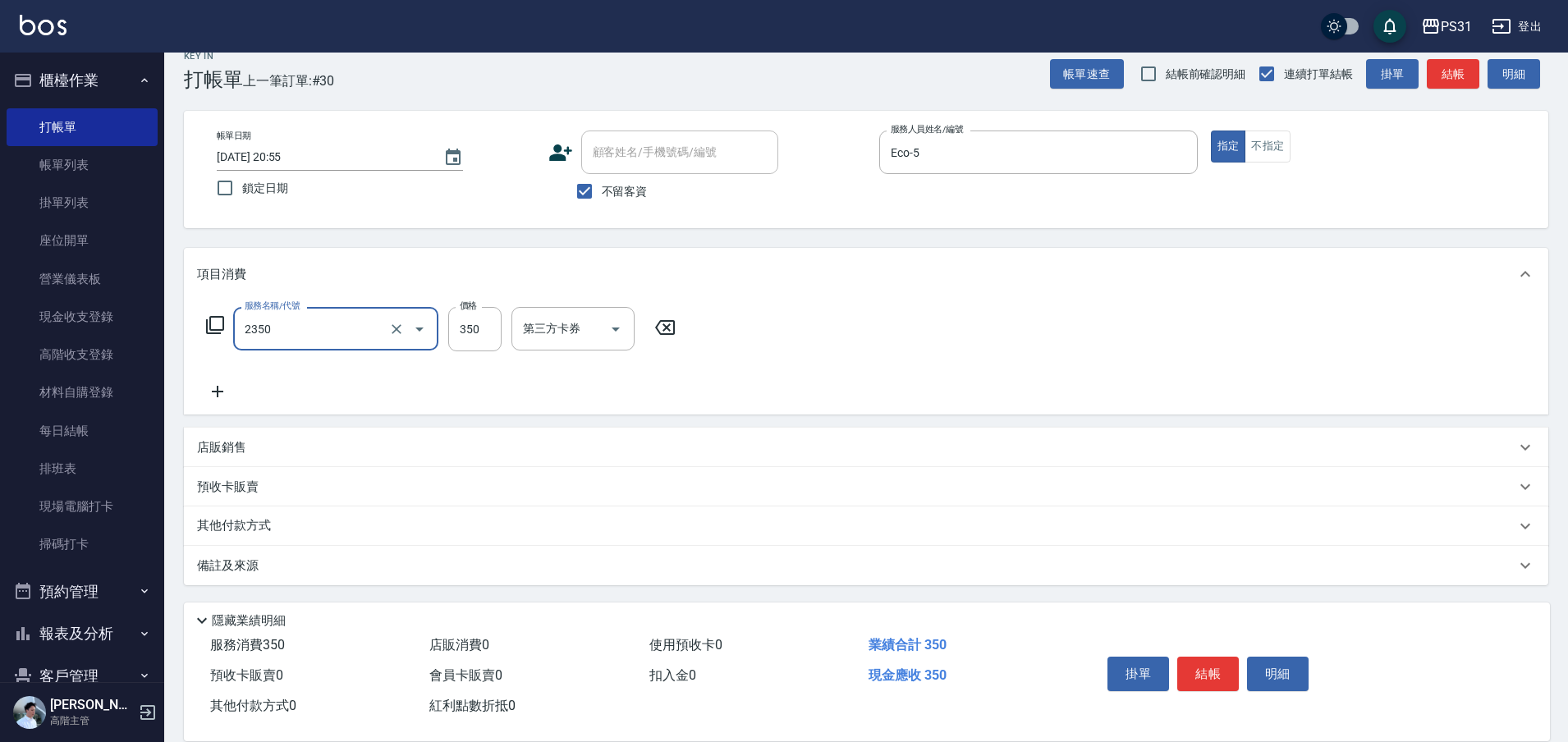
type input "洗剪350(2350)"
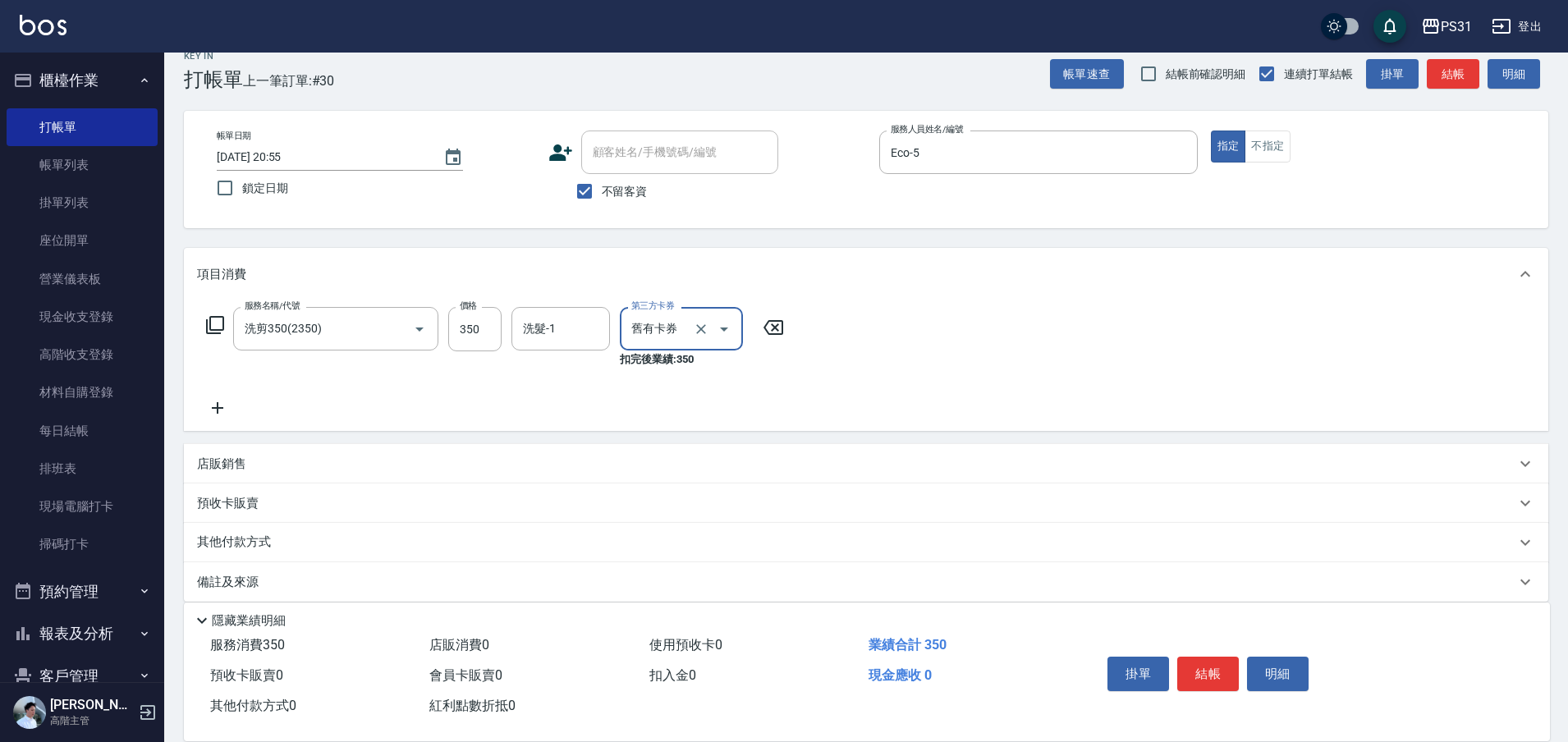
type input "舊有卡券"
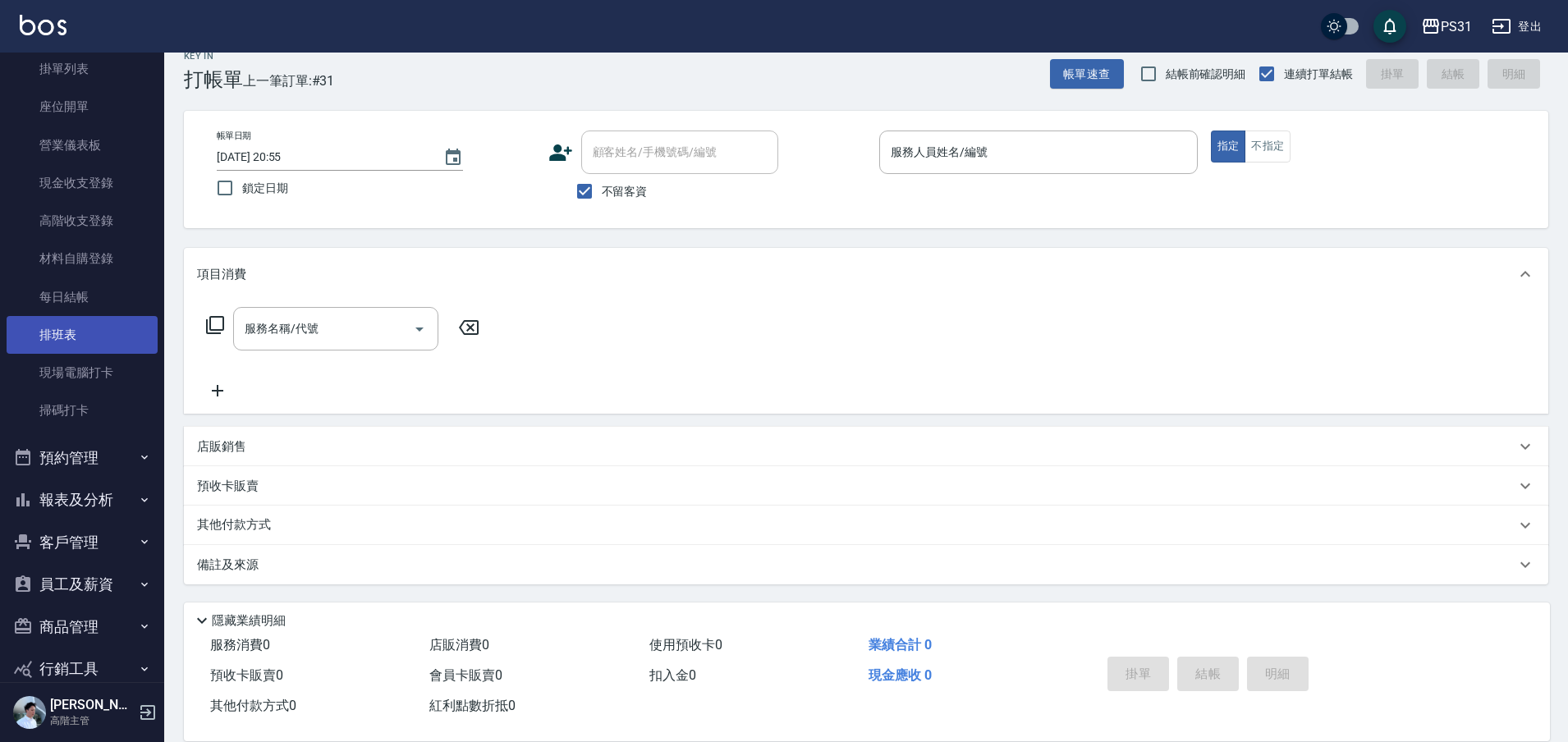
scroll to position [101, 0]
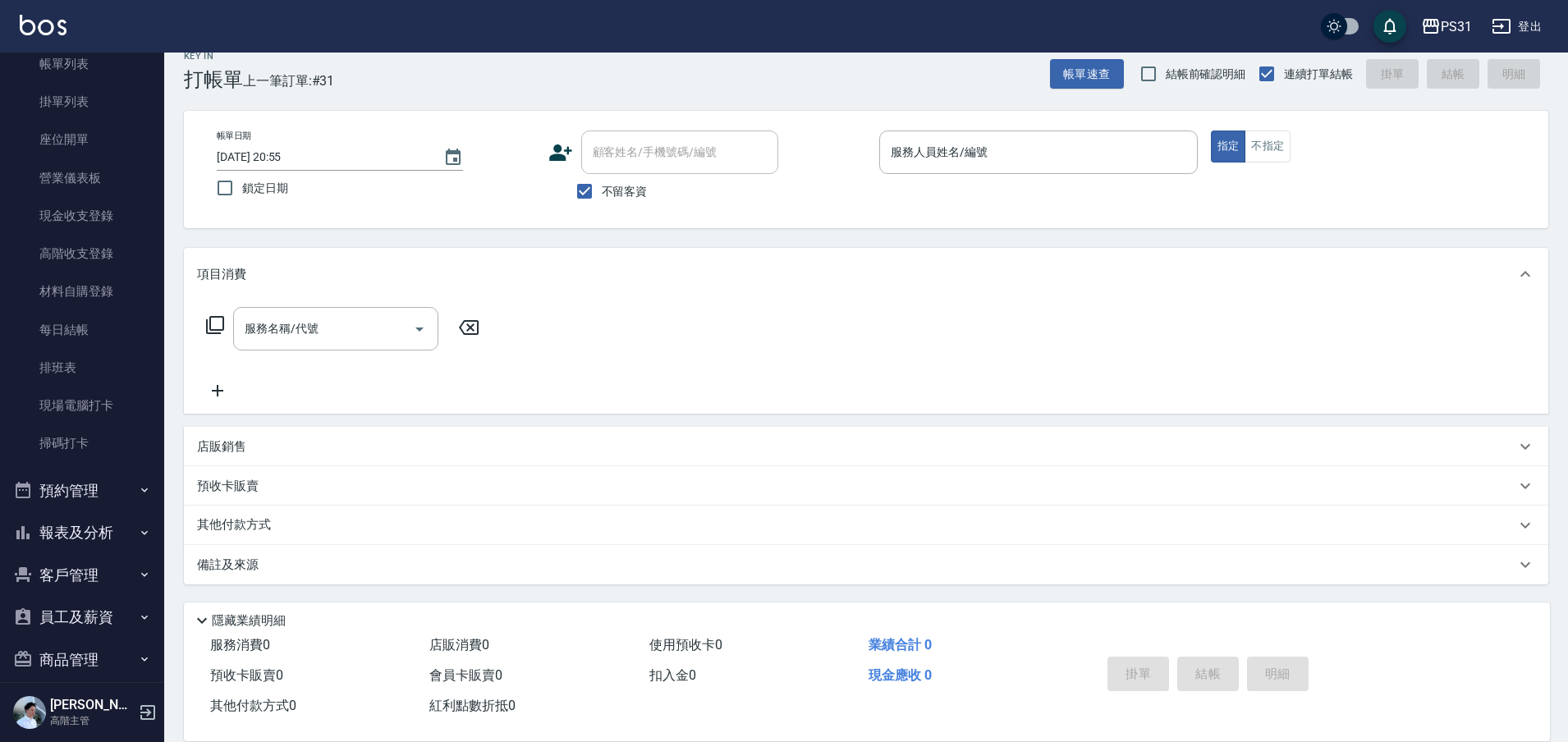
click at [109, 527] on button "報表及分析" at bounding box center [82, 533] width 151 height 43
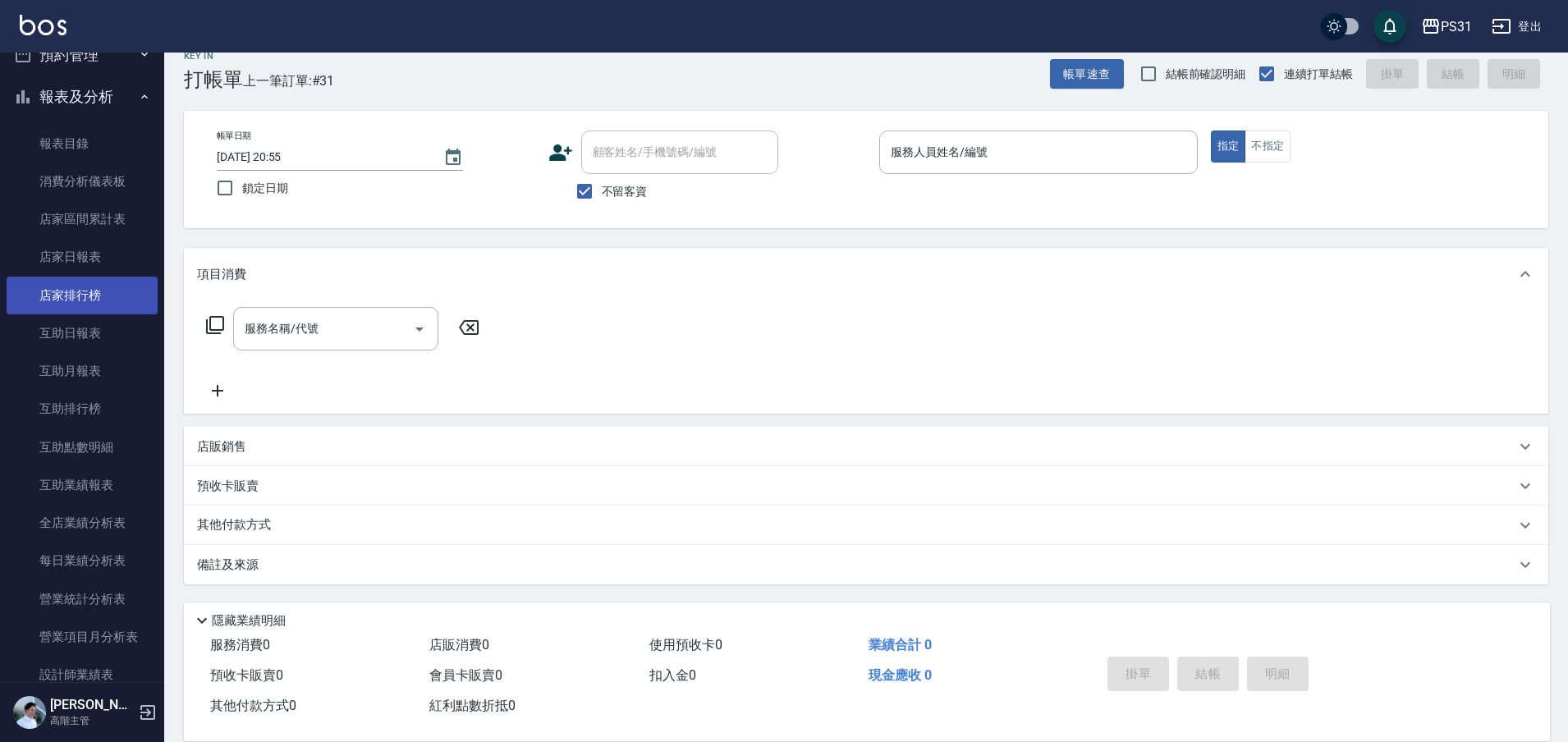
scroll to position [716, 0]
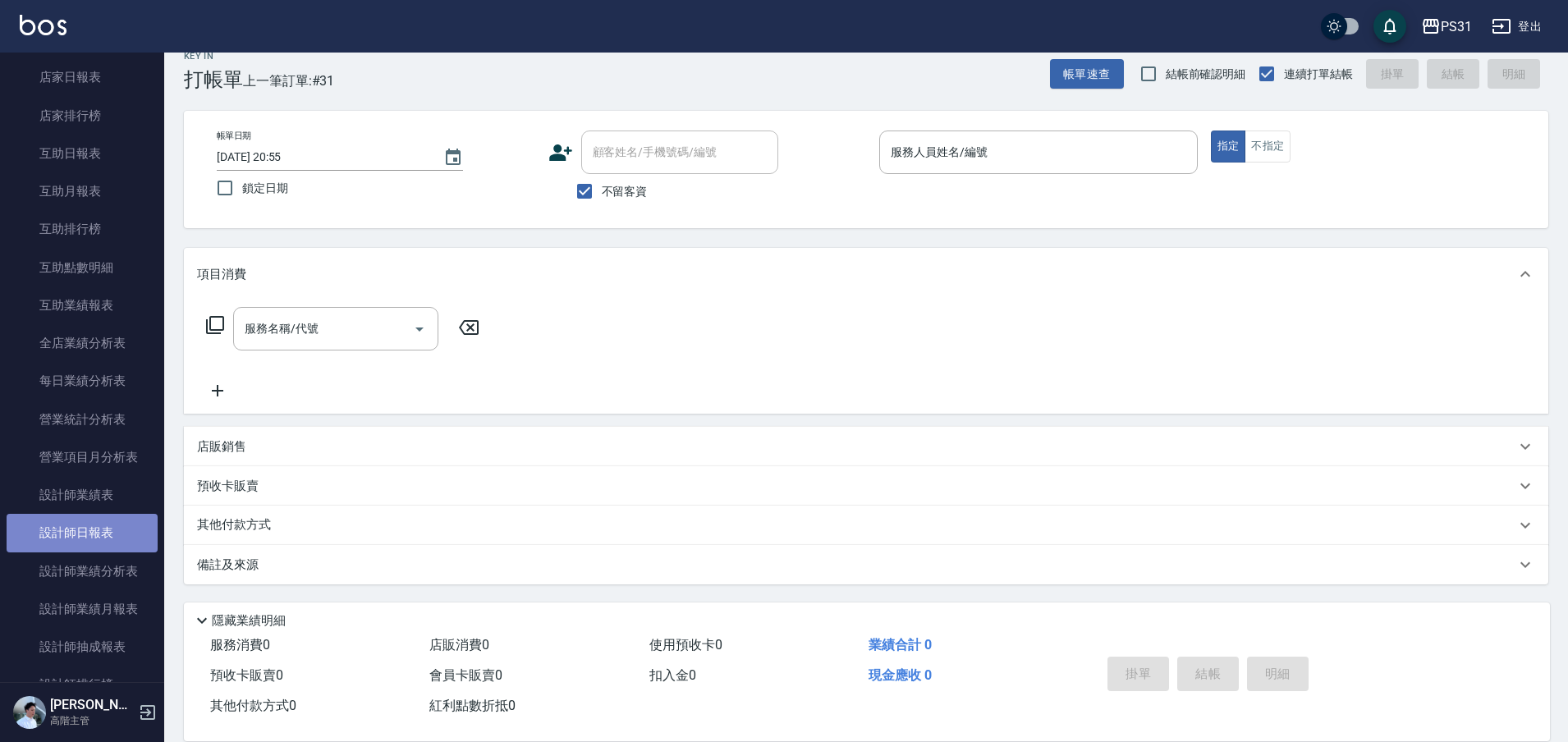
click at [97, 530] on link "設計師日報表" at bounding box center [82, 533] width 151 height 38
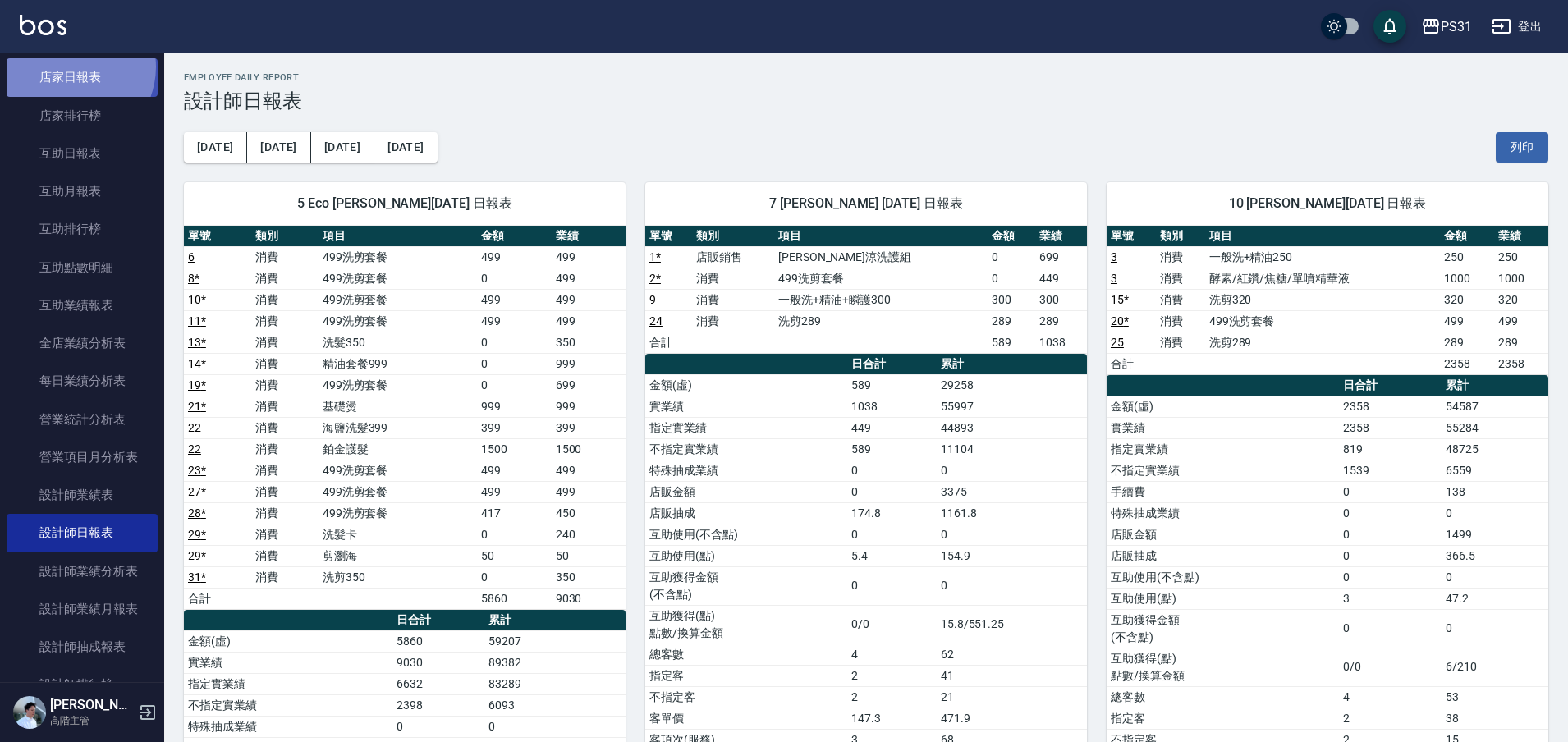
click at [69, 66] on link "店家日報表" at bounding box center [82, 77] width 151 height 38
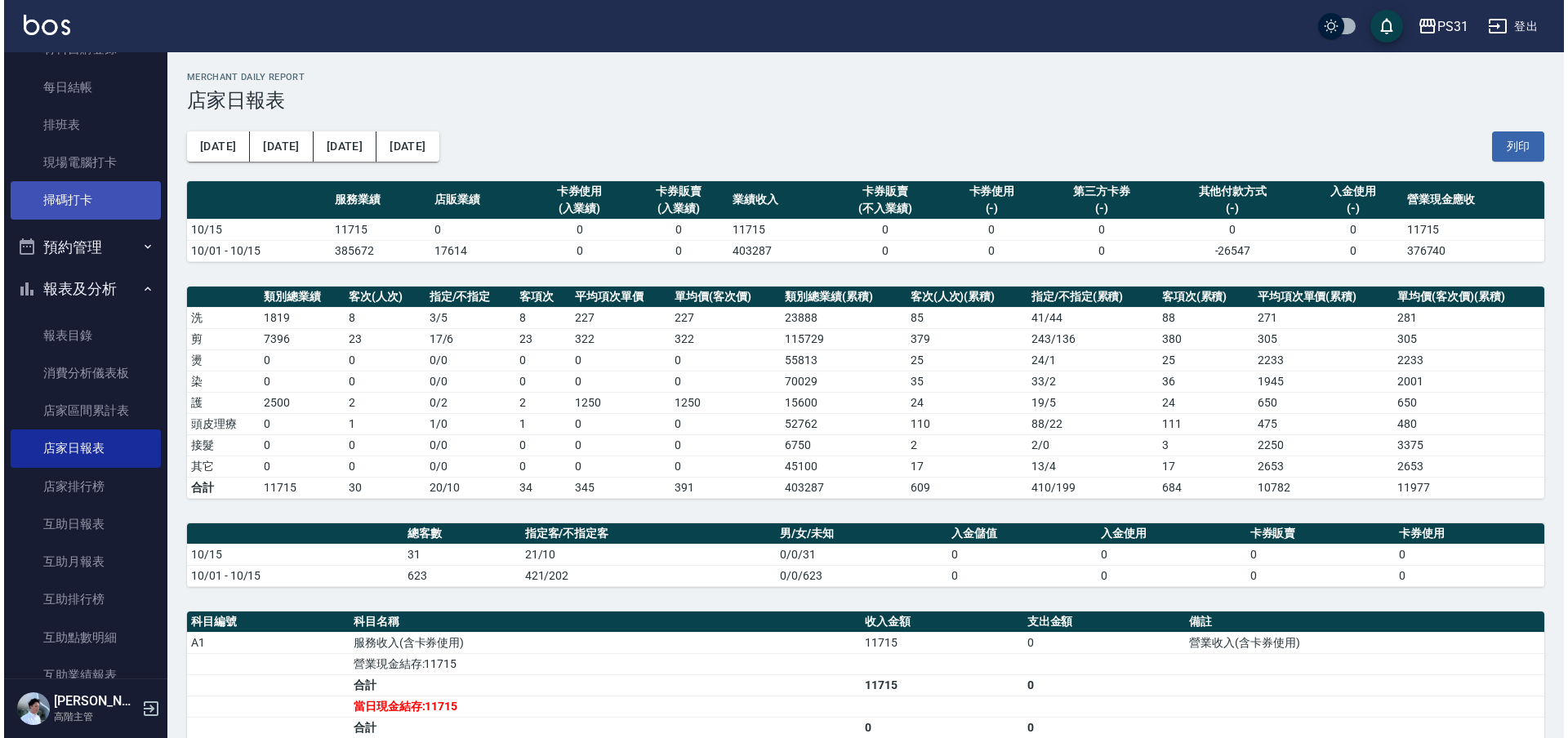
scroll to position [306, 0]
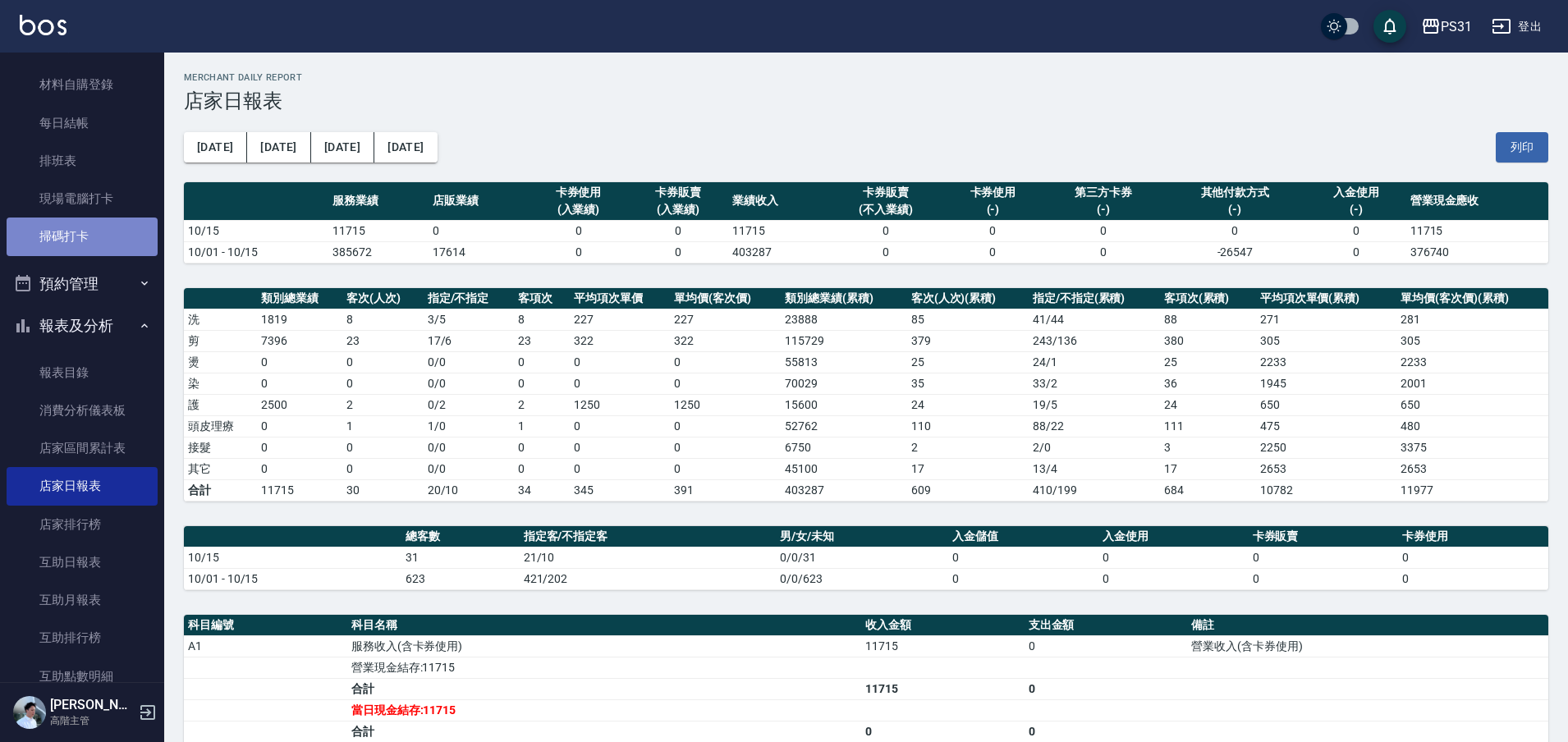
click at [87, 226] on link "掃碼打卡" at bounding box center [82, 236] width 151 height 38
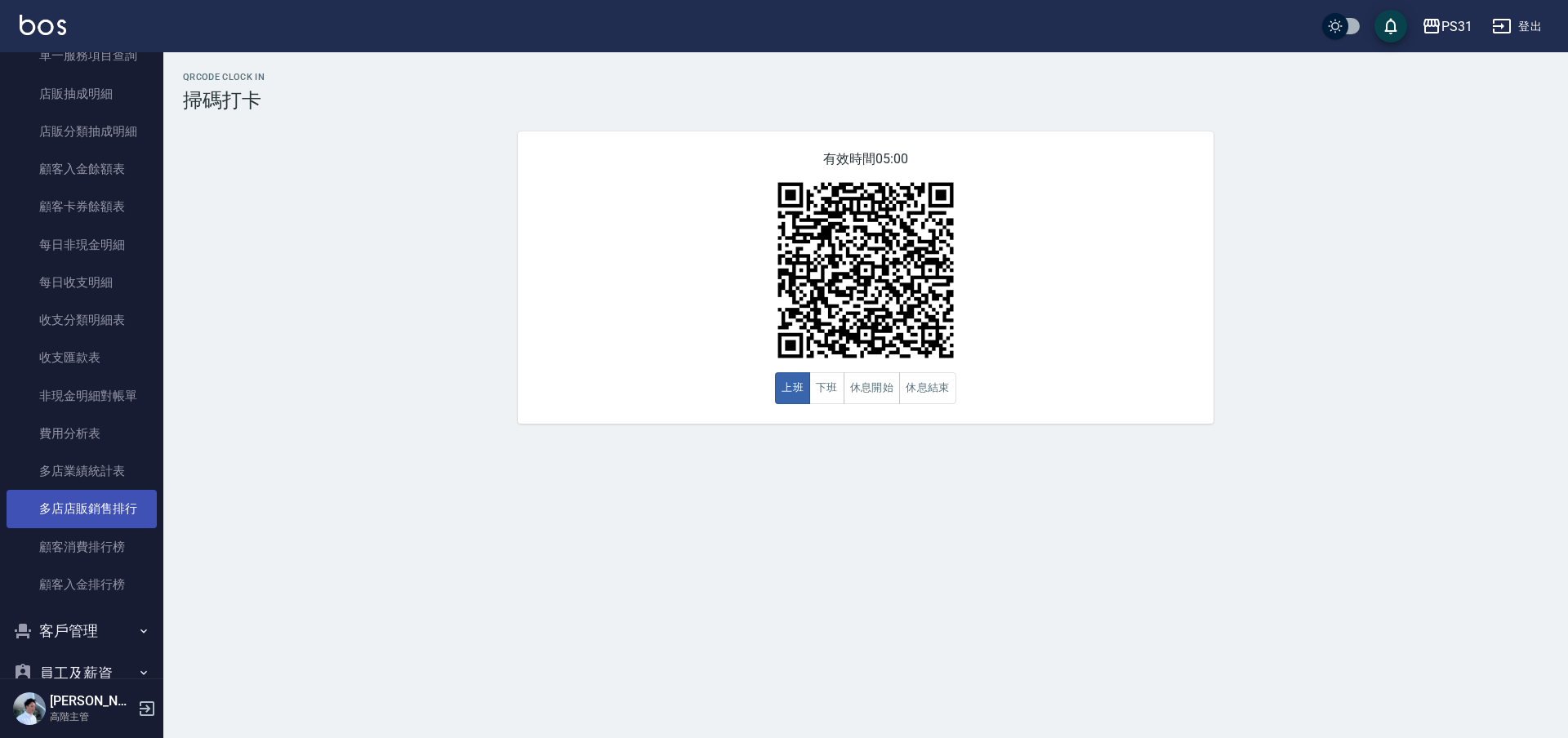
scroll to position [1802, 0]
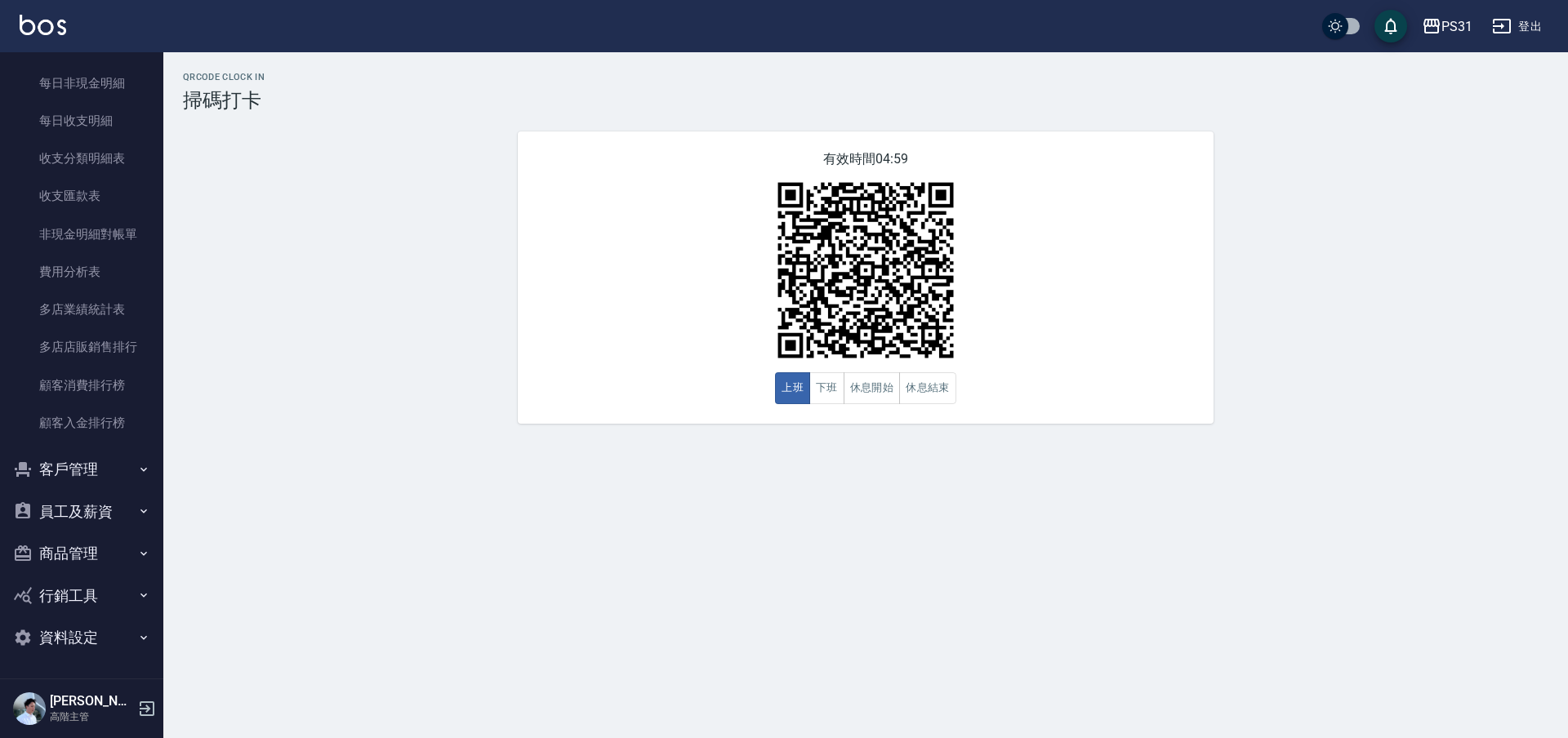
click at [93, 499] on button "員工及薪資" at bounding box center [82, 511] width 150 height 42
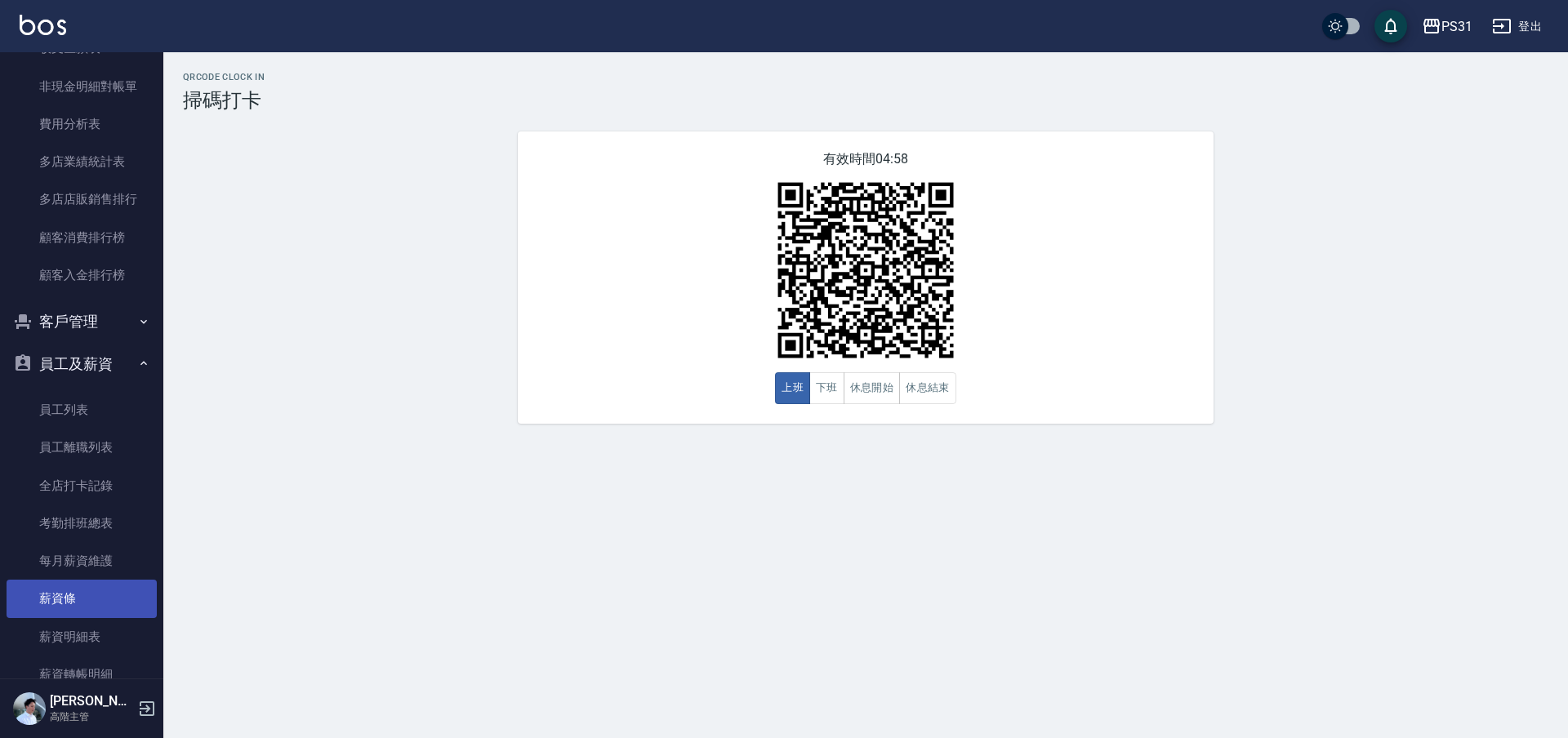
scroll to position [2080, 0]
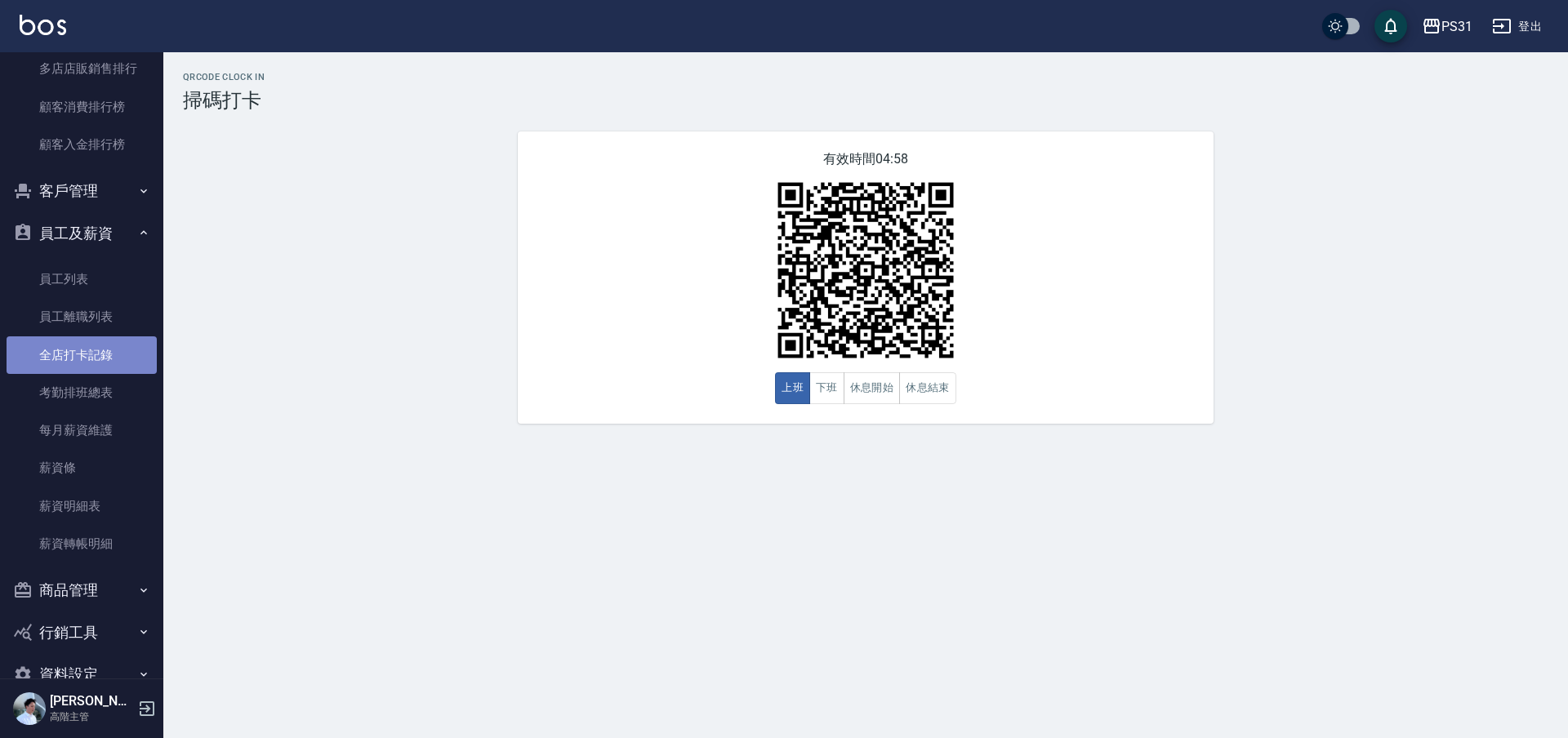
click at [83, 359] on link "全店打卡記錄" at bounding box center [82, 355] width 150 height 37
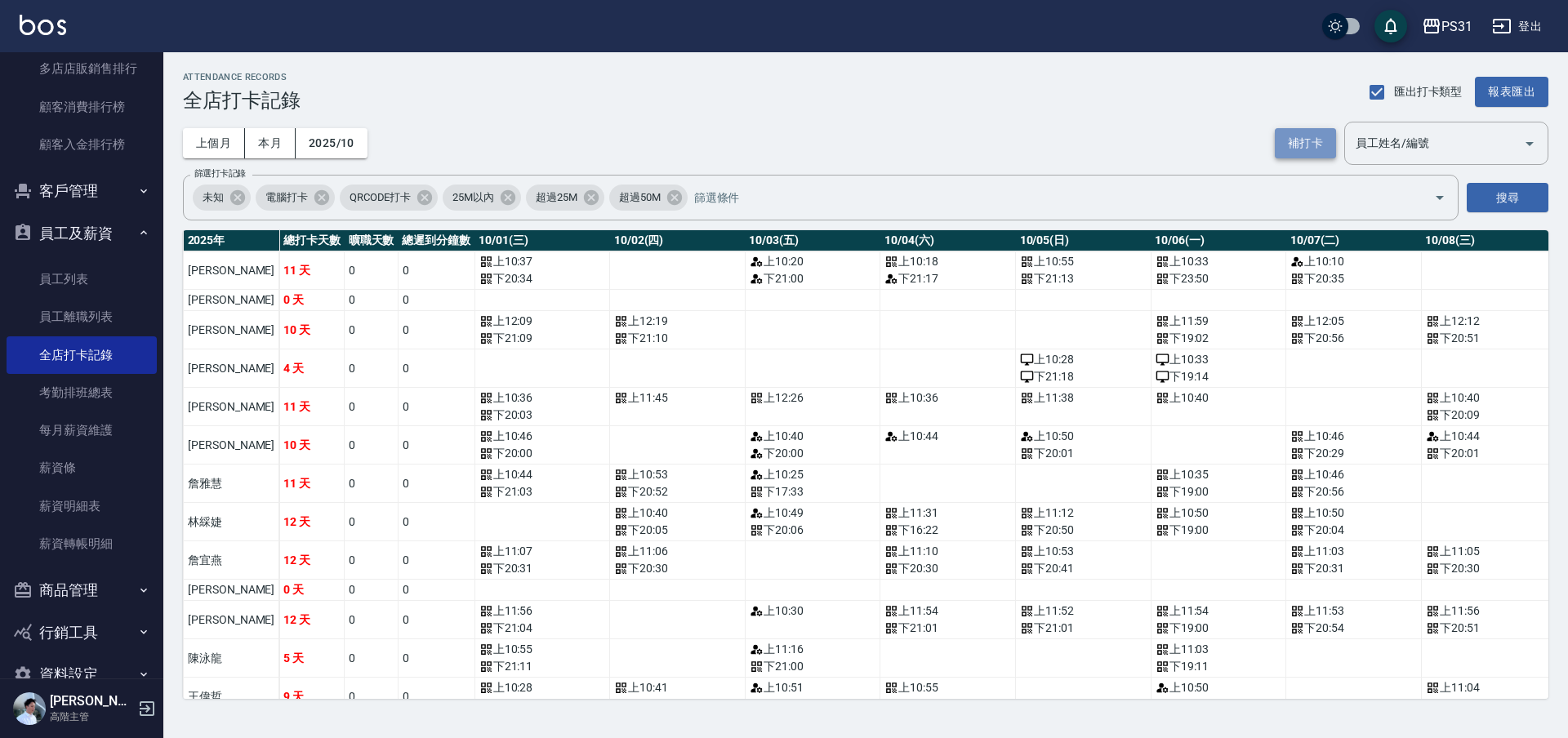
click at [1305, 137] on button "補打卡" at bounding box center [1306, 143] width 61 height 31
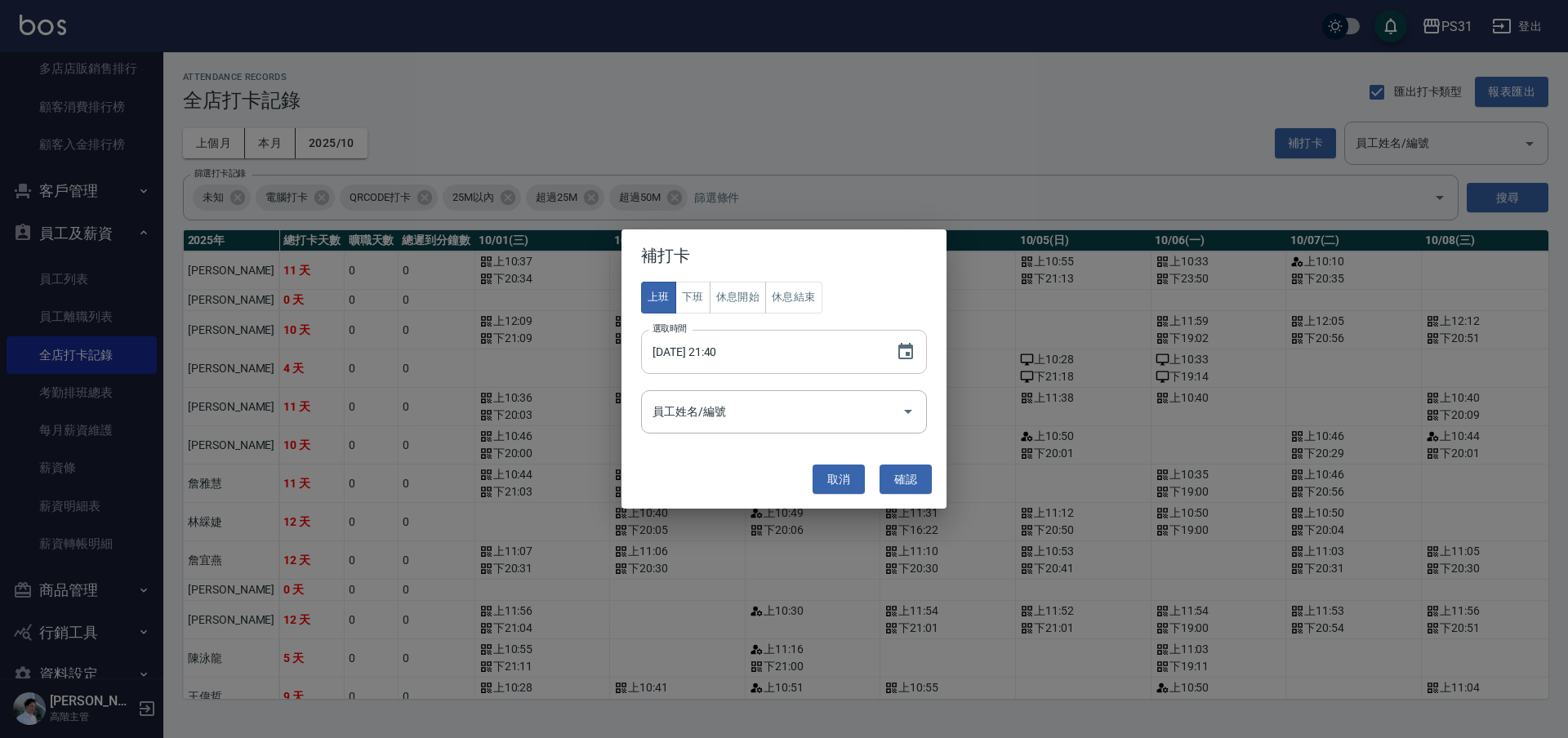
click at [830, 348] on input "2025/10/15 21:40" at bounding box center [761, 351] width 239 height 44
click at [717, 352] on input "2025/10/15 21:40" at bounding box center [761, 351] width 239 height 44
type input "2025/10/15 10:46"
click at [732, 409] on input "員工姓名/編號" at bounding box center [772, 411] width 247 height 29
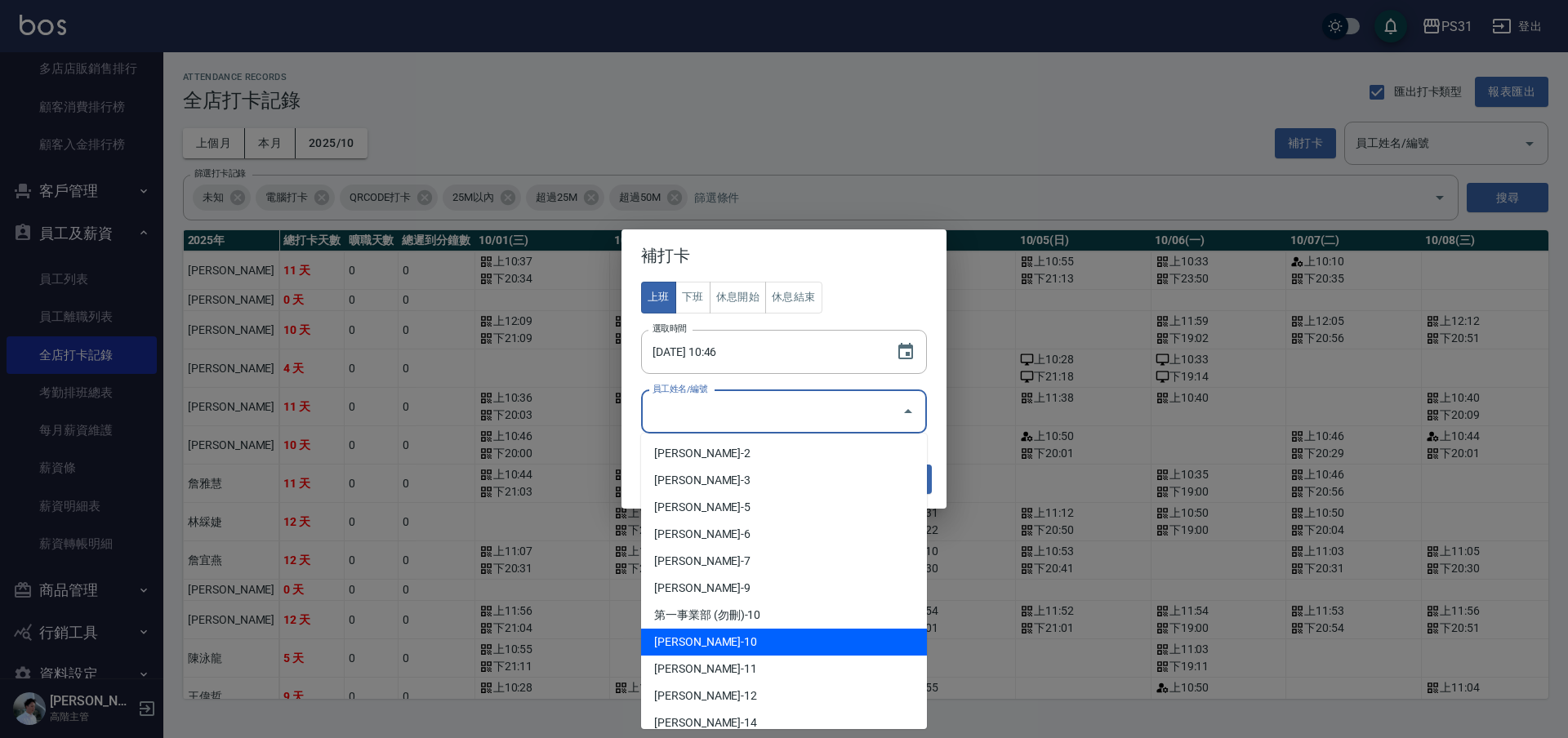
click at [724, 630] on li "詹雅慧-10" at bounding box center [784, 641] width 286 height 27
type input "詹雅慧"
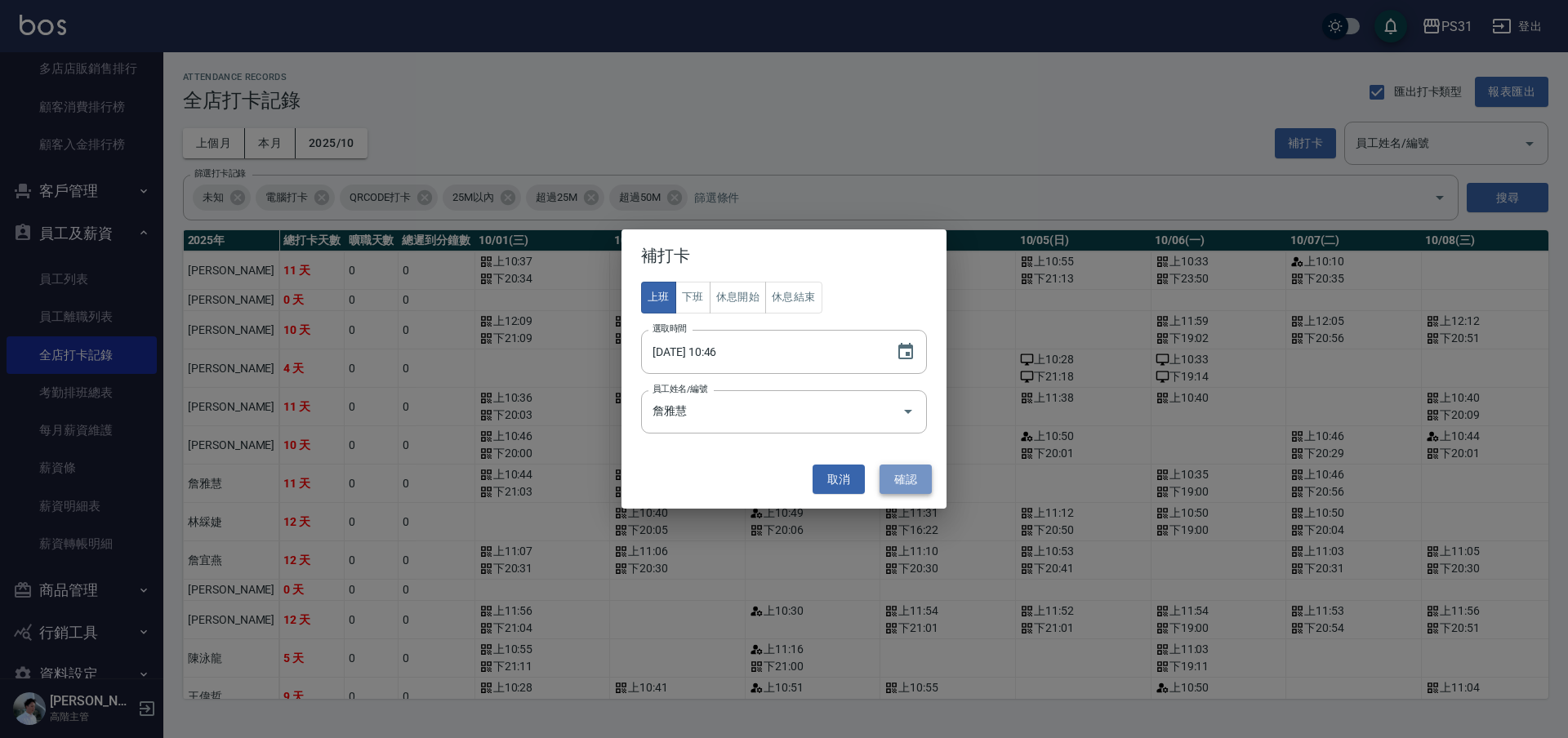
click at [926, 478] on button "確認" at bounding box center [905, 480] width 52 height 31
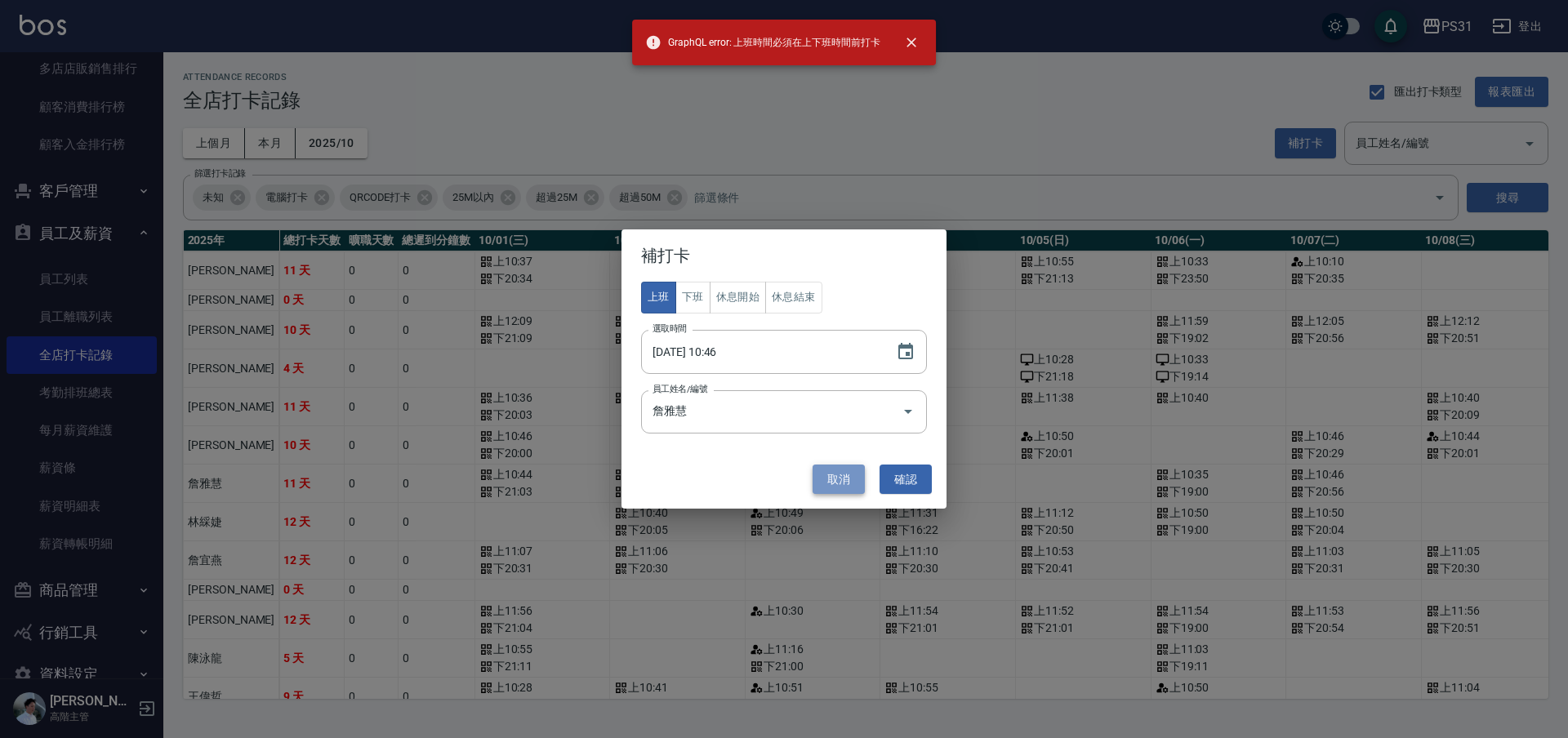
drag, startPoint x: 830, startPoint y: 481, endPoint x: 529, endPoint y: 636, distance: 338.6
click at [831, 481] on button "取消" at bounding box center [838, 480] width 52 height 31
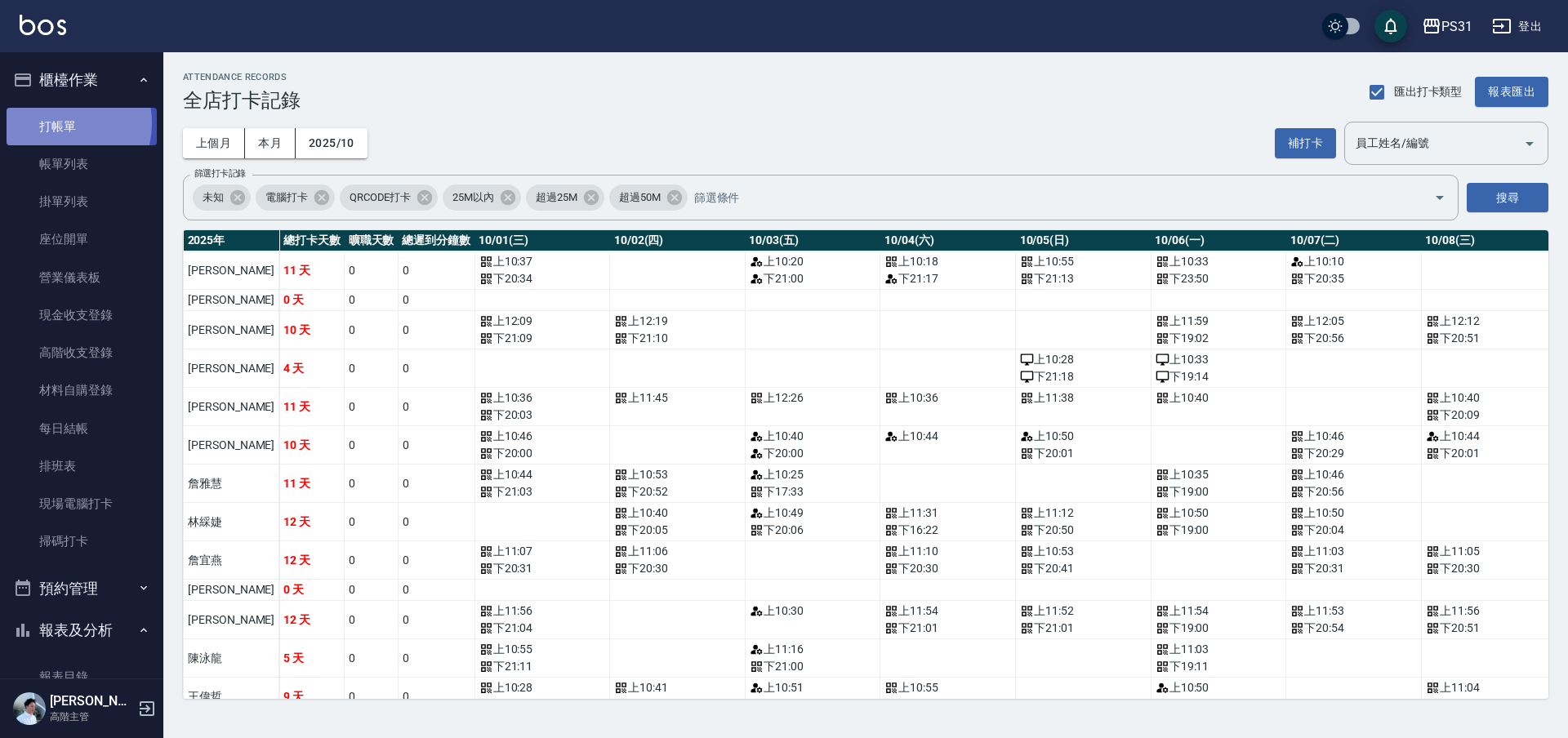
click at [55, 121] on link "打帳單" at bounding box center [82, 126] width 150 height 37
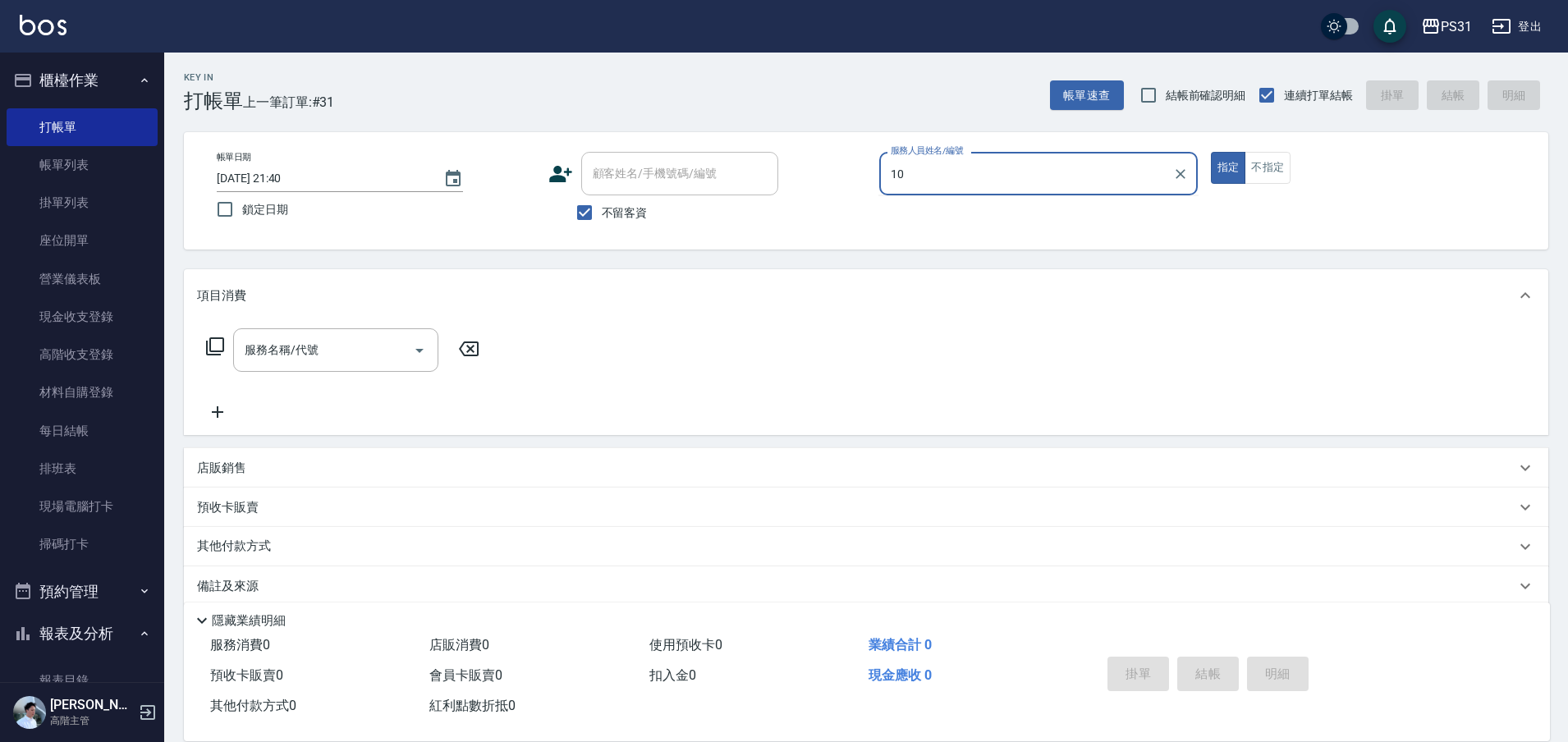
type input "Zhan-10"
type button "true"
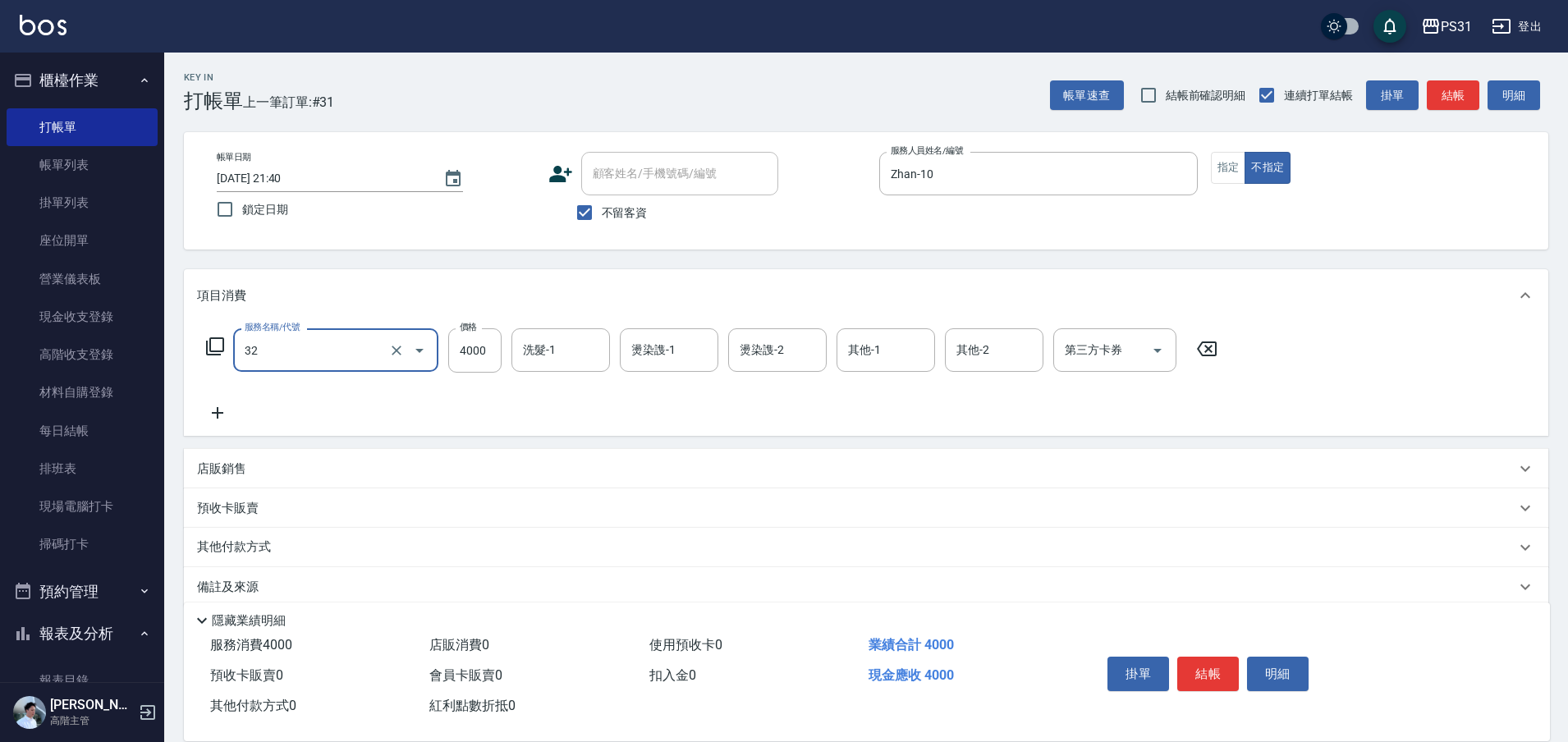
type input "燙髮B餐(32)"
type input "2999"
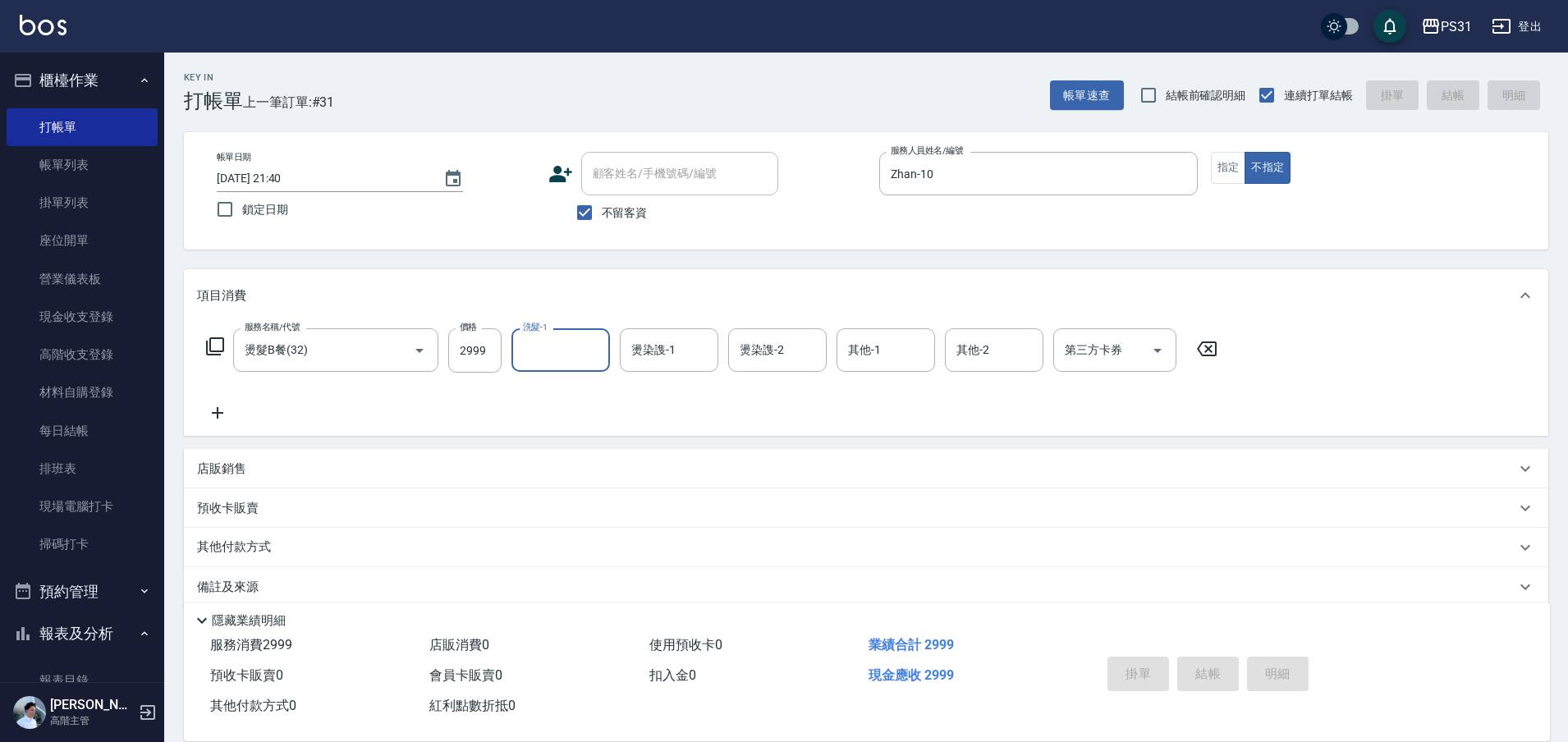
type input "2025/10/15 21:41"
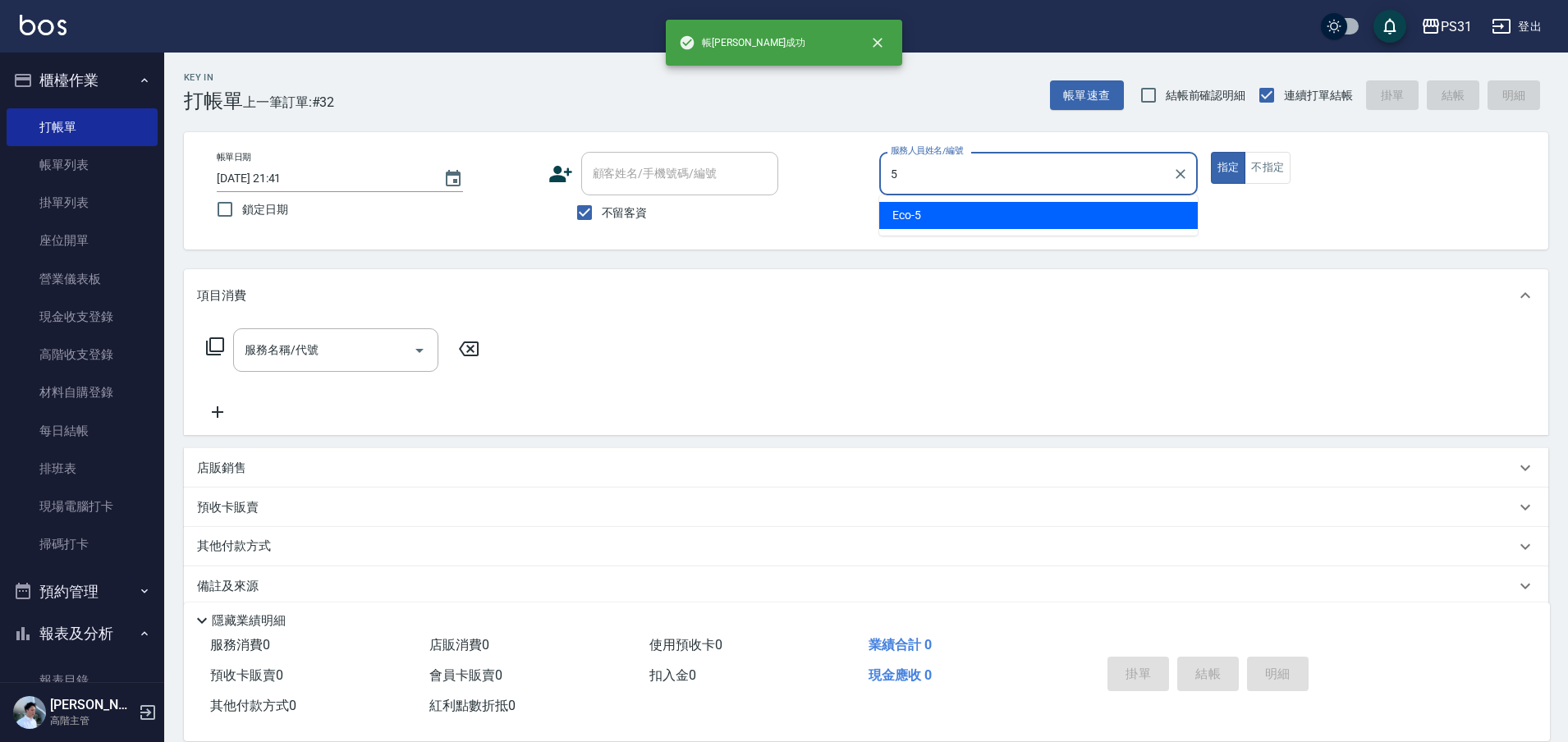
type input "Eco-5"
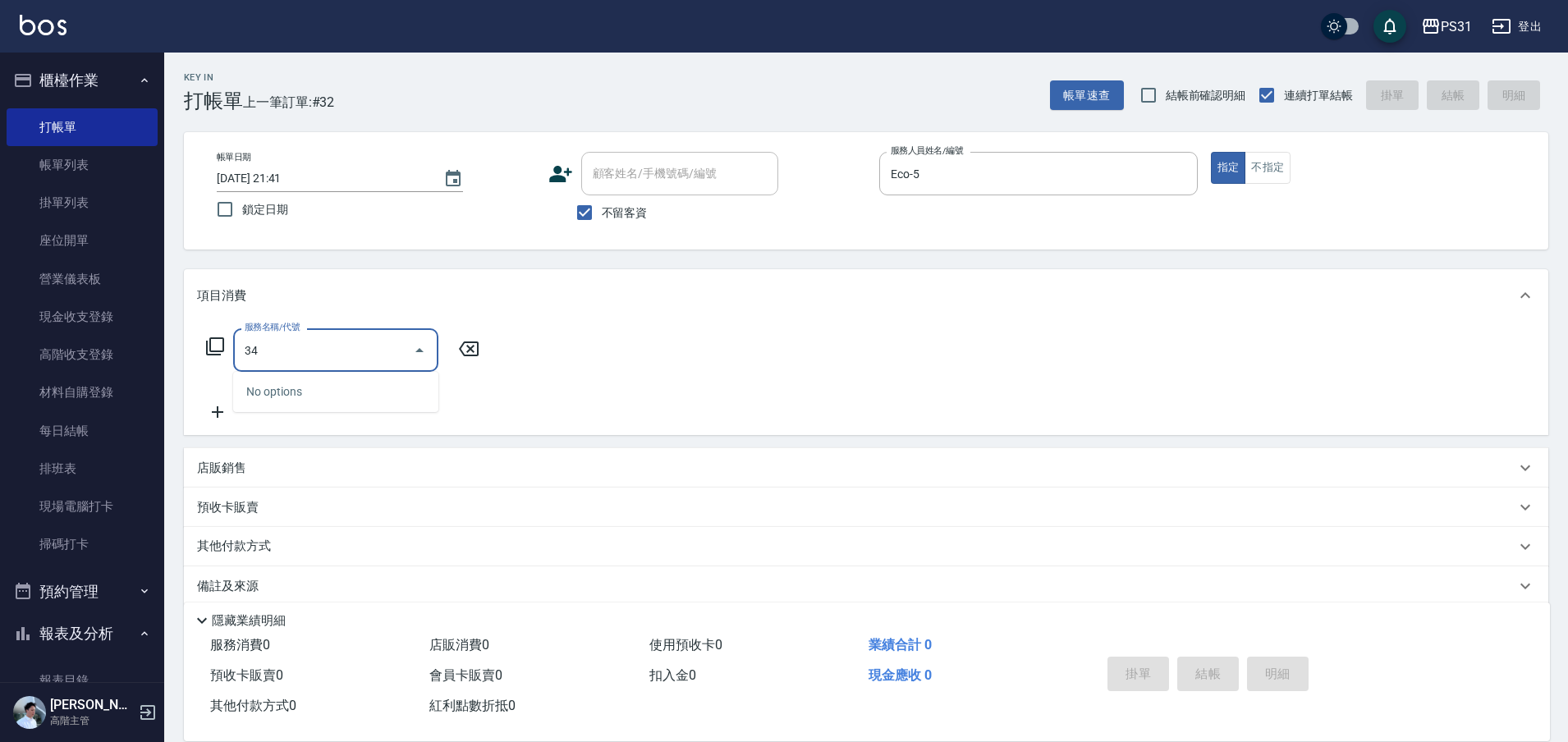
type input "3"
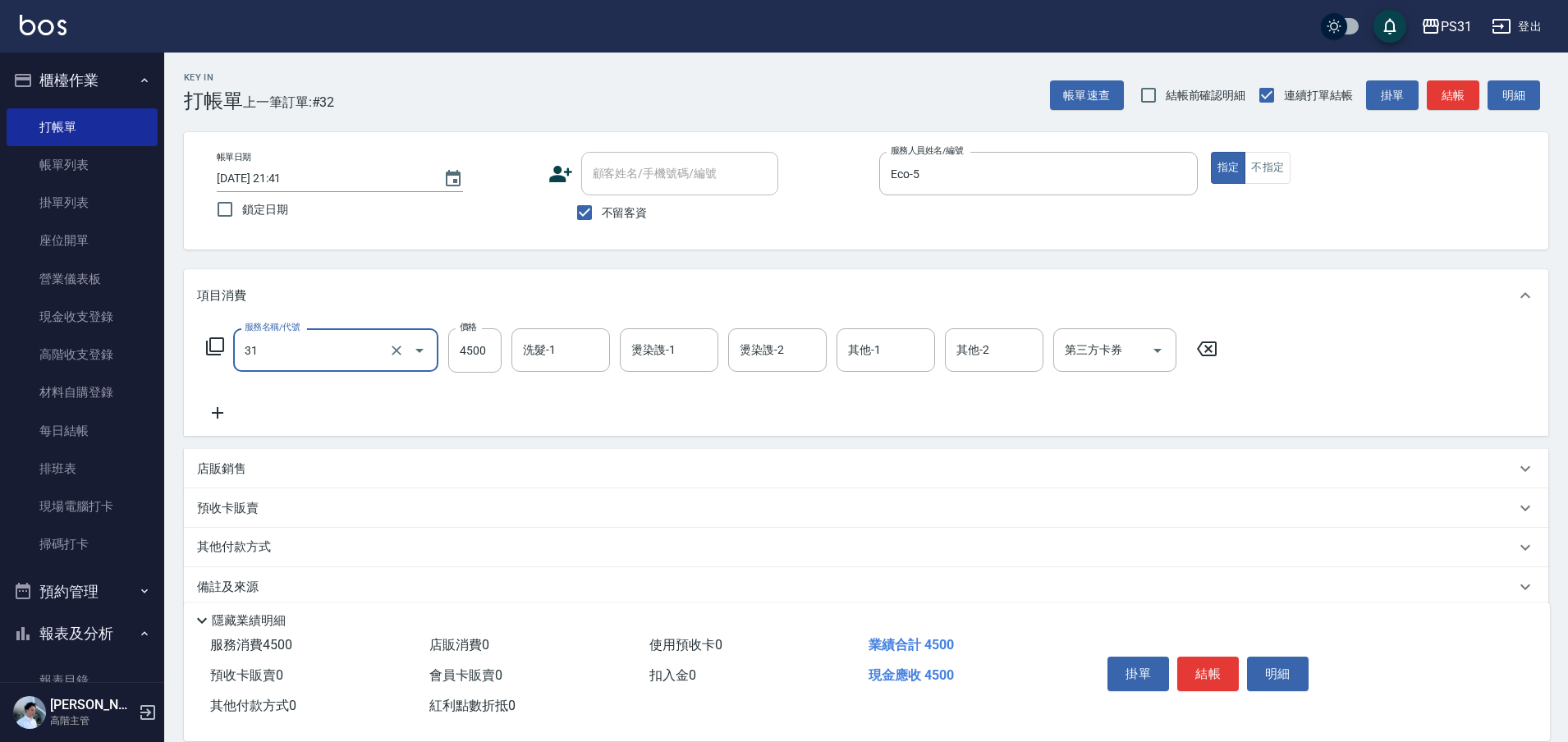
type input "燙髮A餐(31)"
type input "4899"
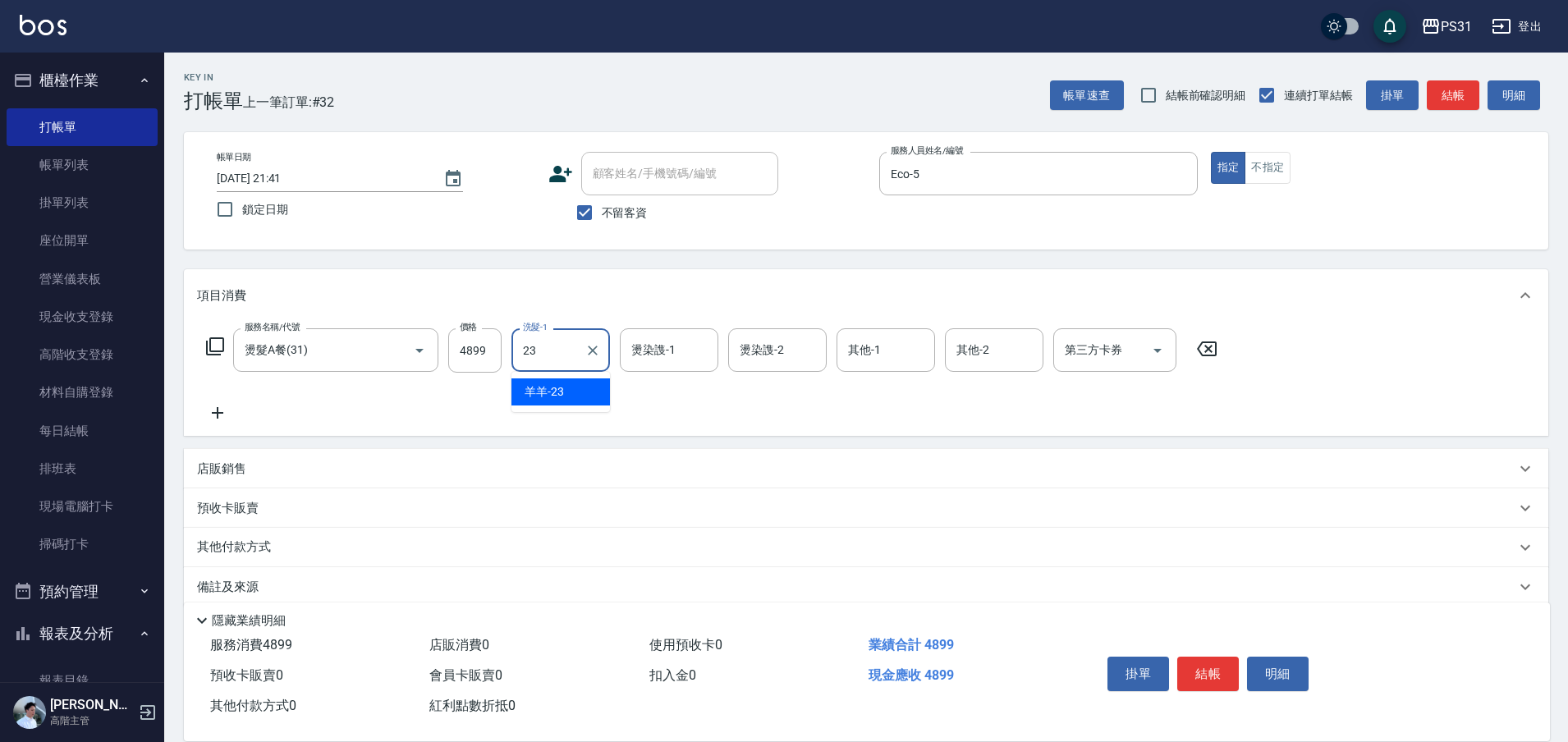
type input "羊羊-23"
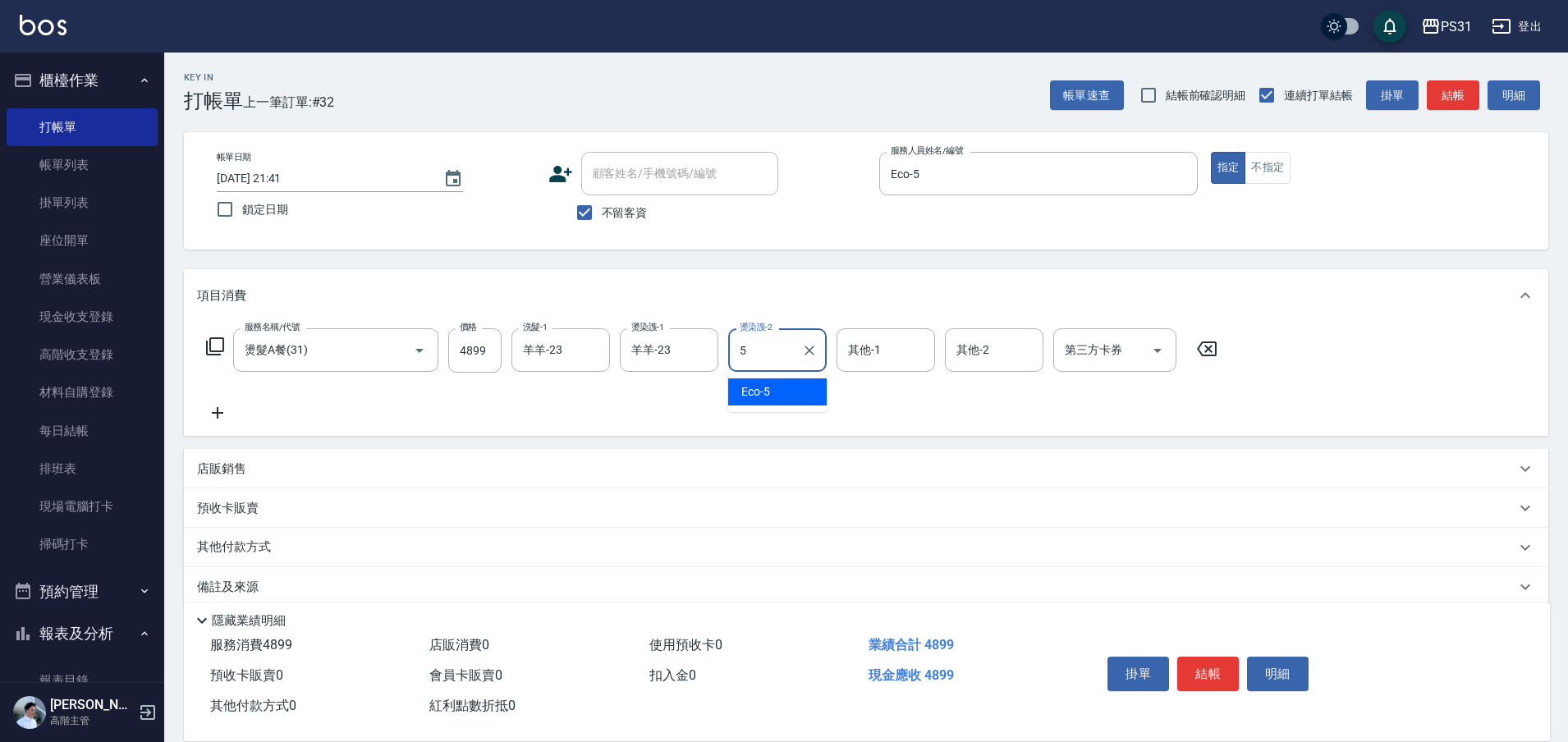
type input "Eco-5"
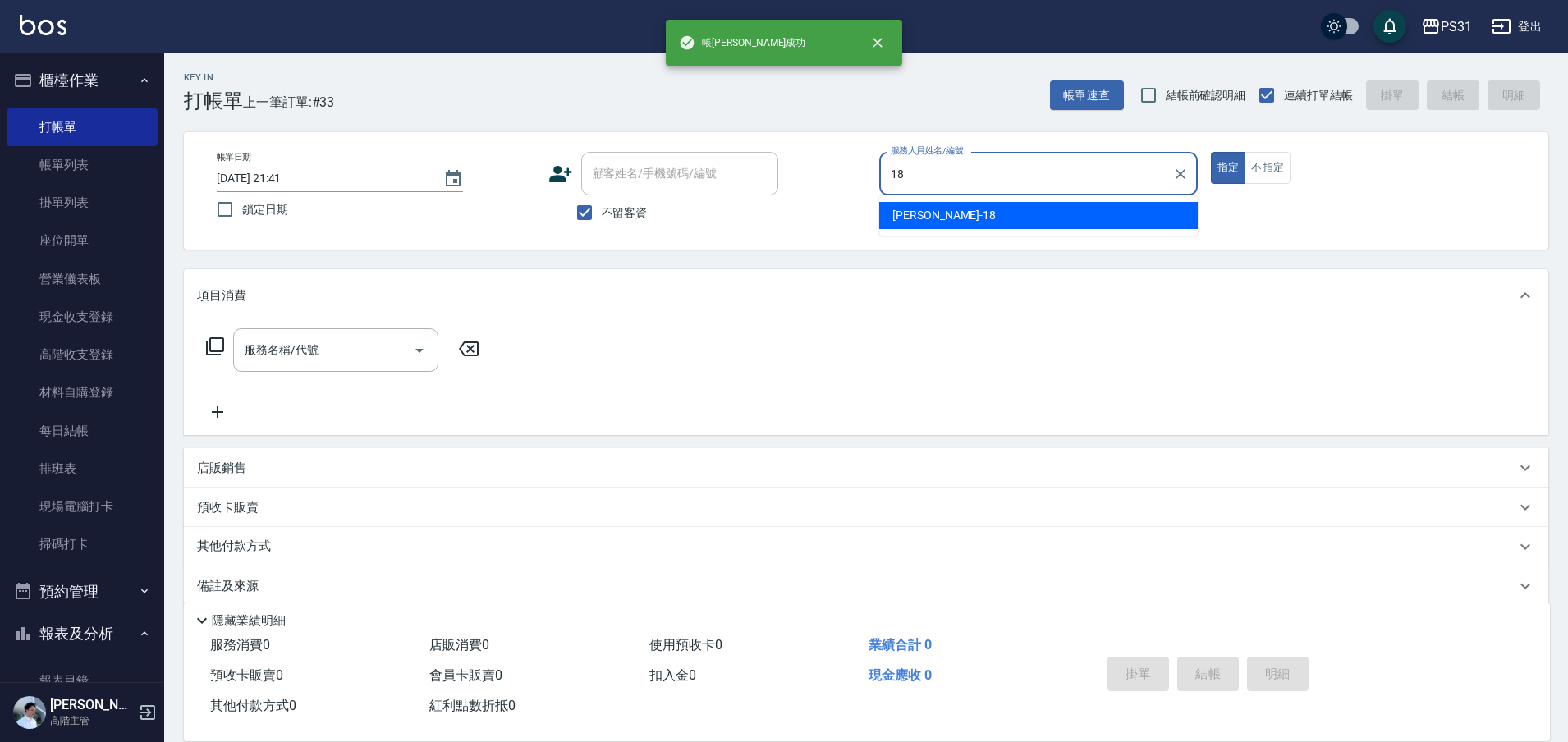
type input "Rita-18"
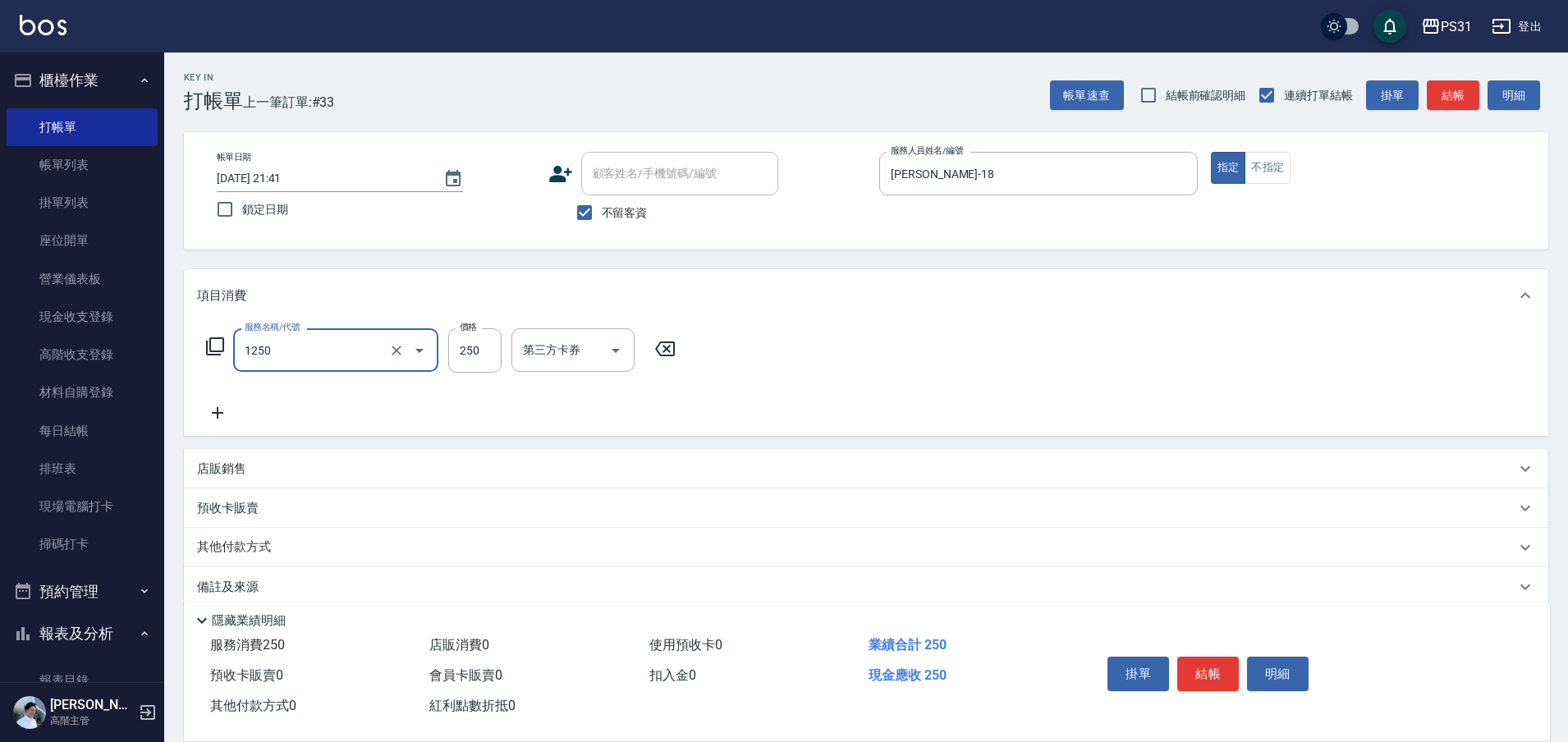
type input "一般洗+精油250(1250)"
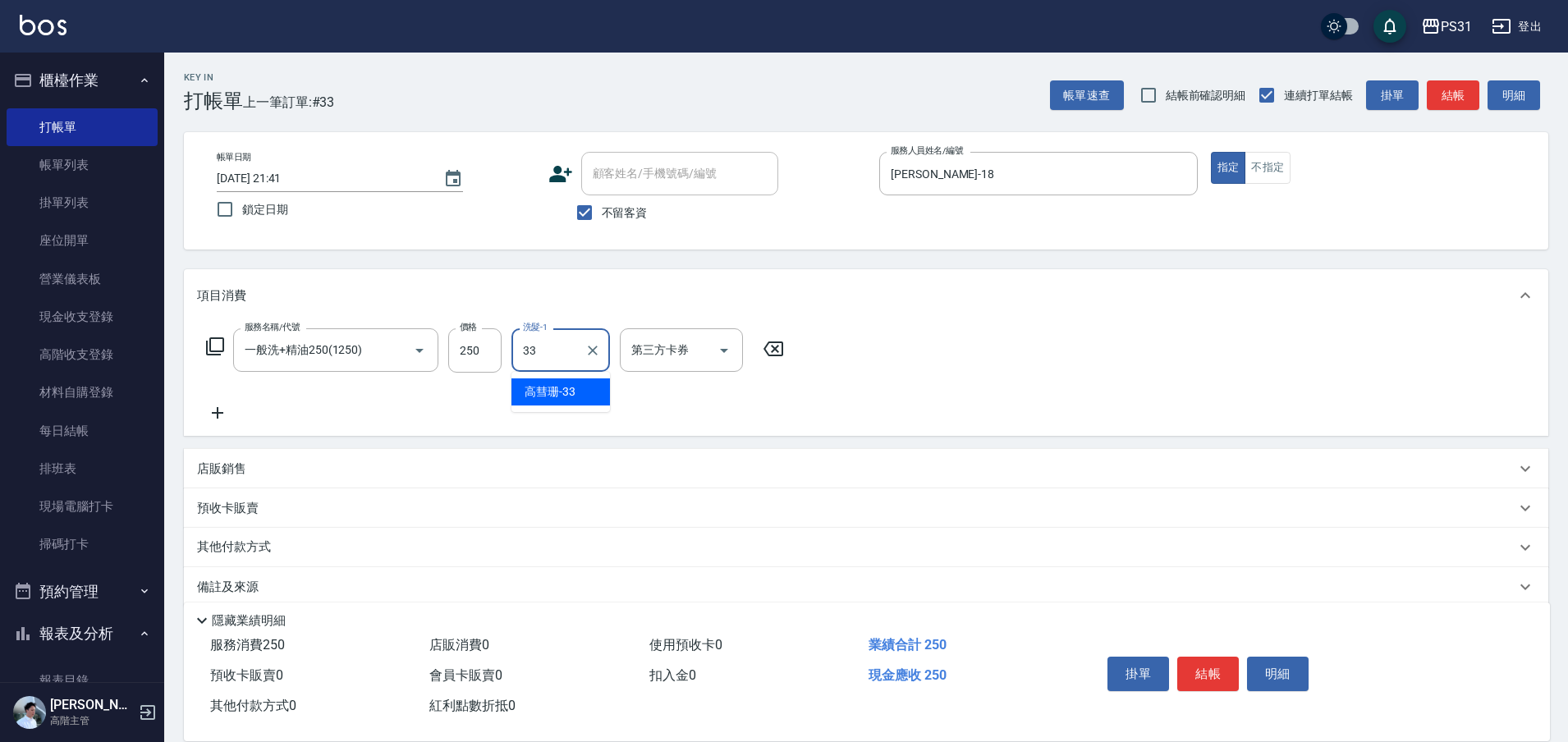
type input "高彗珊-33"
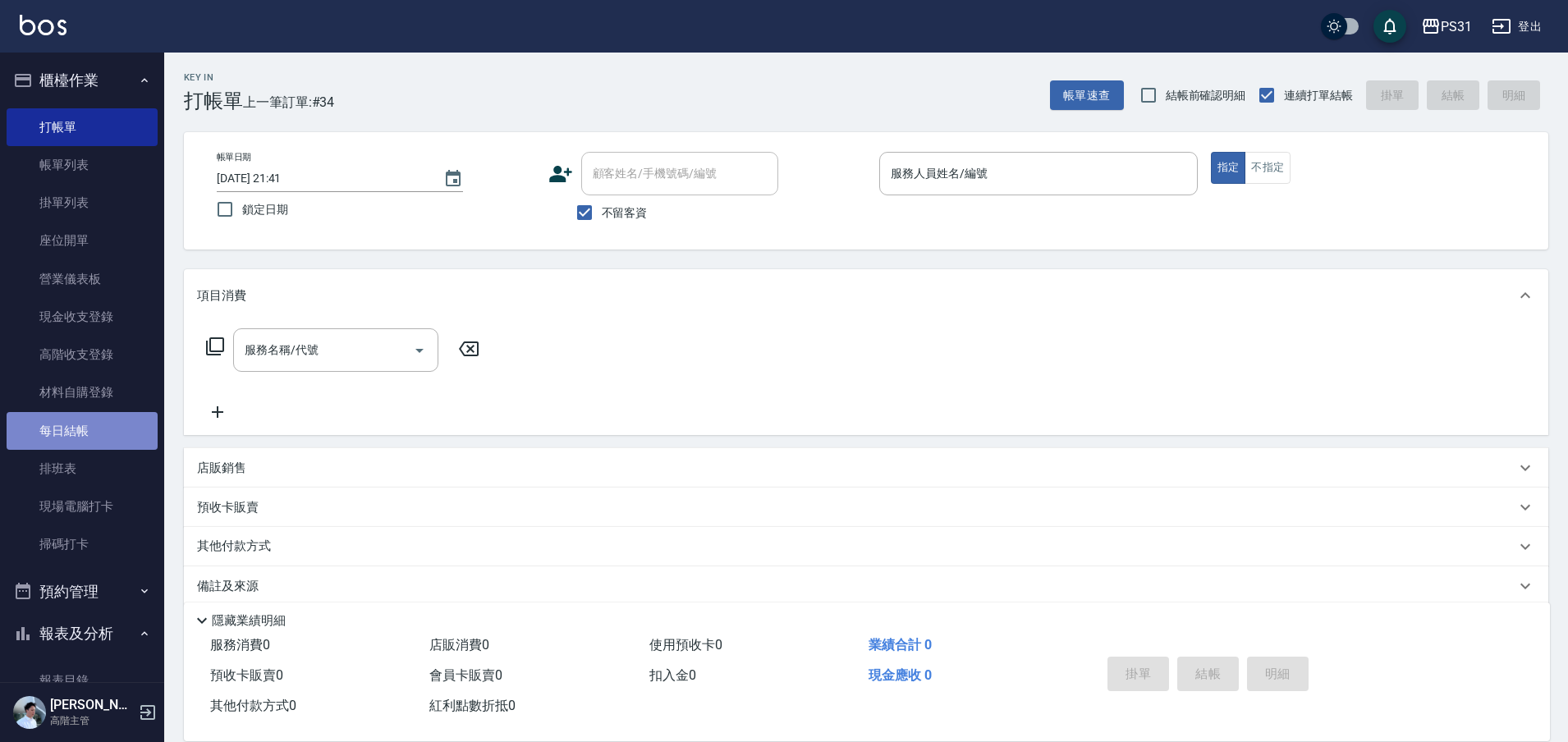
click at [103, 431] on link "每日結帳" at bounding box center [82, 431] width 151 height 38
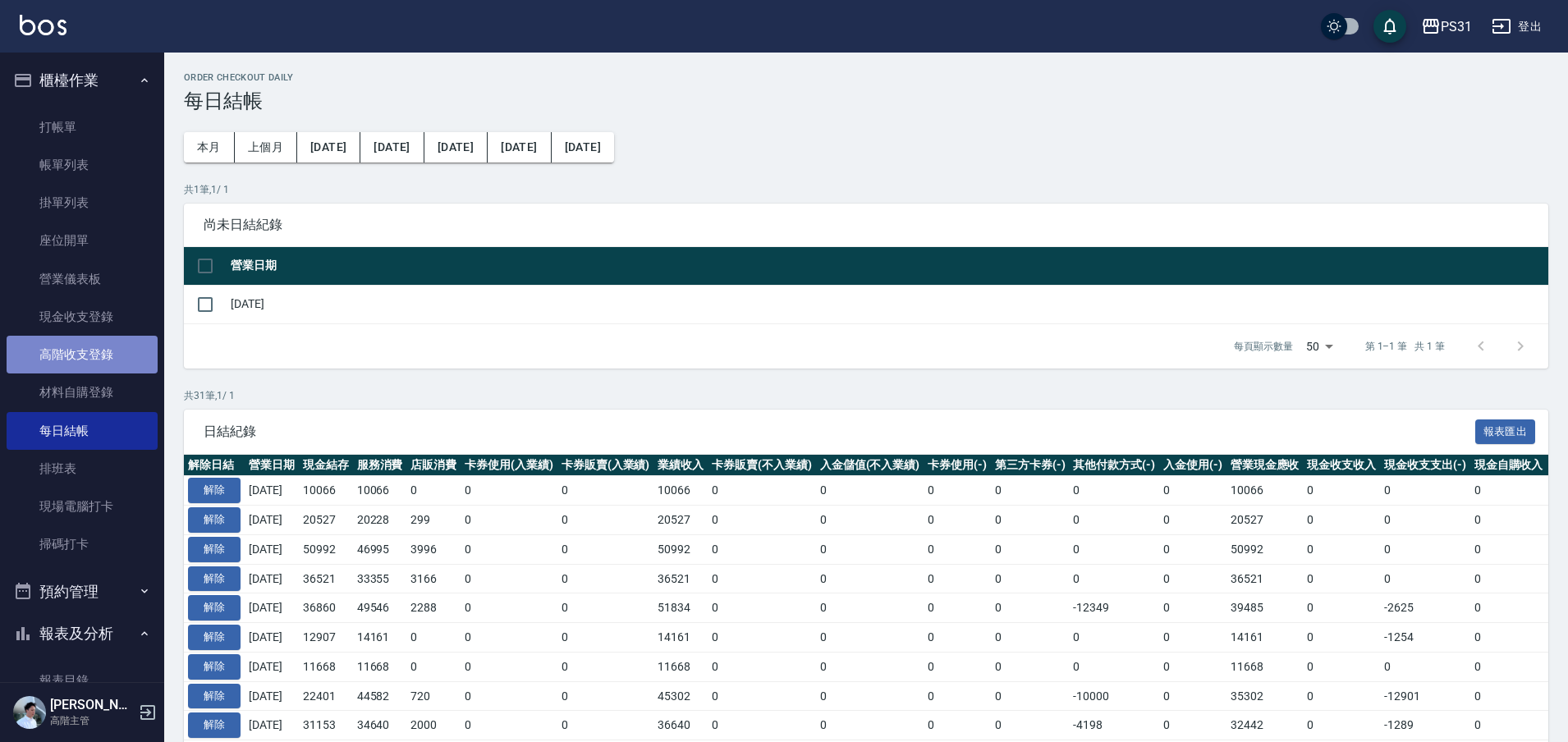
click at [106, 354] on link "高階收支登錄" at bounding box center [82, 354] width 151 height 38
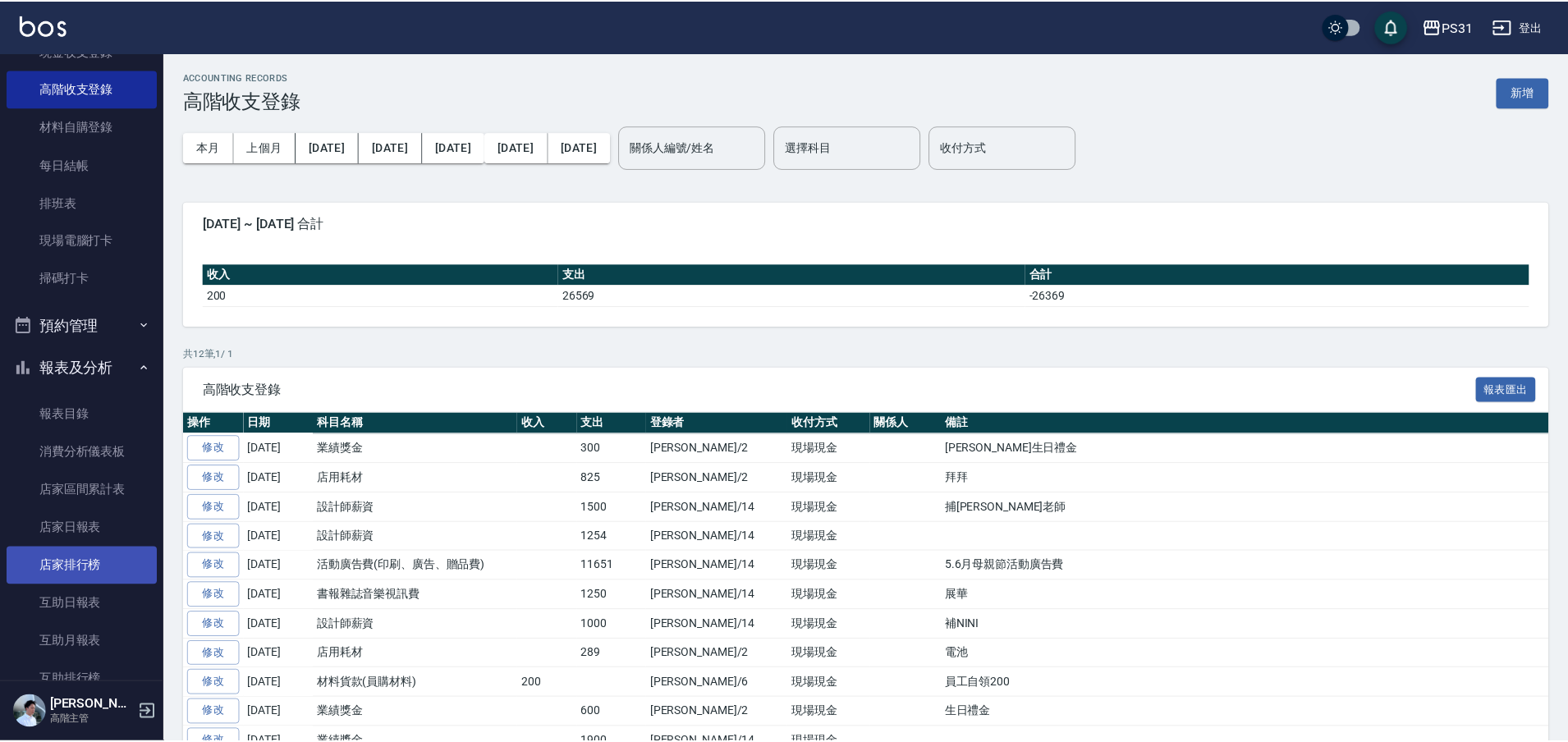
scroll to position [513, 0]
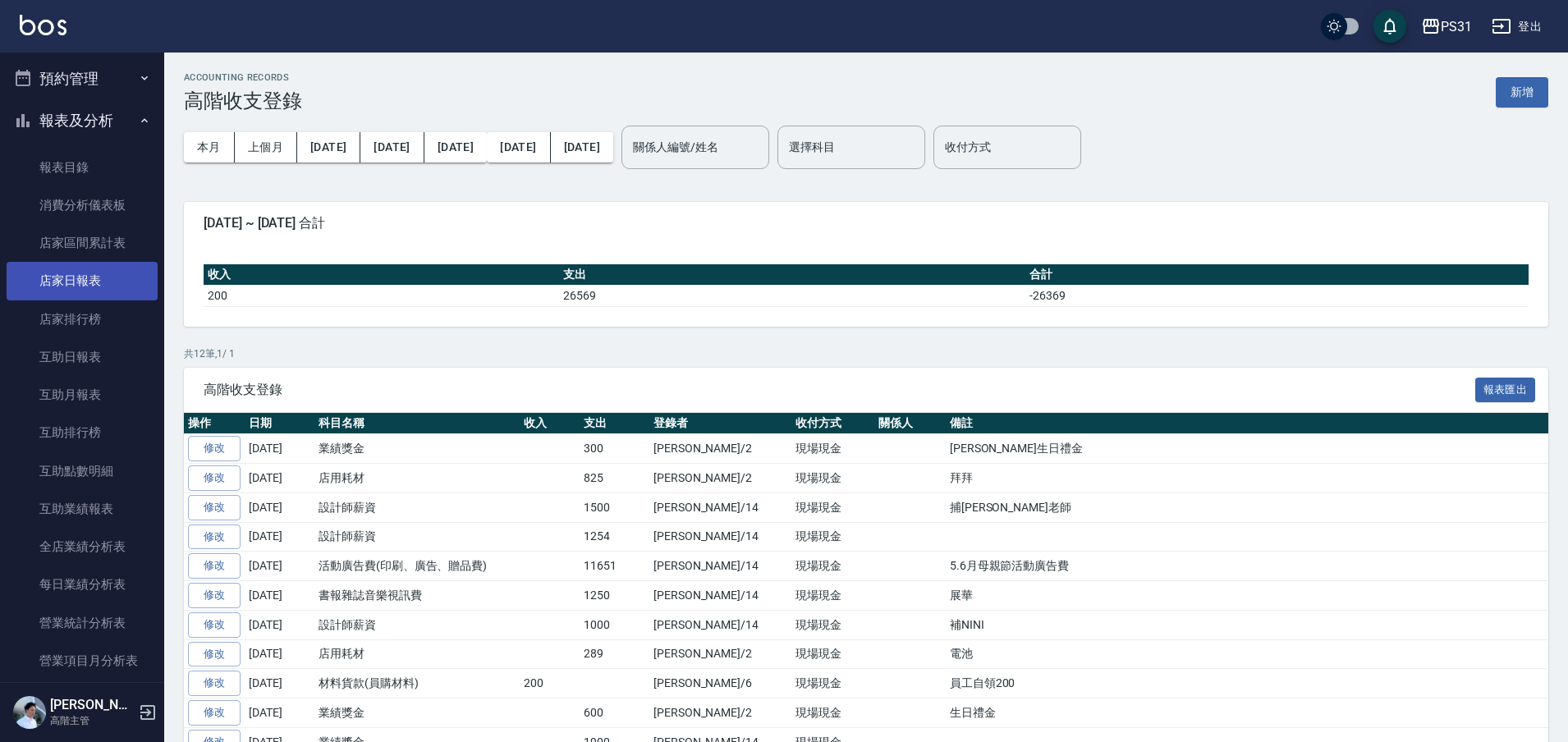
click at [99, 281] on link "店家日報表" at bounding box center [82, 281] width 151 height 38
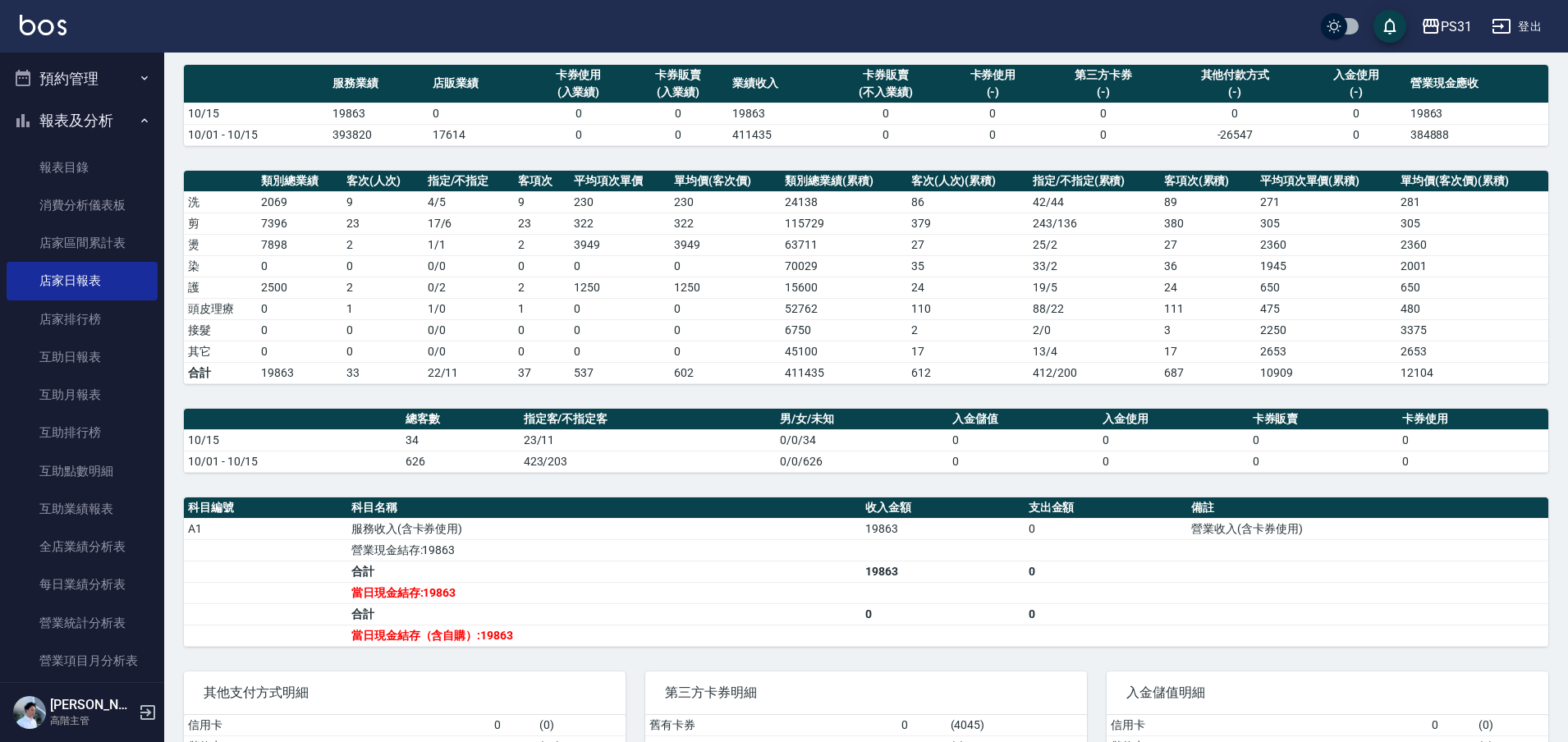
scroll to position [236, 0]
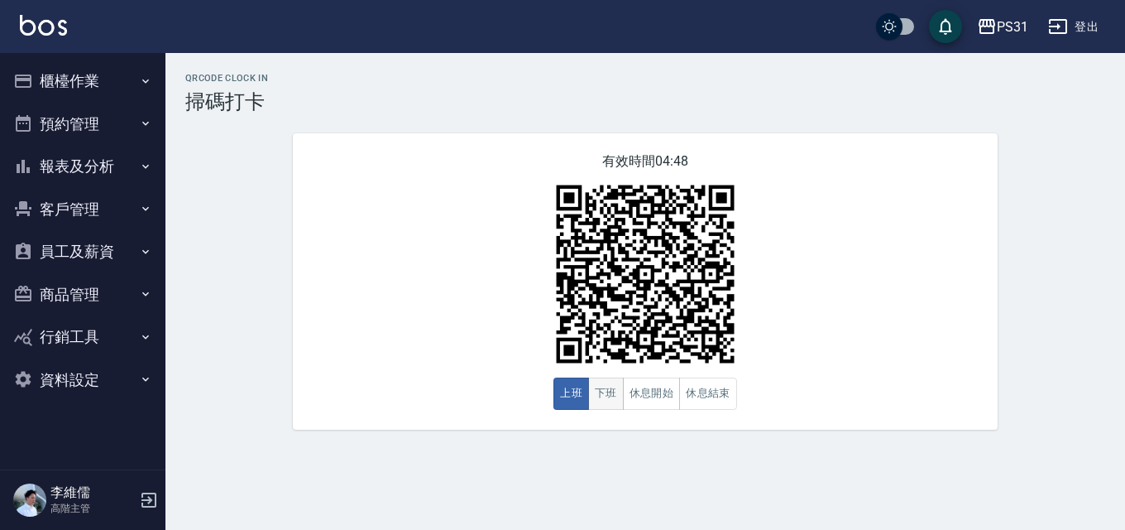
click at [608, 396] on button "下班" at bounding box center [606, 393] width 36 height 32
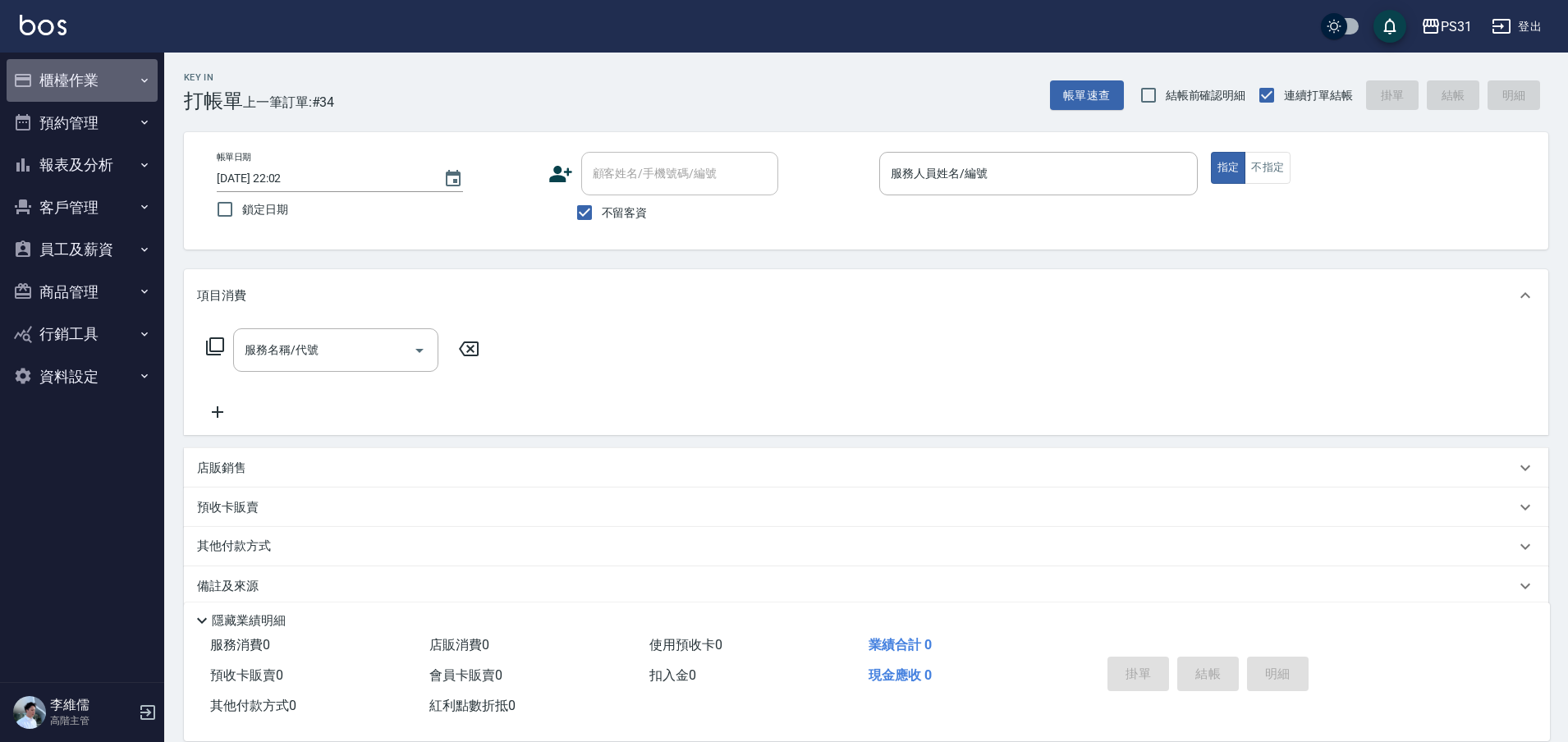
click at [85, 78] on button "櫃檯作業" at bounding box center [82, 80] width 151 height 43
